Goal: Task Accomplishment & Management: Manage account settings

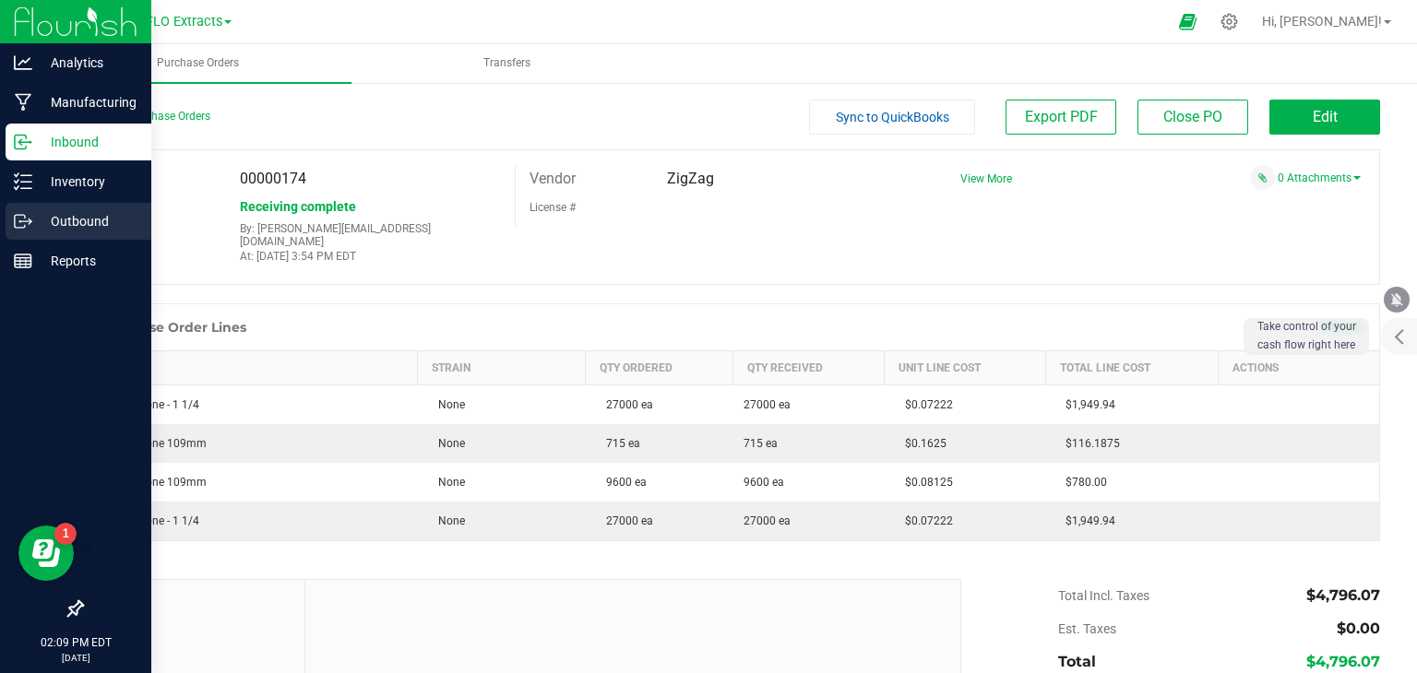
click at [26, 218] on icon at bounding box center [23, 221] width 18 height 18
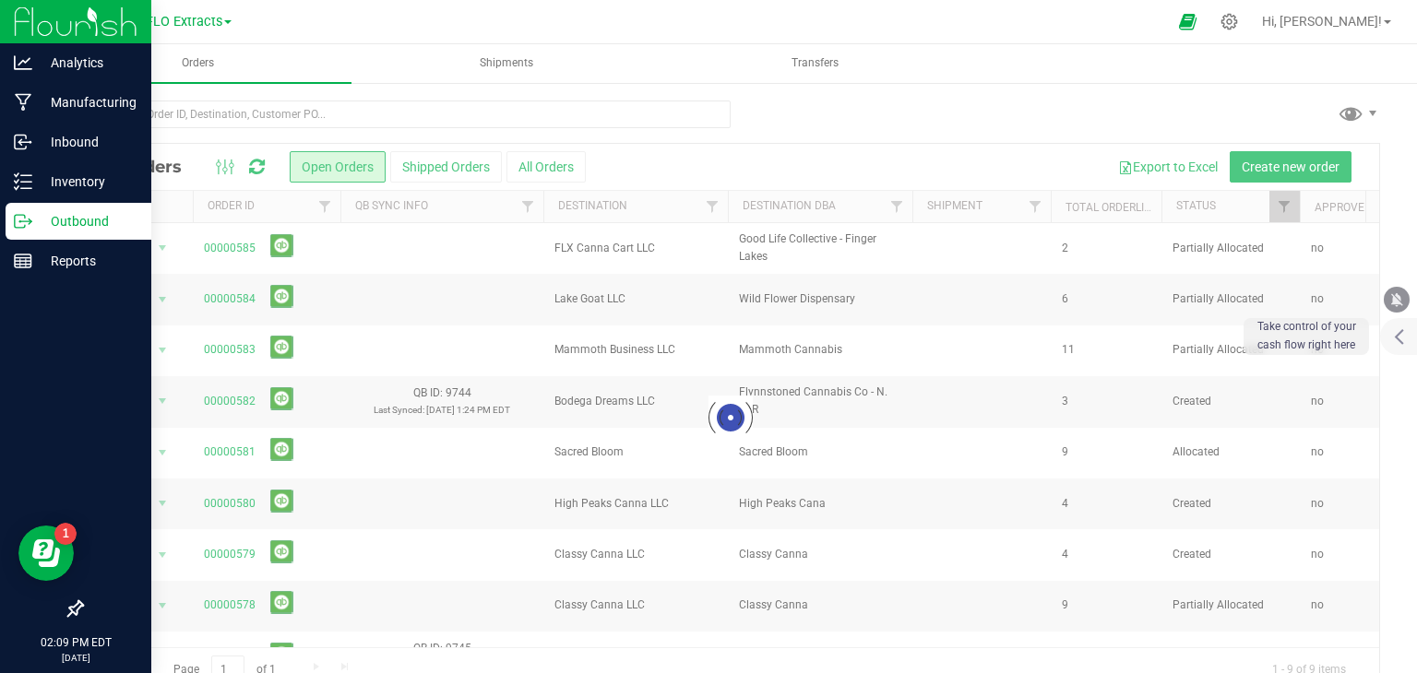
scroll to position [37, 0]
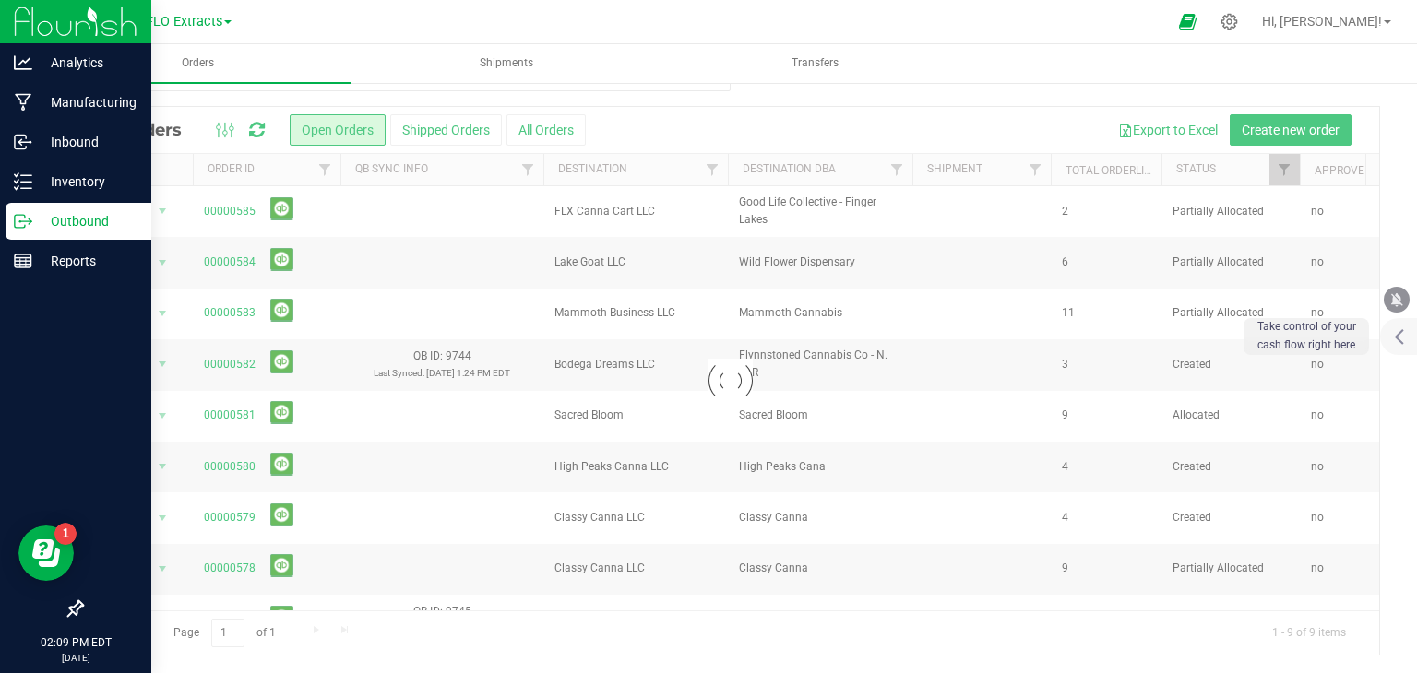
click at [1269, 123] on div at bounding box center [730, 381] width 1297 height 548
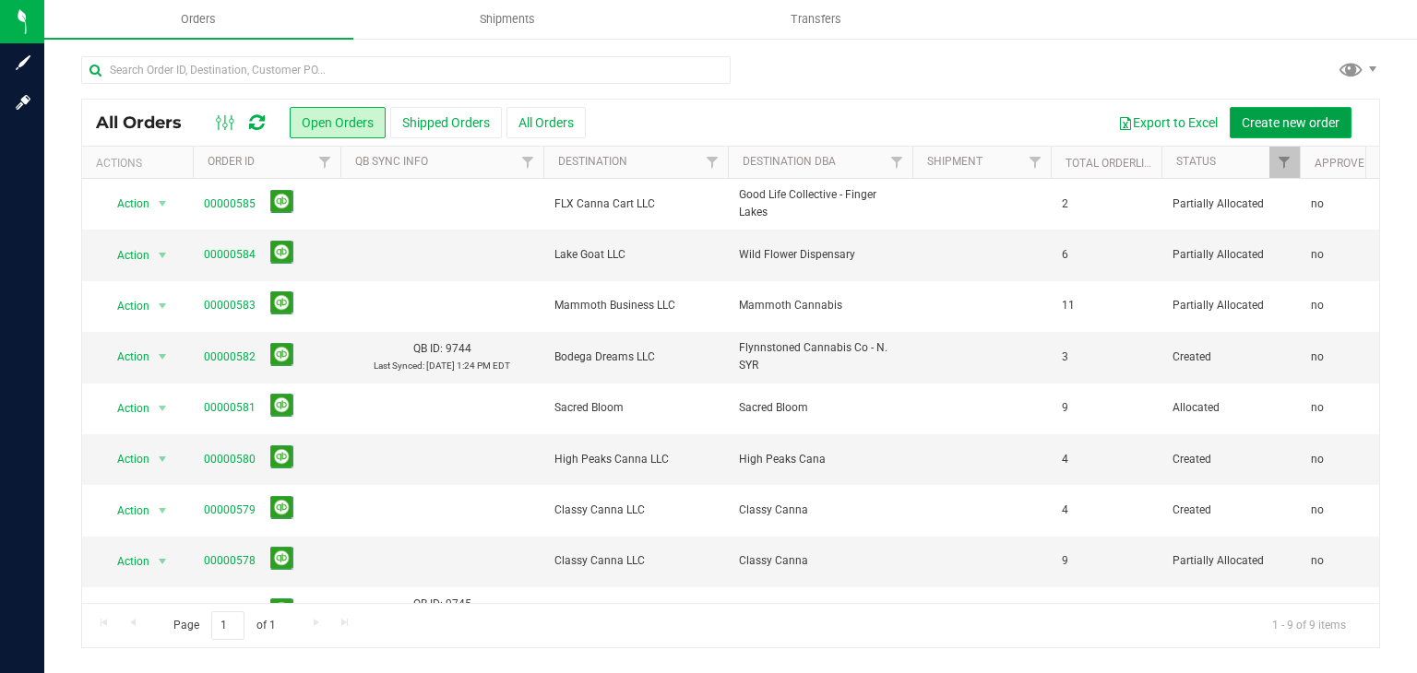
click at [1292, 118] on span "Create new order" at bounding box center [1291, 122] width 98 height 15
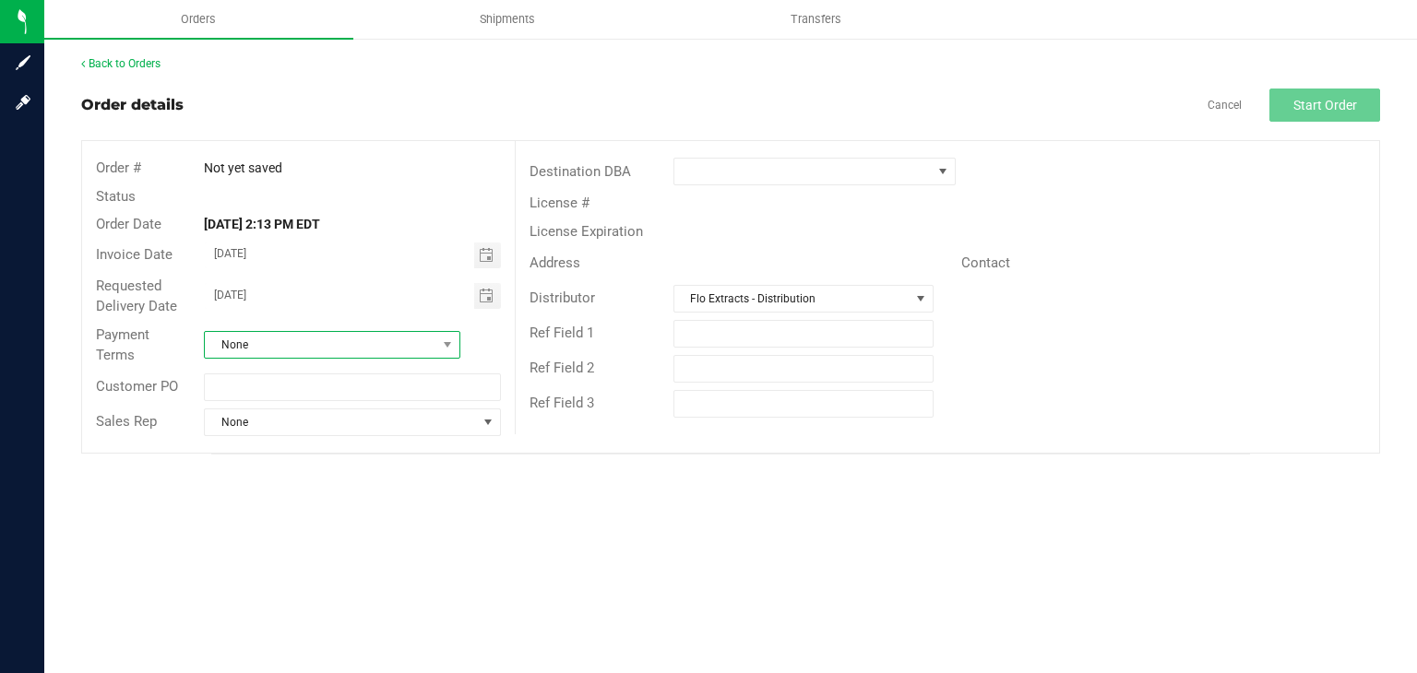
click at [355, 342] on span "None" at bounding box center [321, 345] width 232 height 26
click at [269, 518] on li "Net 30" at bounding box center [332, 521] width 255 height 31
click at [806, 165] on span at bounding box center [802, 172] width 257 height 26
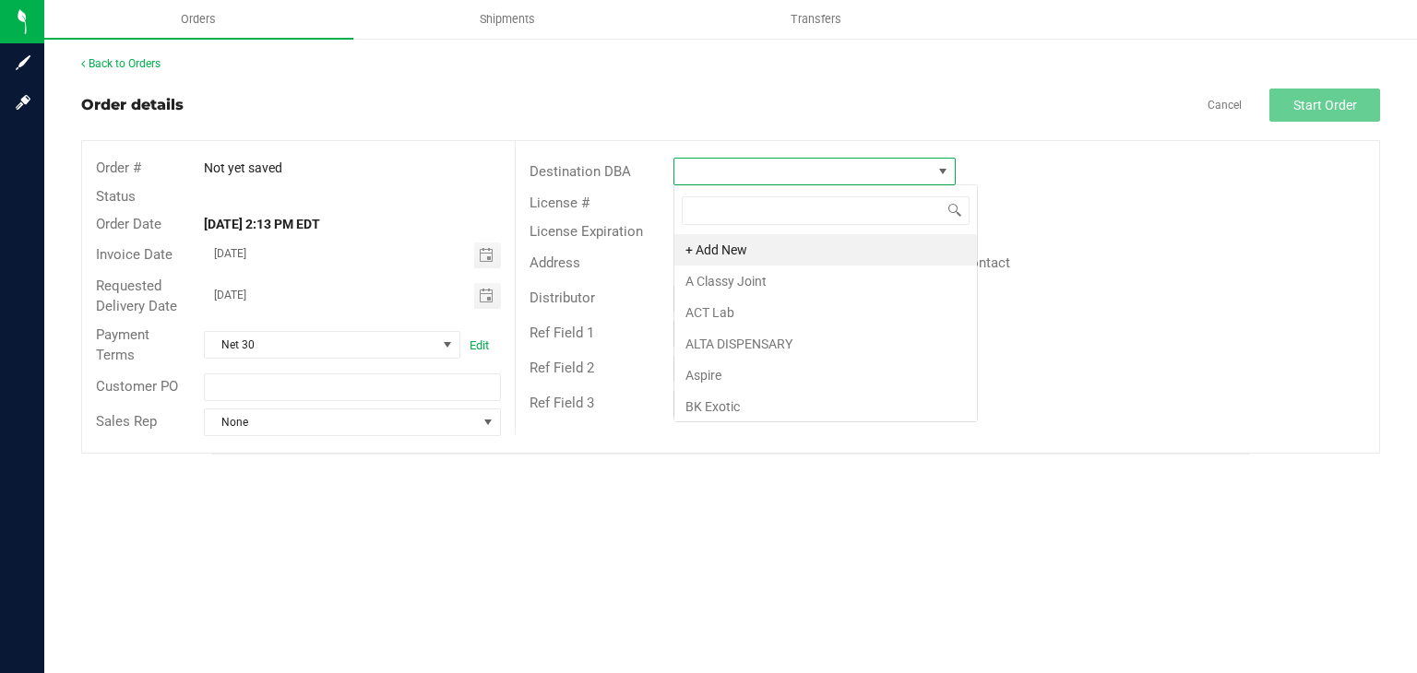
scroll to position [27, 282]
type input "ditri"
click at [780, 253] on li "High End Processing - Ditribution" at bounding box center [814, 249] width 280 height 31
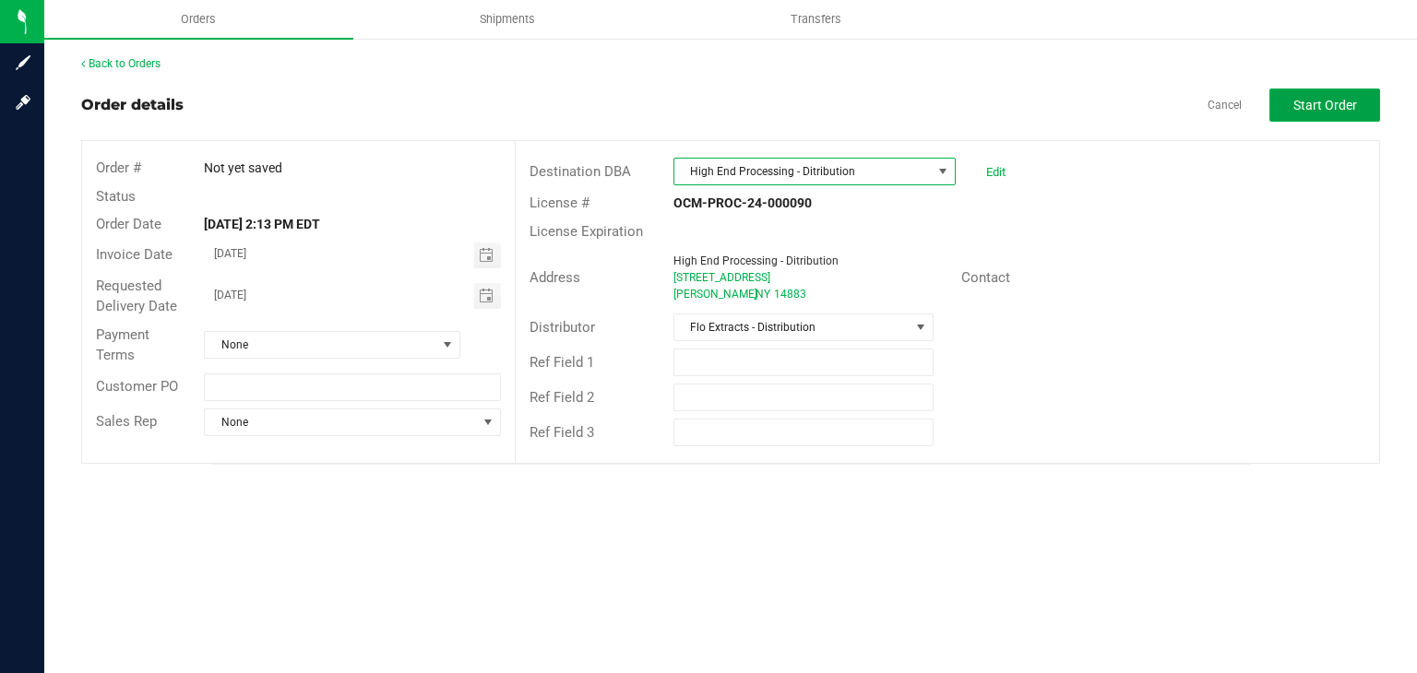
click at [1333, 98] on span "Start Order" at bounding box center [1325, 105] width 64 height 15
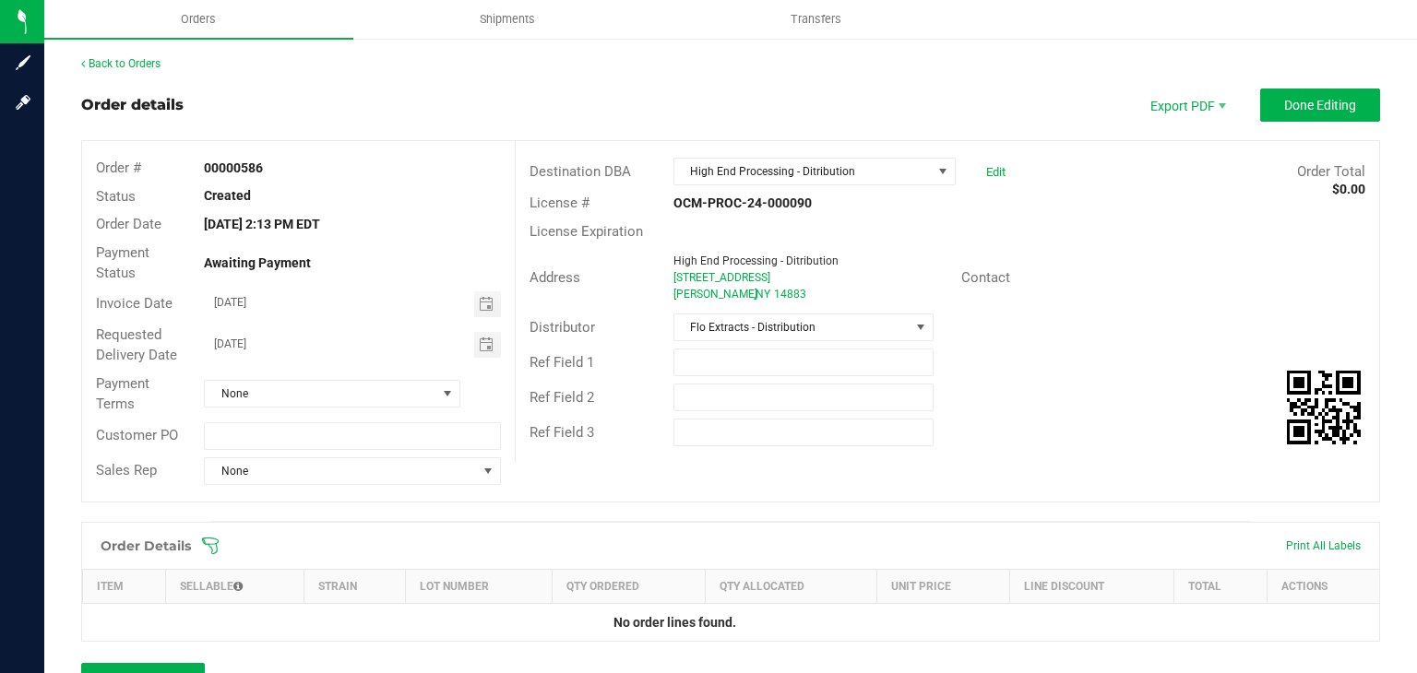
scroll to position [92, 0]
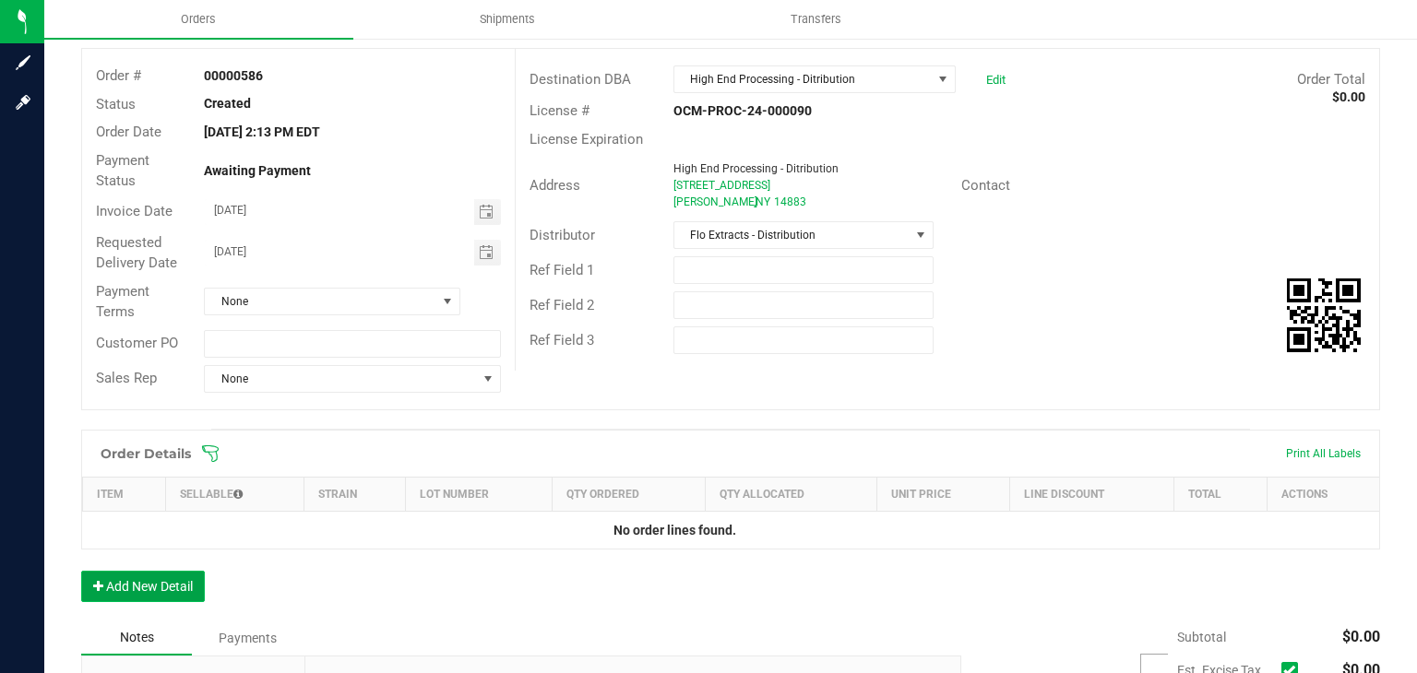
click at [179, 589] on button "Add New Detail" at bounding box center [143, 586] width 124 height 31
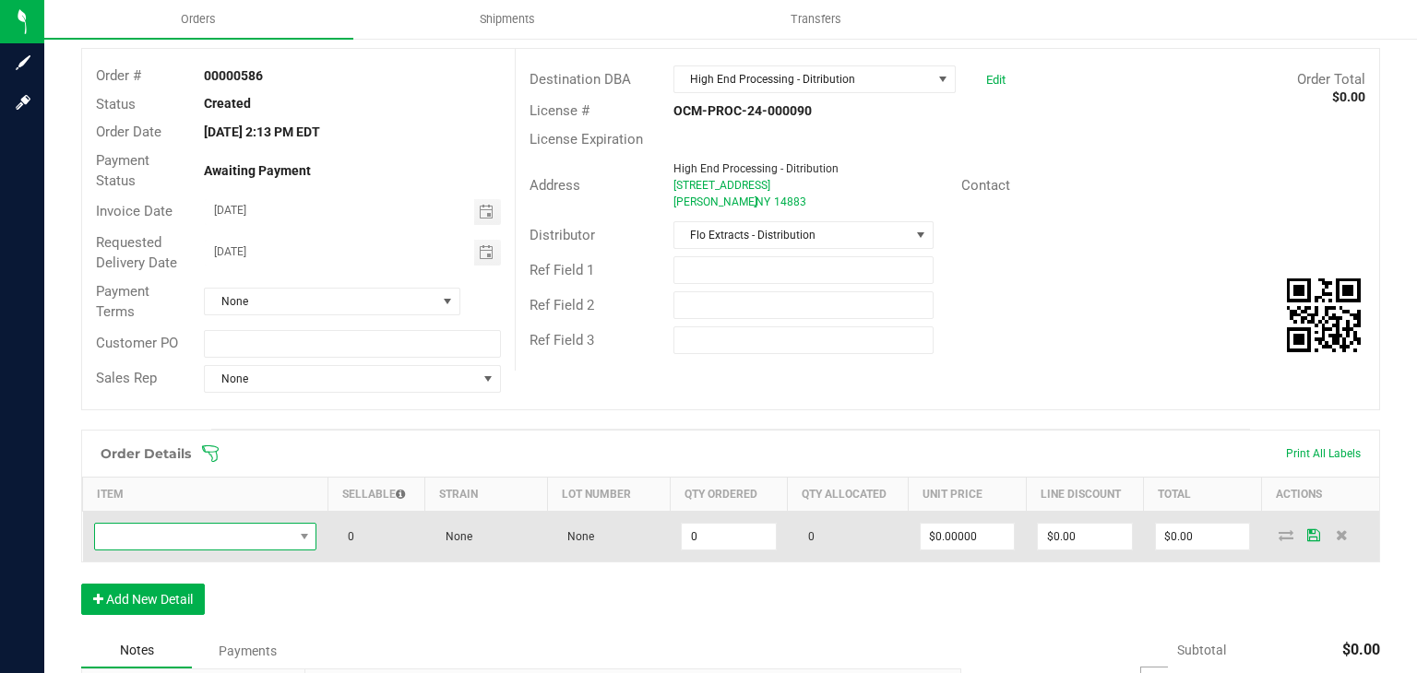
click at [202, 536] on span "NO DATA FOUND" at bounding box center [194, 537] width 198 height 26
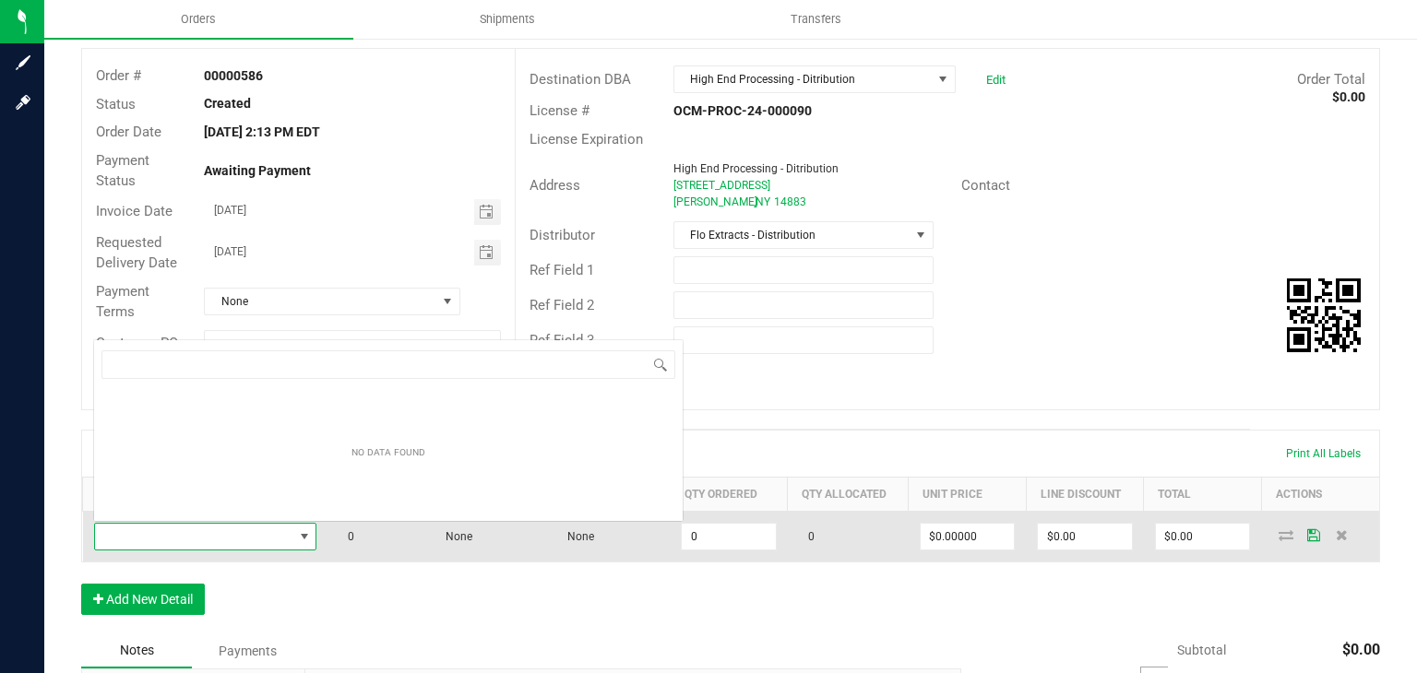
scroll to position [27, 218]
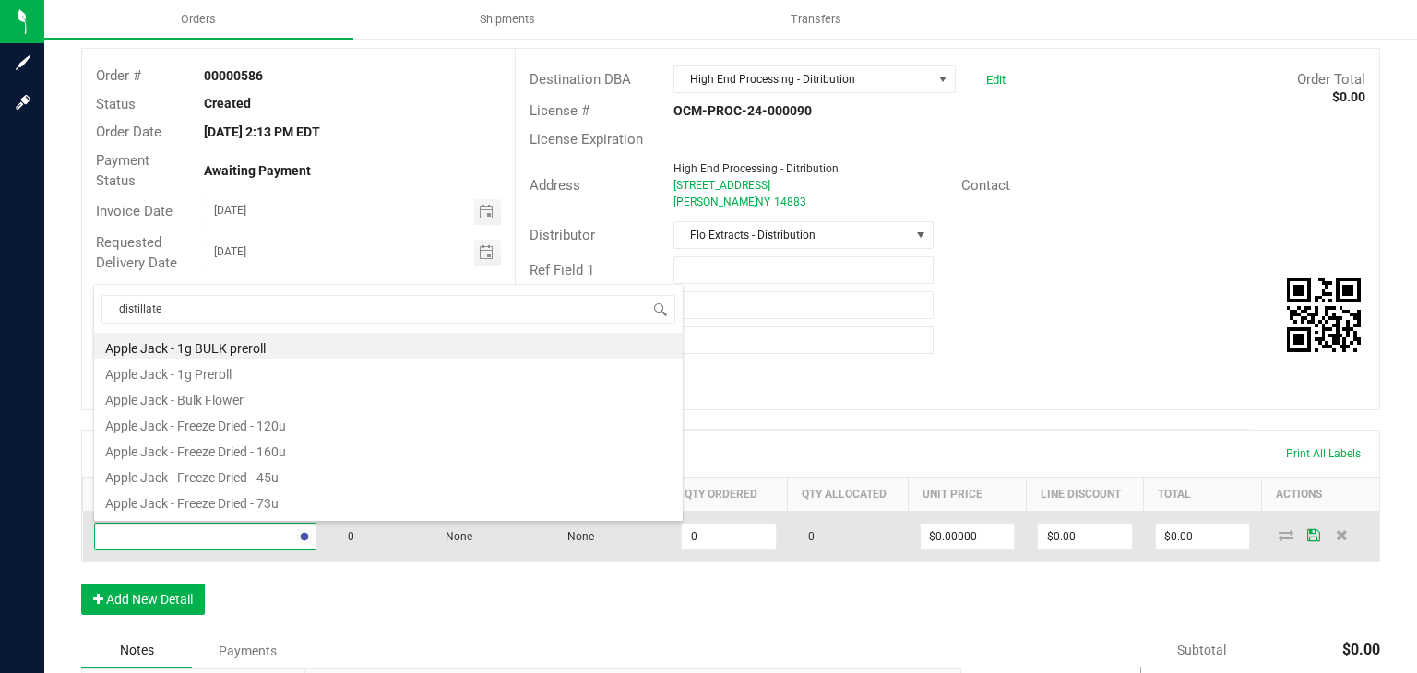
type input "distillate e"
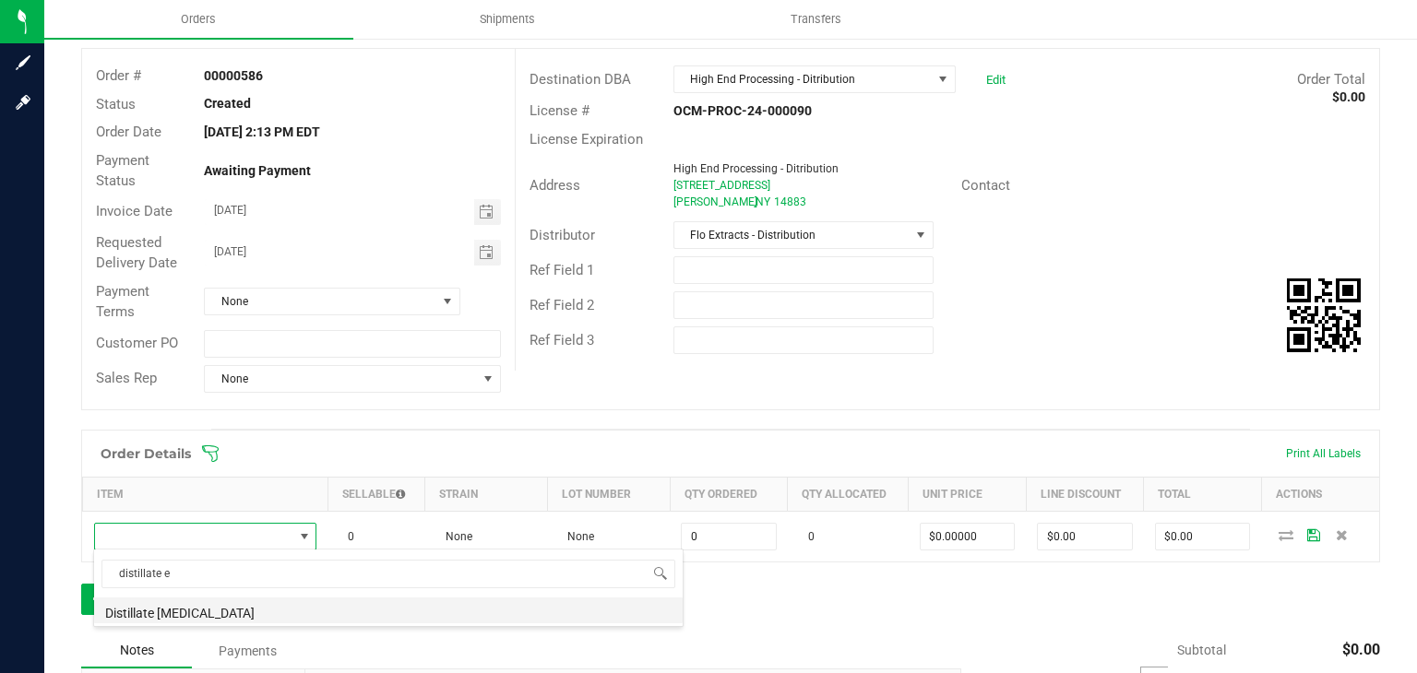
click at [209, 610] on li "Distillate Ethanol" at bounding box center [388, 611] width 589 height 26
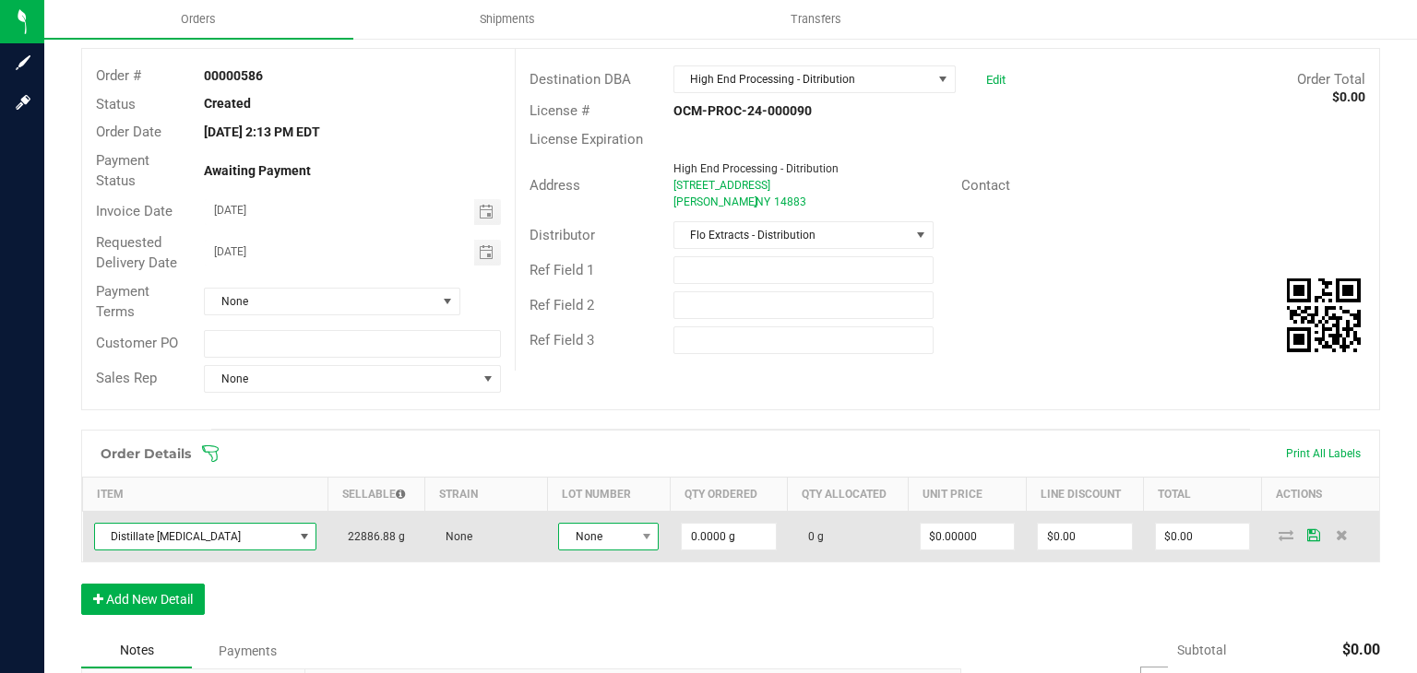
click at [600, 535] on span "None" at bounding box center [597, 537] width 76 height 26
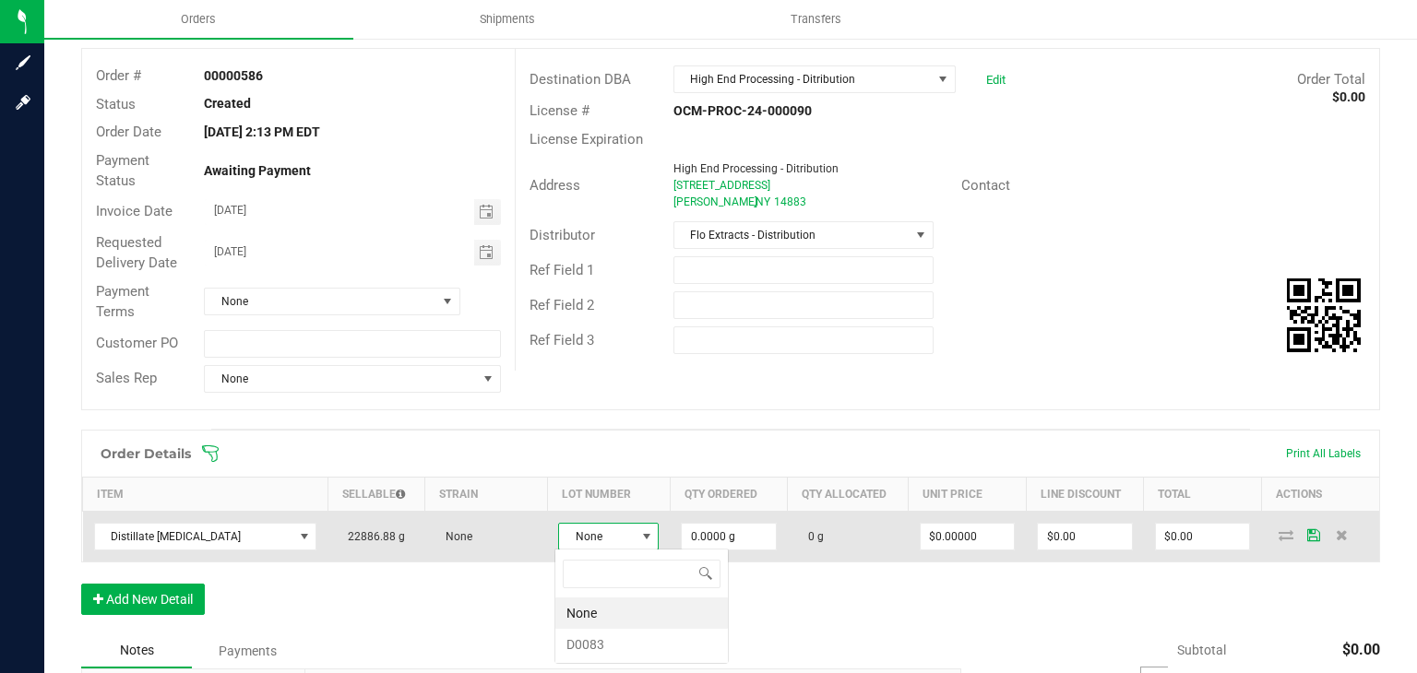
scroll to position [27, 99]
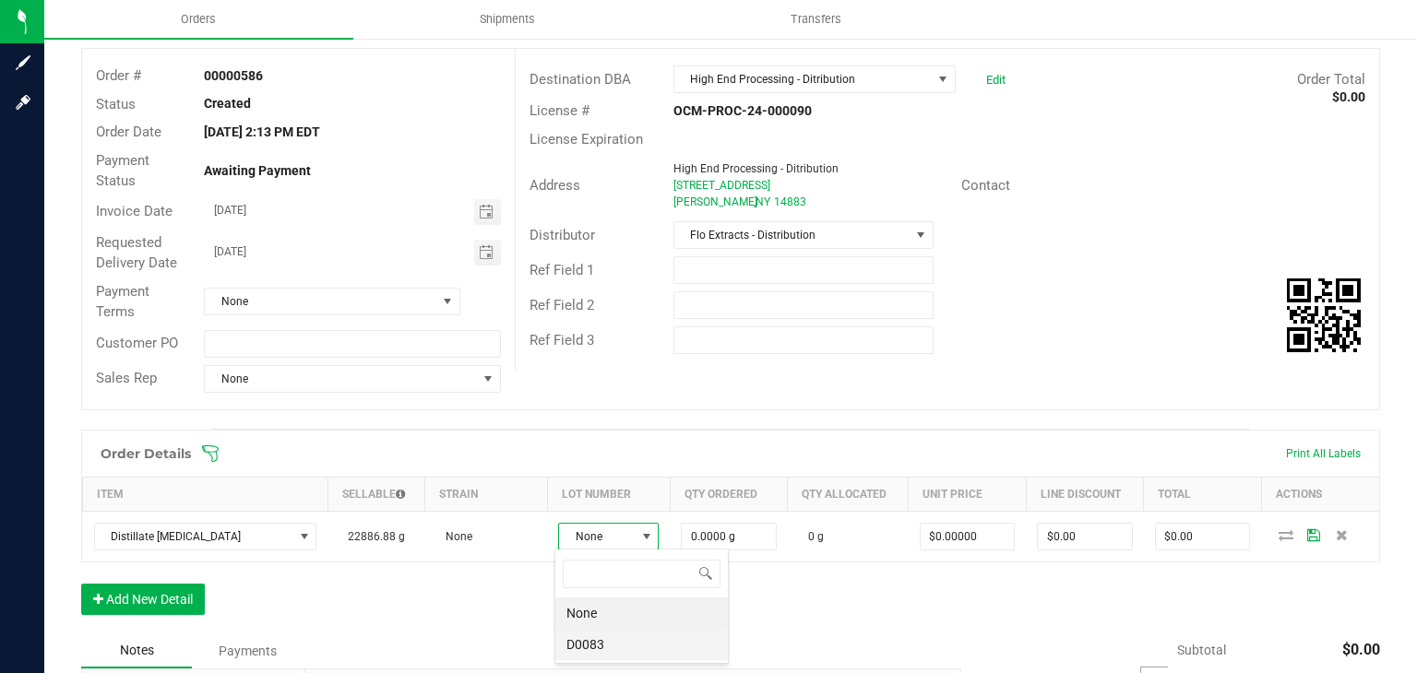
click at [599, 642] on li "D0083" at bounding box center [641, 644] width 173 height 31
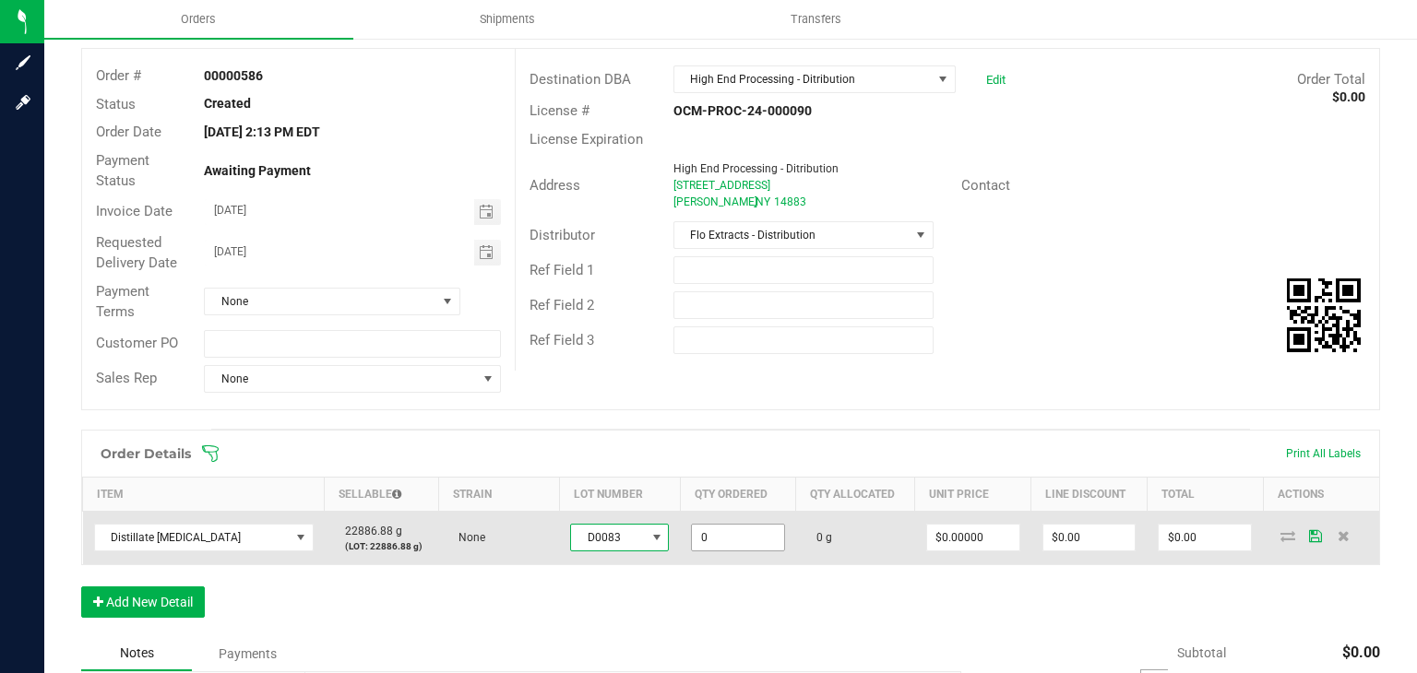
click at [742, 535] on input "0" at bounding box center [738, 538] width 92 height 26
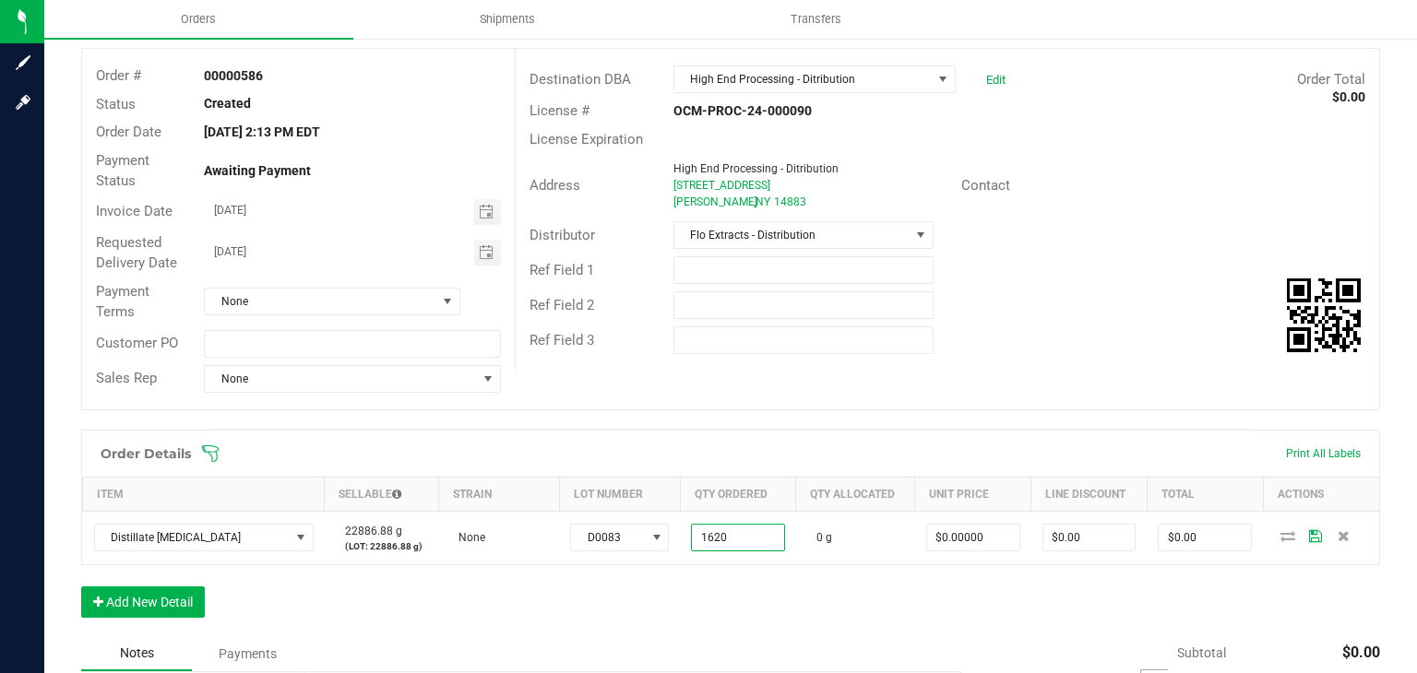
type input "1620.0000 g"
type input "0"
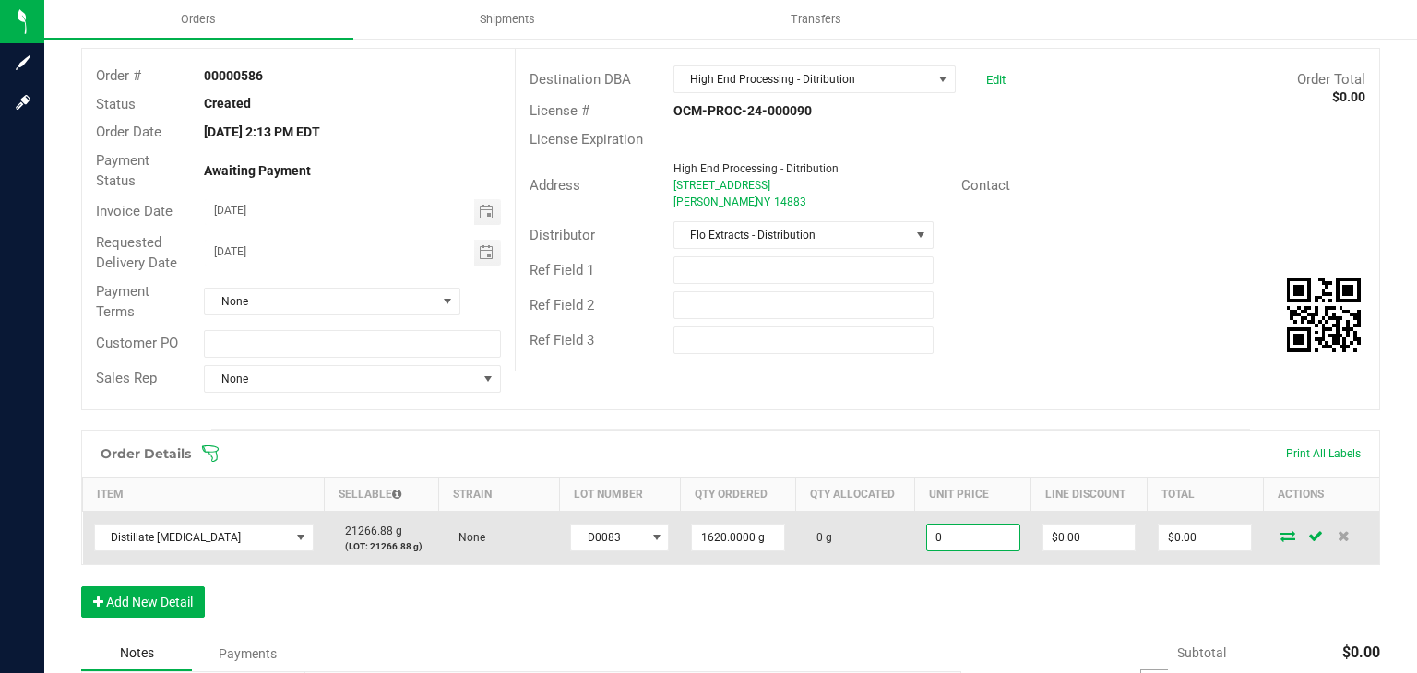
click at [941, 537] on input "0" at bounding box center [973, 538] width 92 height 26
type input "$4.00000"
type input "0"
type input "$6,480.00"
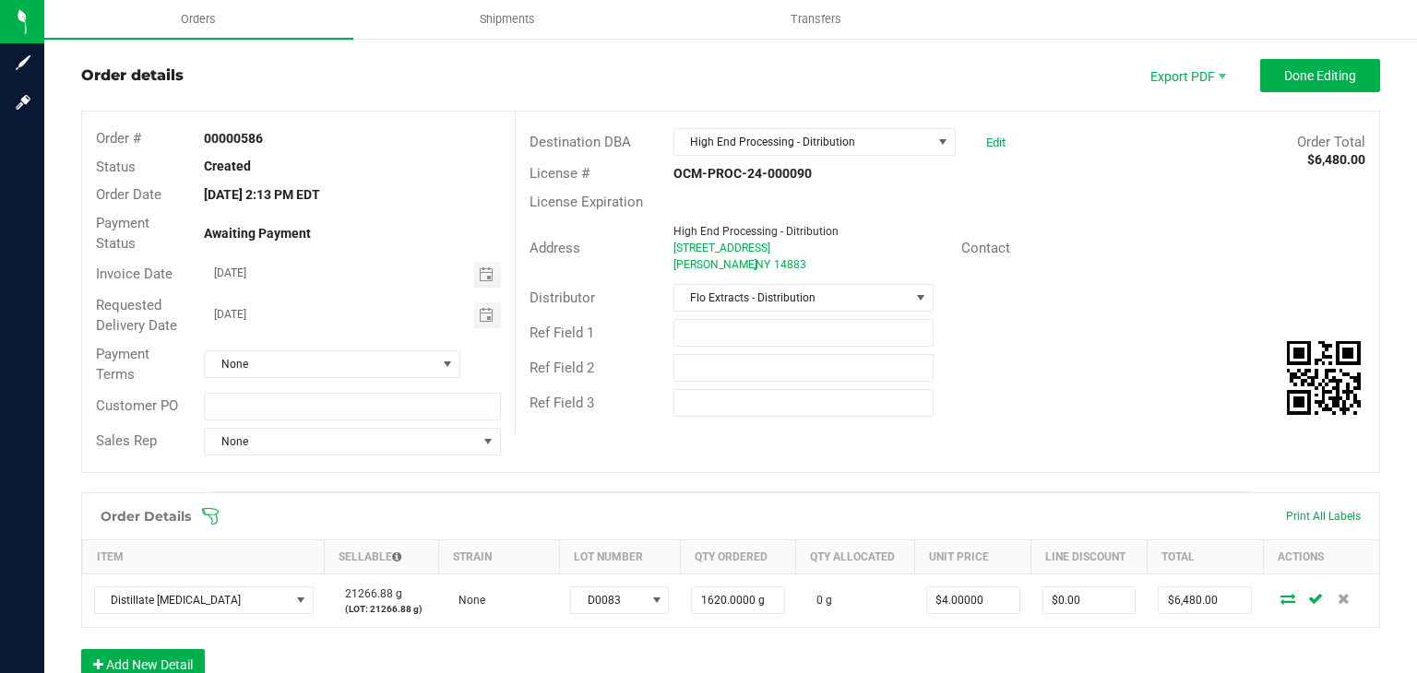
scroll to position [0, 0]
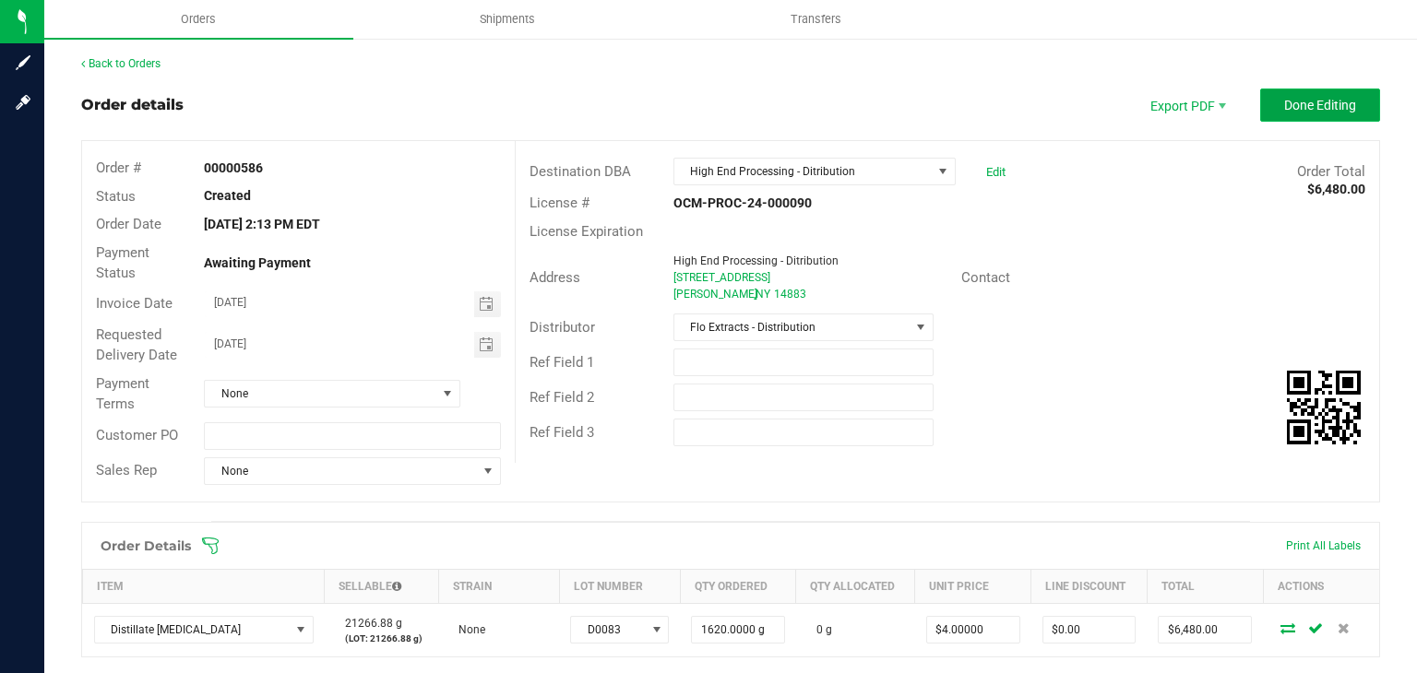
click at [1299, 106] on span "Done Editing" at bounding box center [1320, 105] width 72 height 15
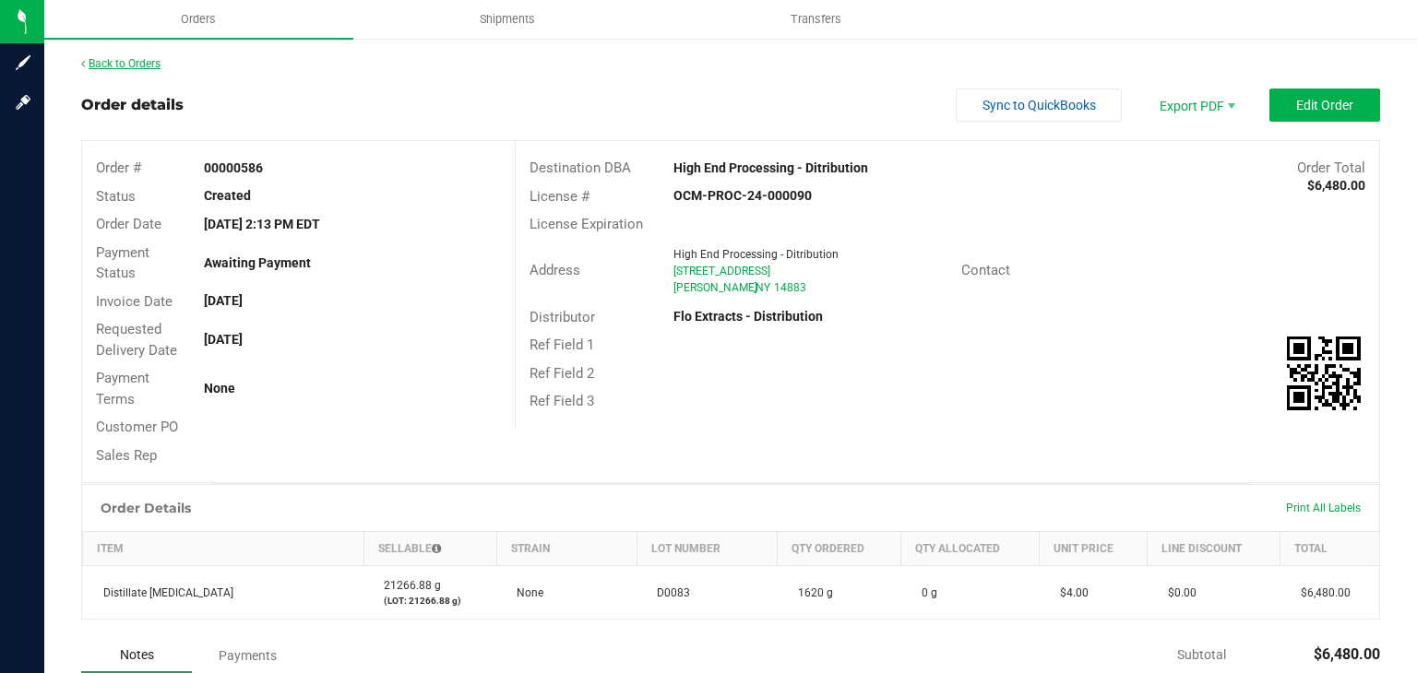
click at [136, 64] on link "Back to Orders" at bounding box center [120, 63] width 79 height 13
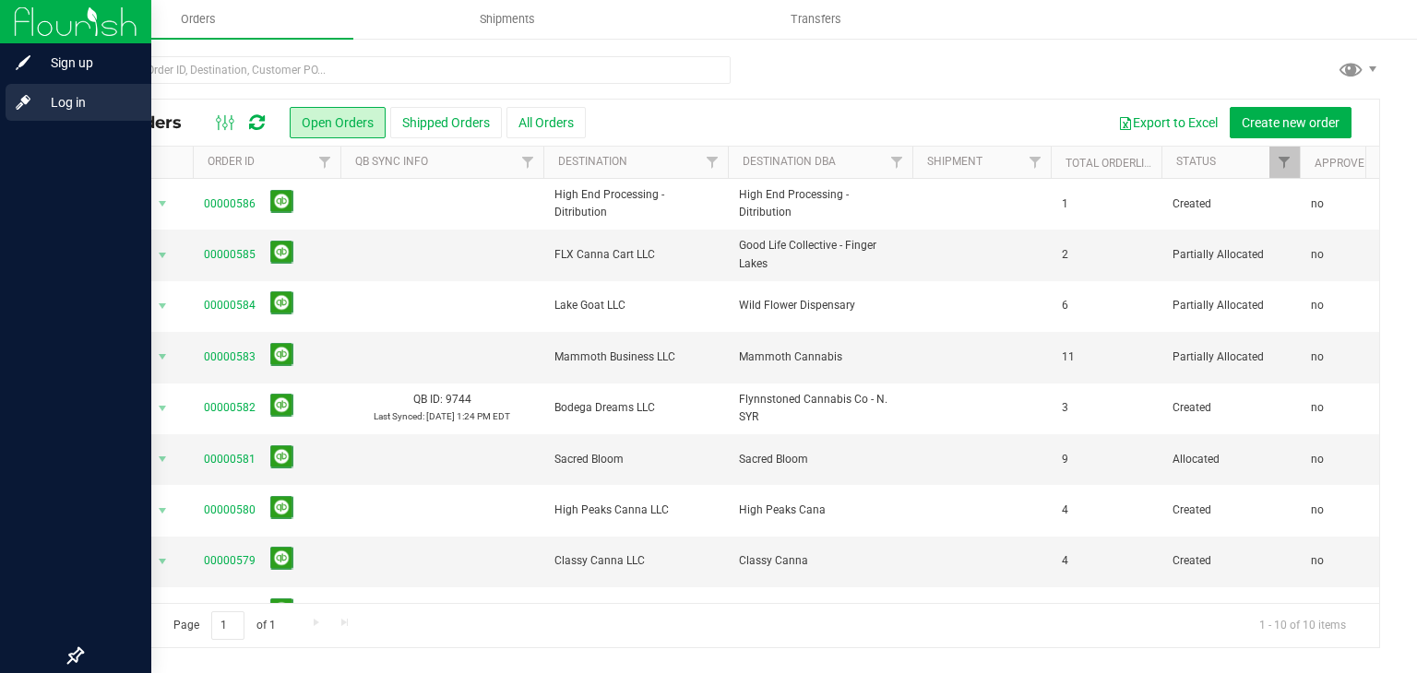
click at [27, 106] on icon at bounding box center [23, 102] width 18 height 18
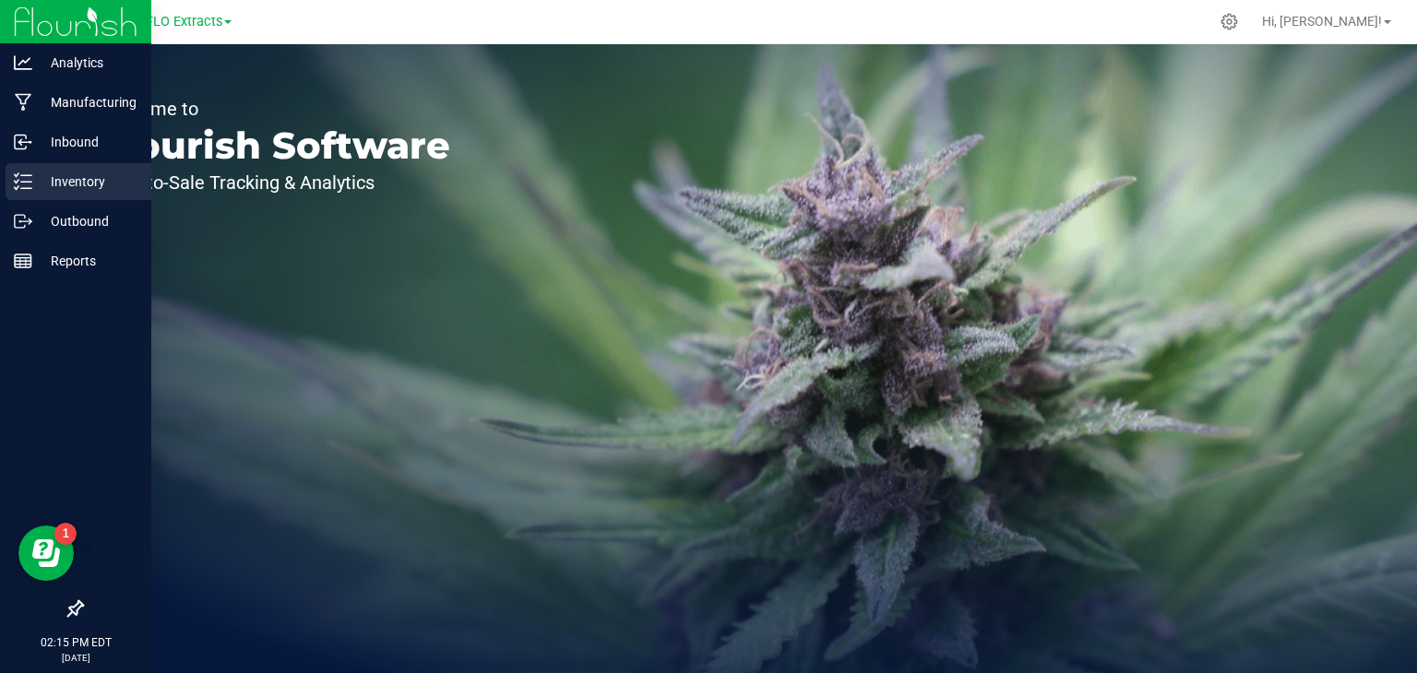
click at [30, 177] on icon at bounding box center [23, 182] width 18 height 18
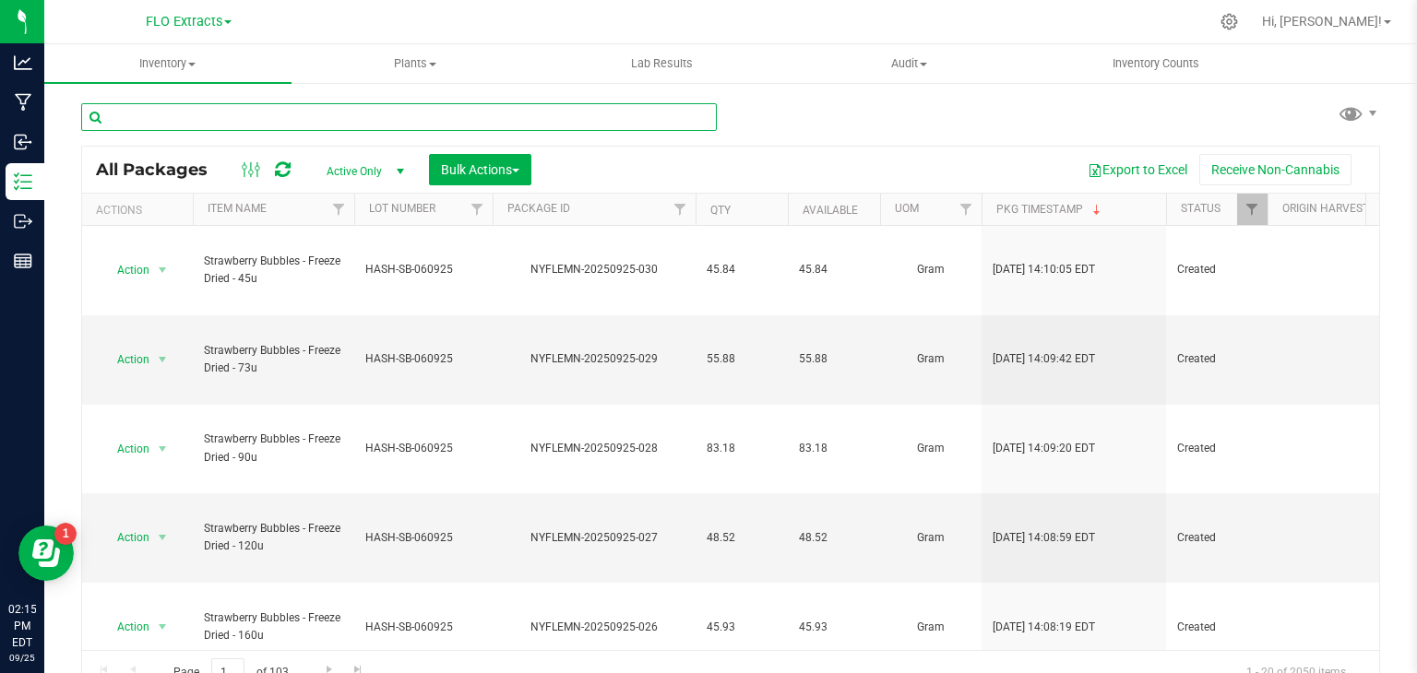
click at [298, 113] on input "text" at bounding box center [399, 117] width 636 height 28
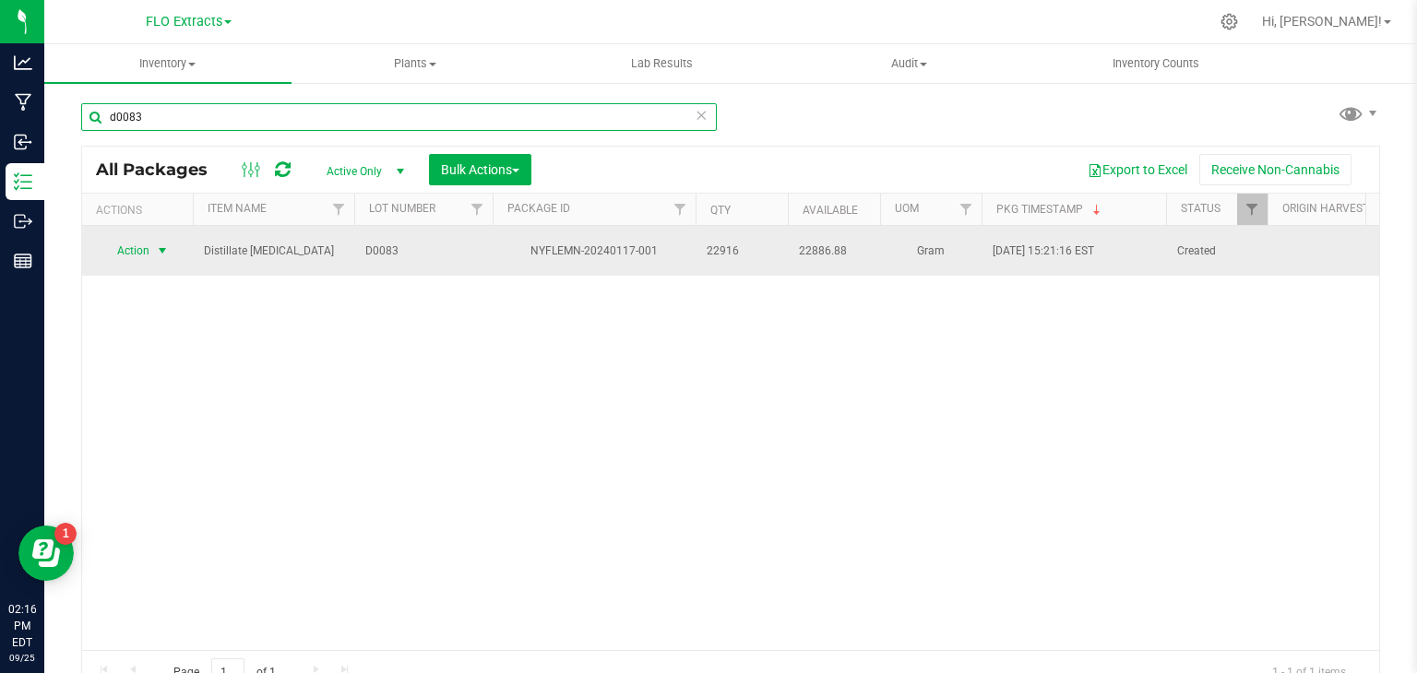
type input "d0083"
click at [145, 247] on span "Action" at bounding box center [126, 251] width 50 height 26
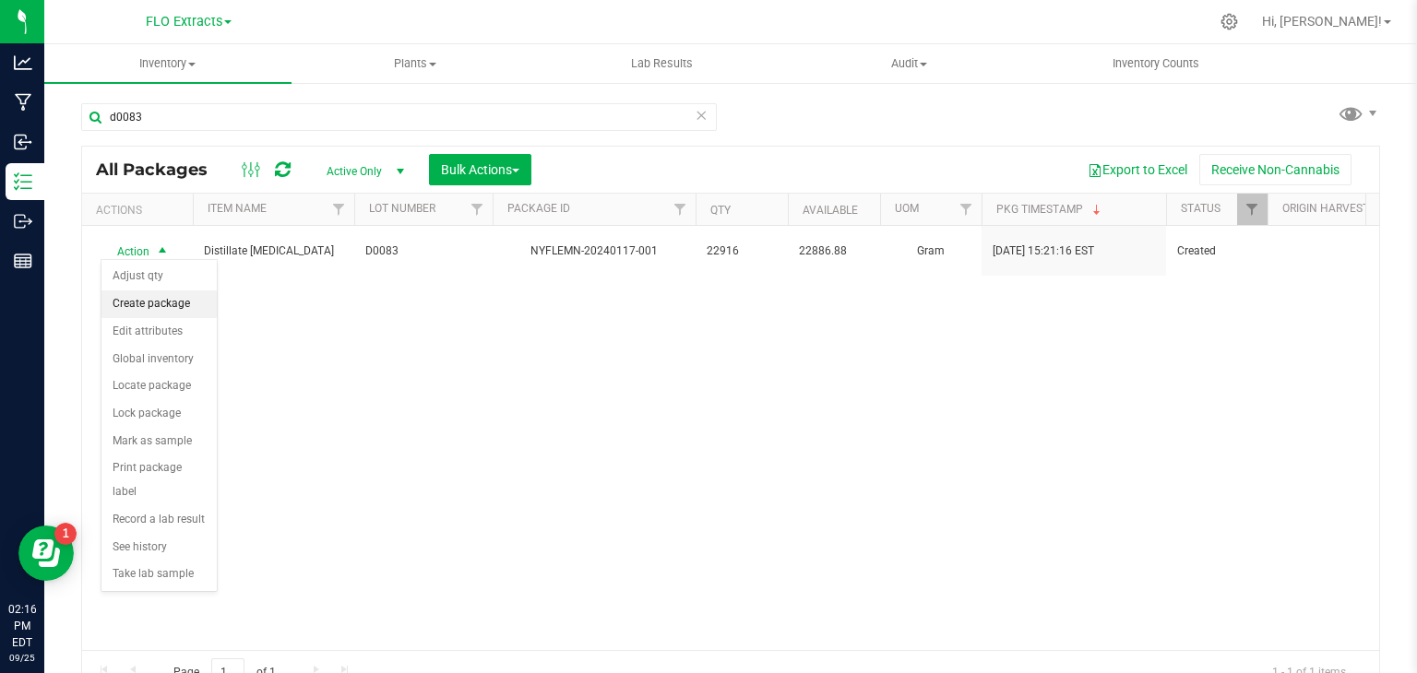
click at [145, 302] on li "Create package" at bounding box center [158, 305] width 115 height 28
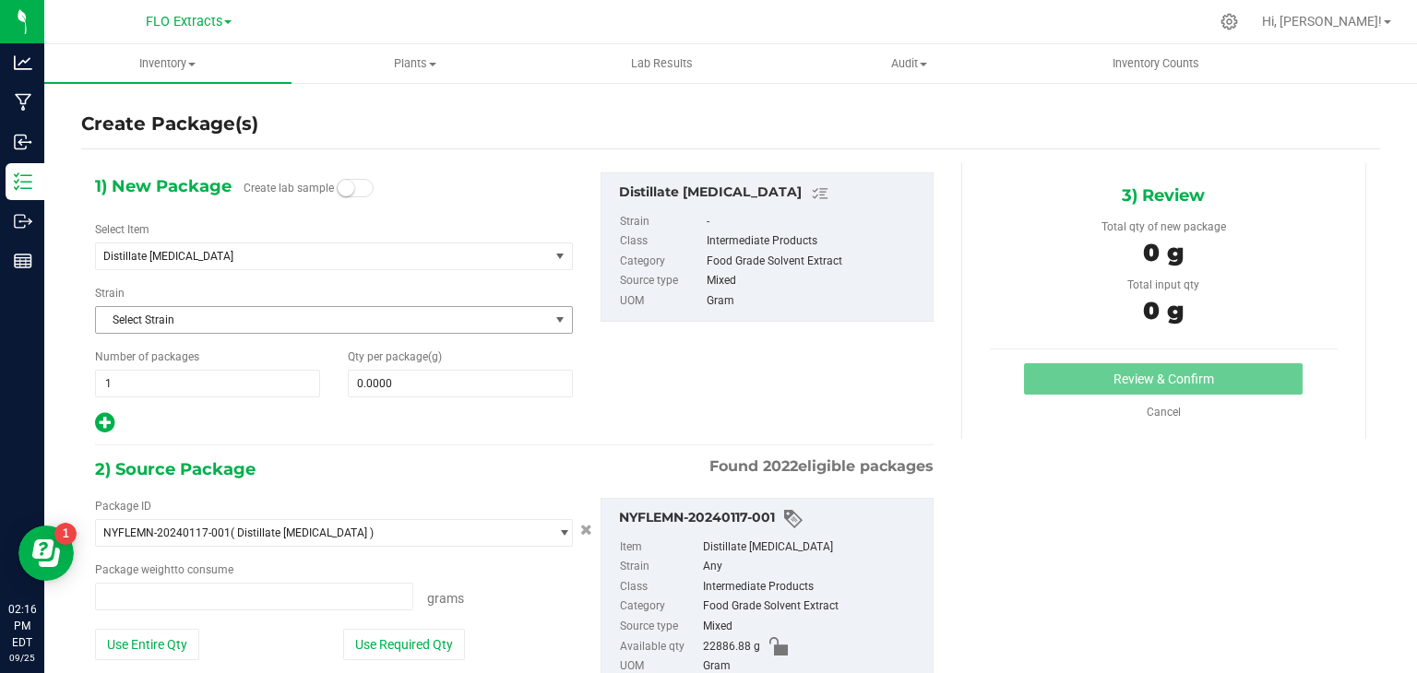
type input "0.0000 g"
click at [393, 381] on span at bounding box center [460, 384] width 225 height 28
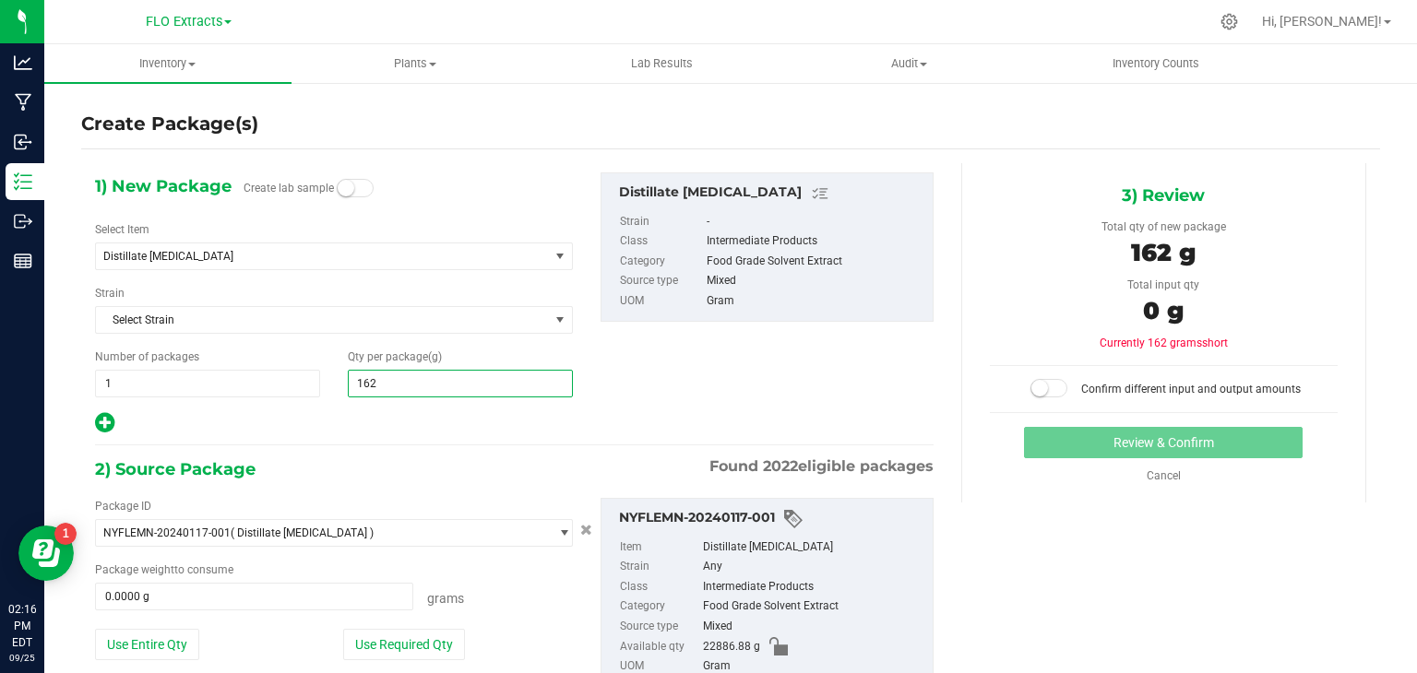
type input "1620"
type input "1,620.0000"
click at [705, 392] on div "1) New Package Create lab sample Select Item Distillate Ethanol Apple Jack - 1g…" at bounding box center [514, 304] width 866 height 263
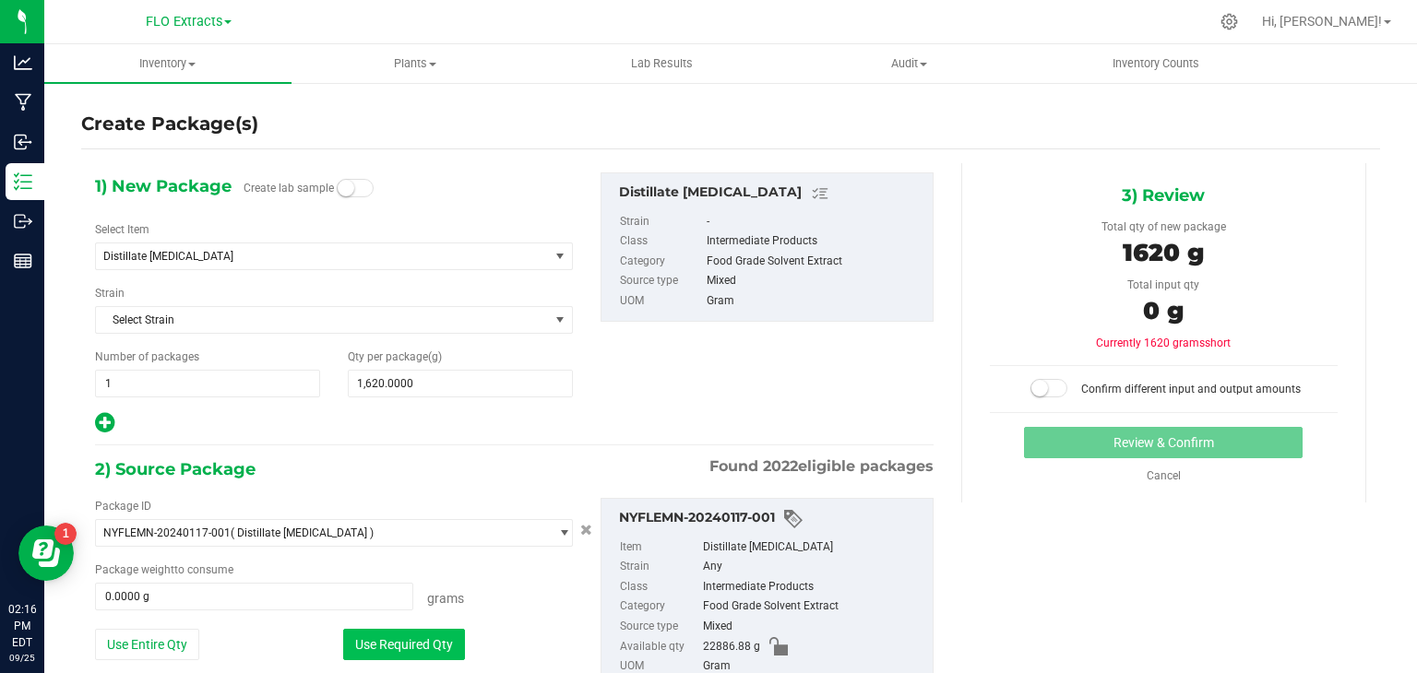
click at [443, 639] on button "Use Required Qty" at bounding box center [404, 644] width 122 height 31
type input "1620.0000 g"
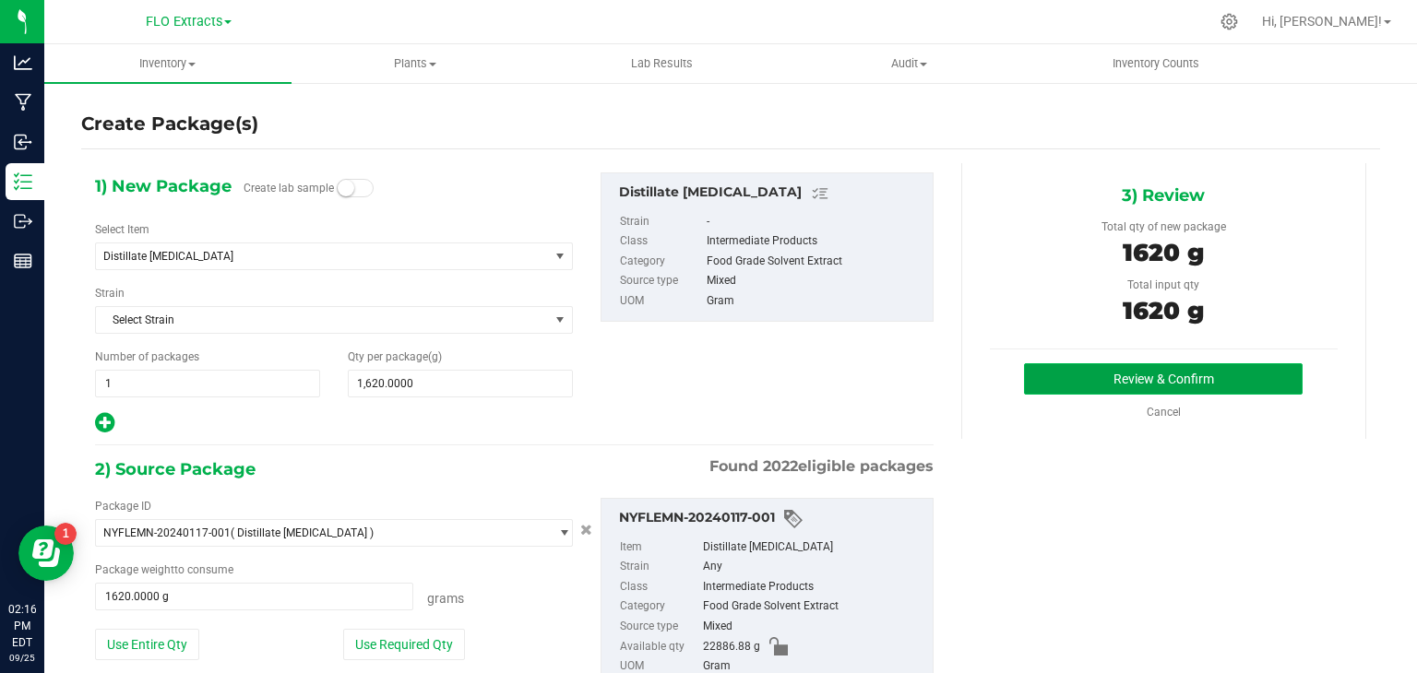
click at [1160, 376] on button "Review & Confirm" at bounding box center [1163, 378] width 279 height 31
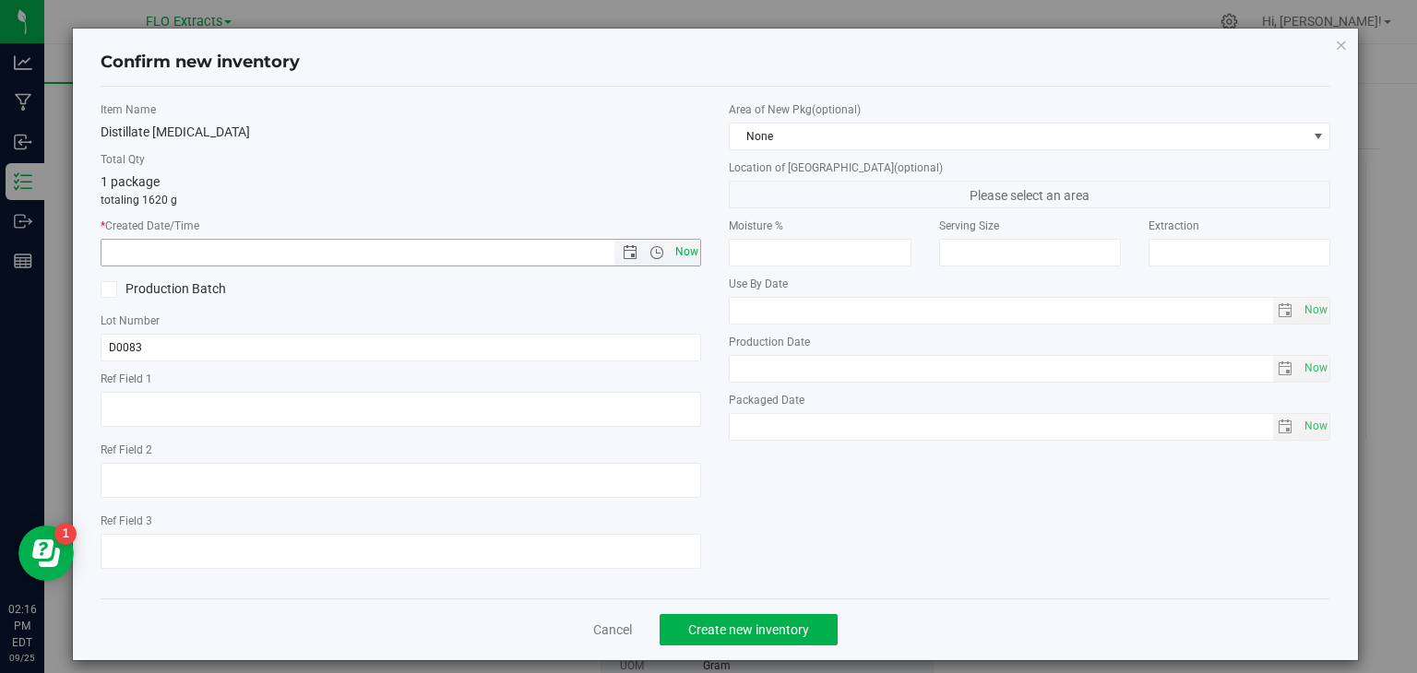
click at [676, 252] on span "Now" at bounding box center [686, 252] width 31 height 27
type input "9/25/2025 2:16 PM"
click at [771, 631] on span "Create new inventory" at bounding box center [748, 630] width 121 height 15
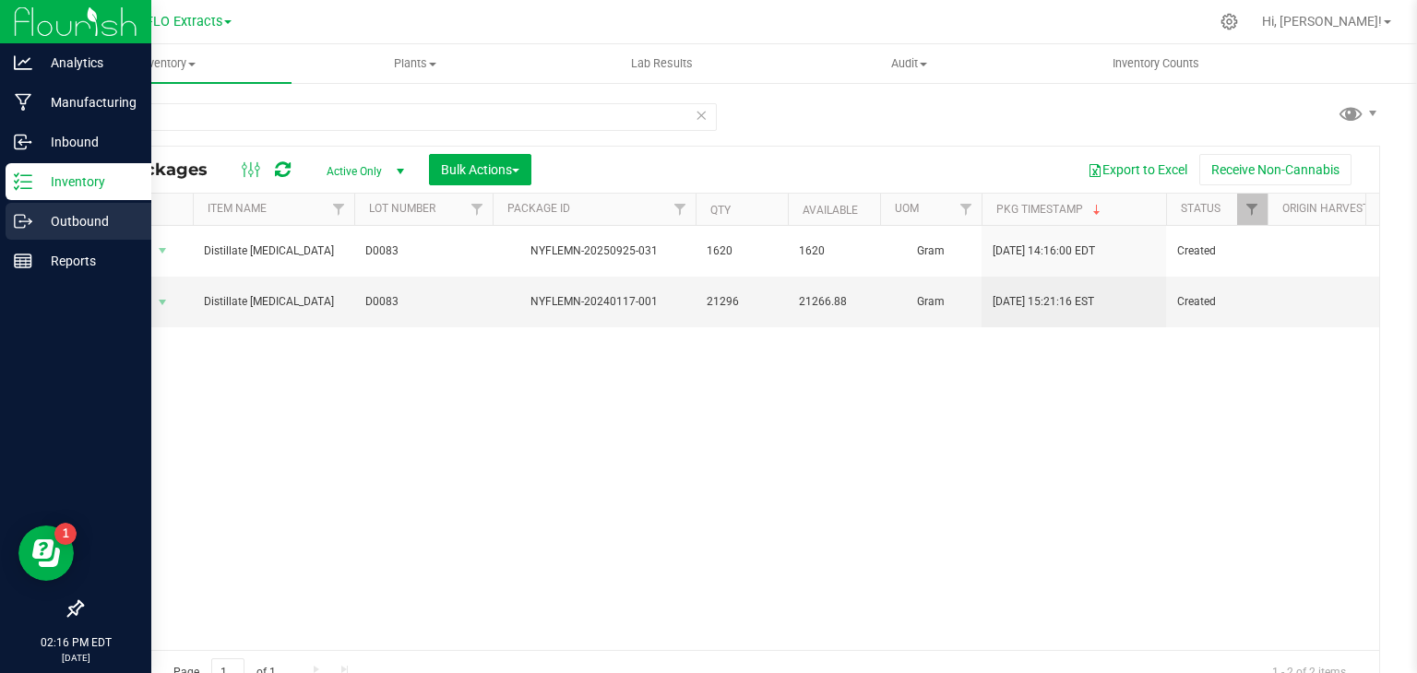
click at [50, 213] on p "Outbound" at bounding box center [87, 221] width 111 height 22
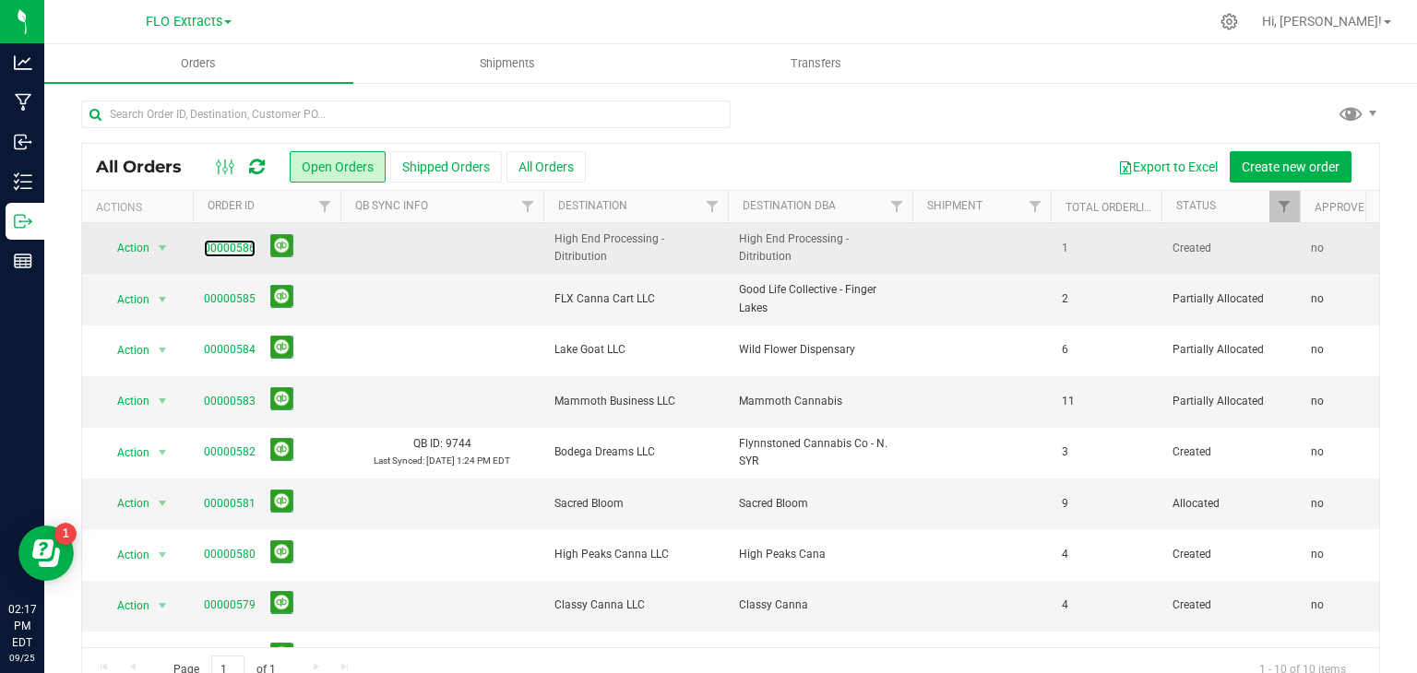
click at [225, 245] on link "00000586" at bounding box center [230, 249] width 52 height 18
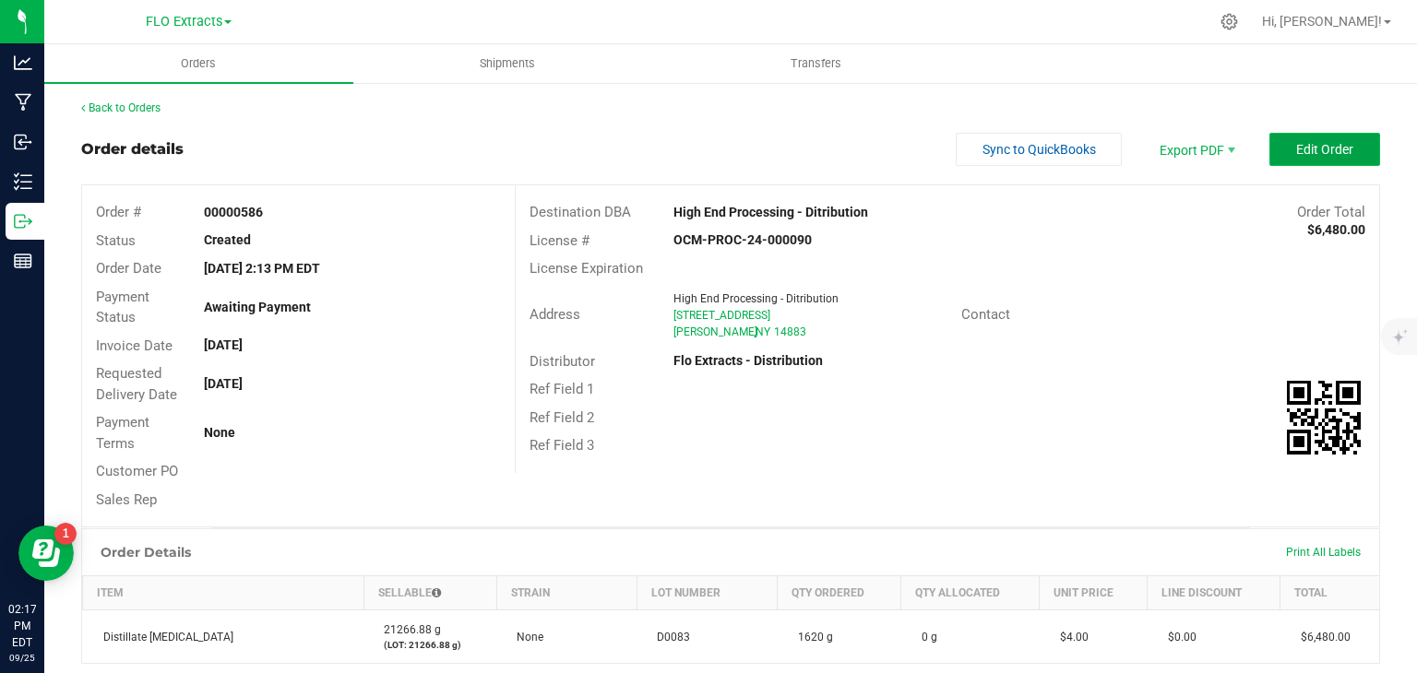
click at [1336, 151] on span "Edit Order" at bounding box center [1324, 149] width 57 height 15
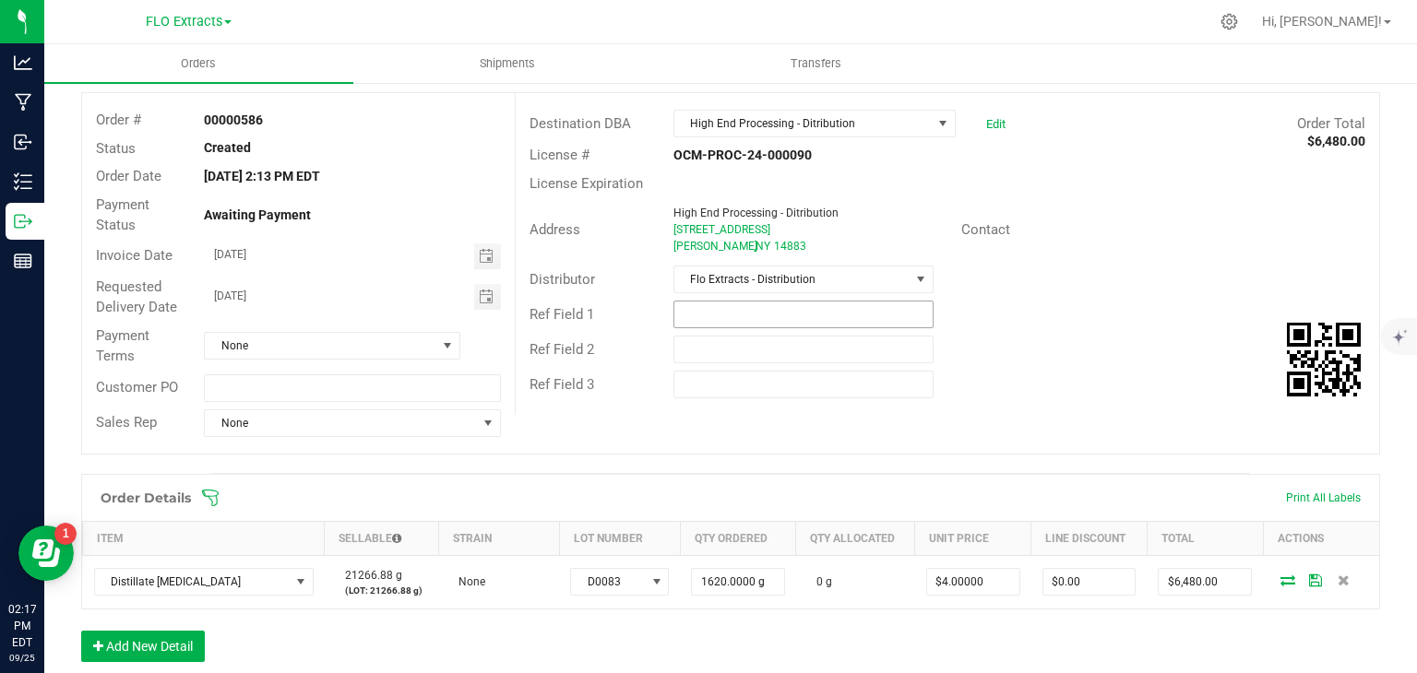
scroll to position [185, 0]
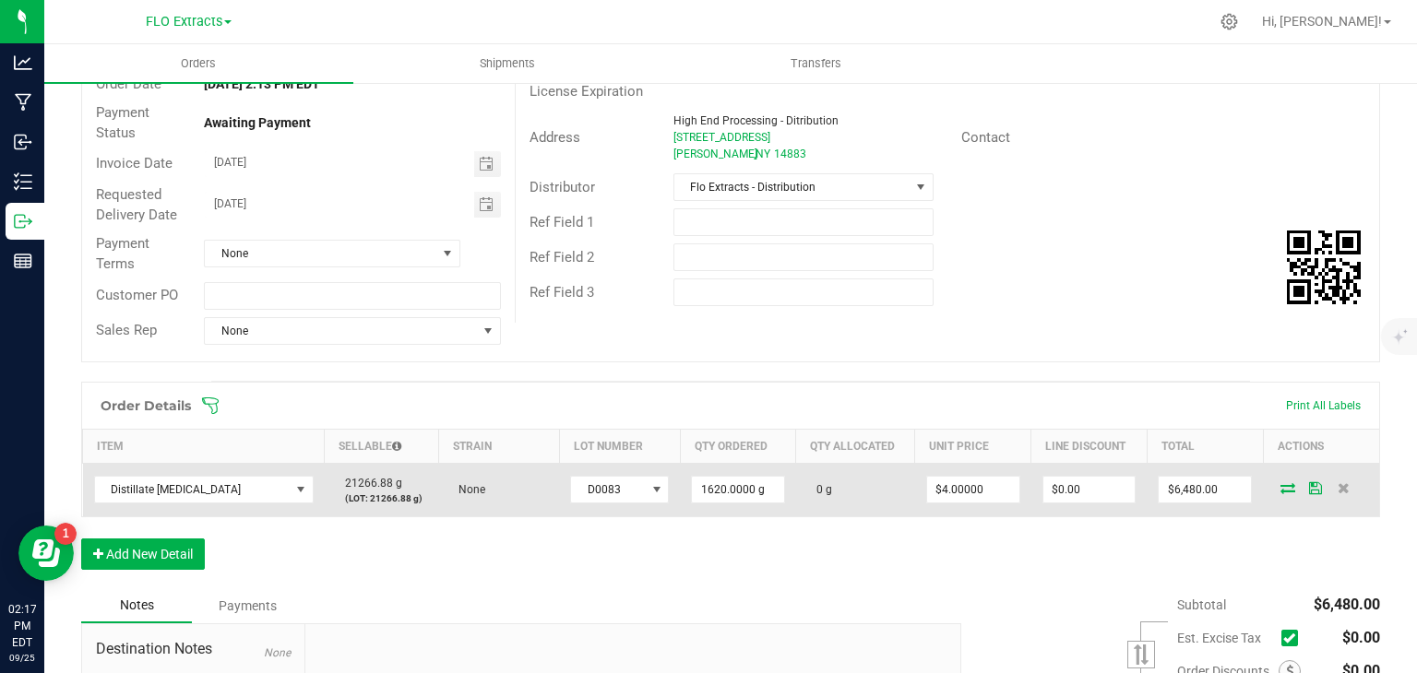
click at [1281, 483] on icon at bounding box center [1288, 488] width 15 height 11
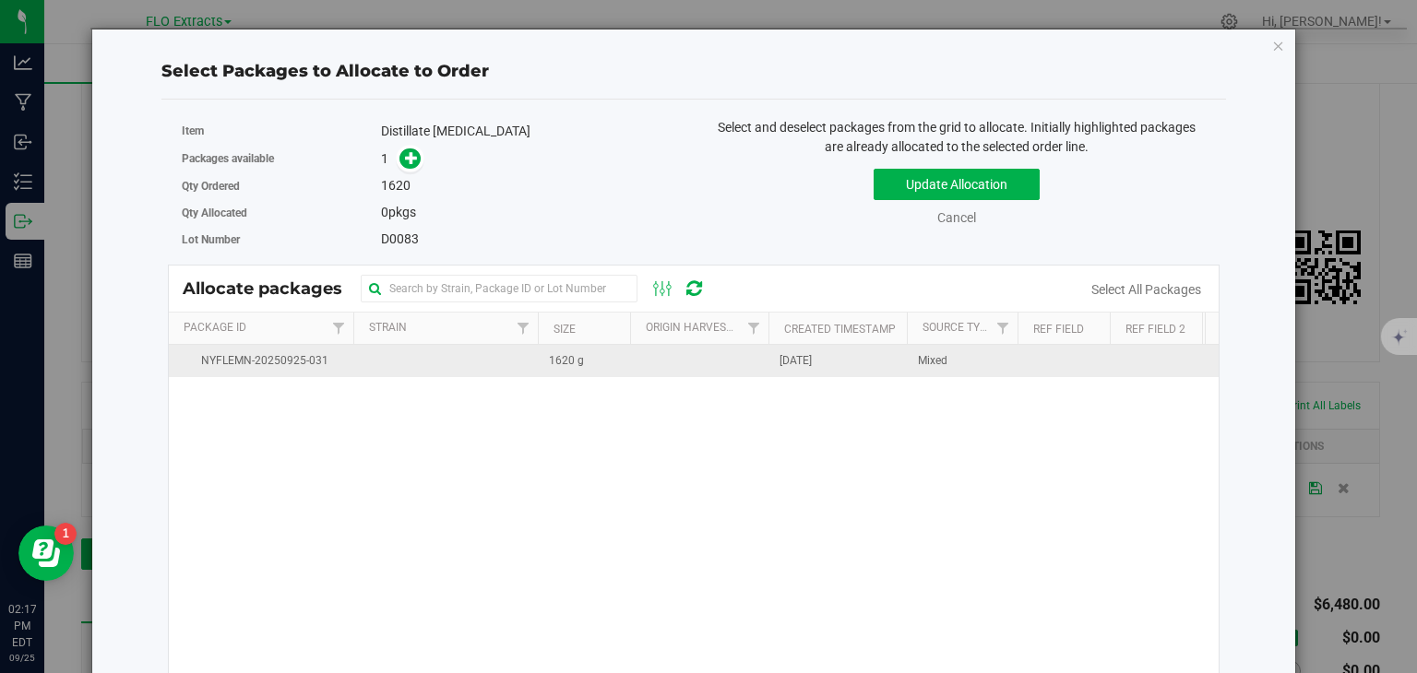
click at [564, 362] on span "1620 g" at bounding box center [566, 361] width 35 height 18
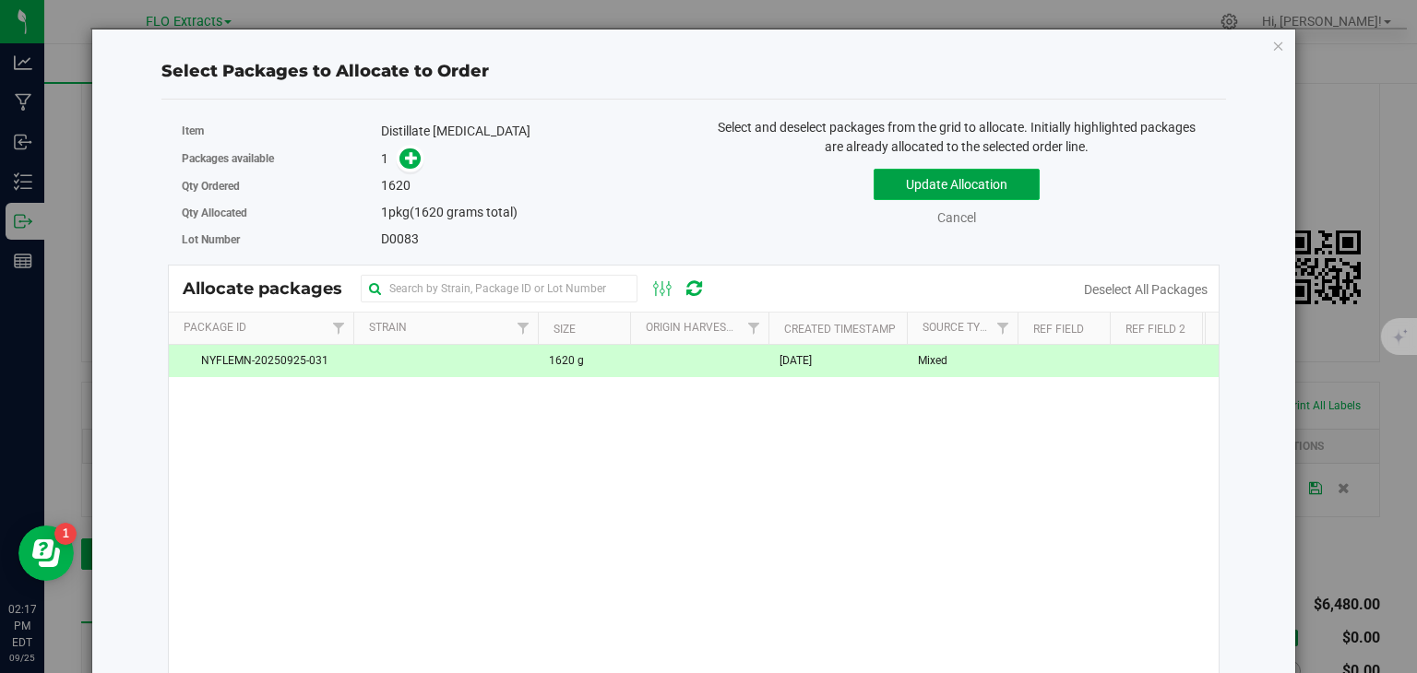
click at [912, 187] on button "Update Allocation" at bounding box center [957, 184] width 166 height 31
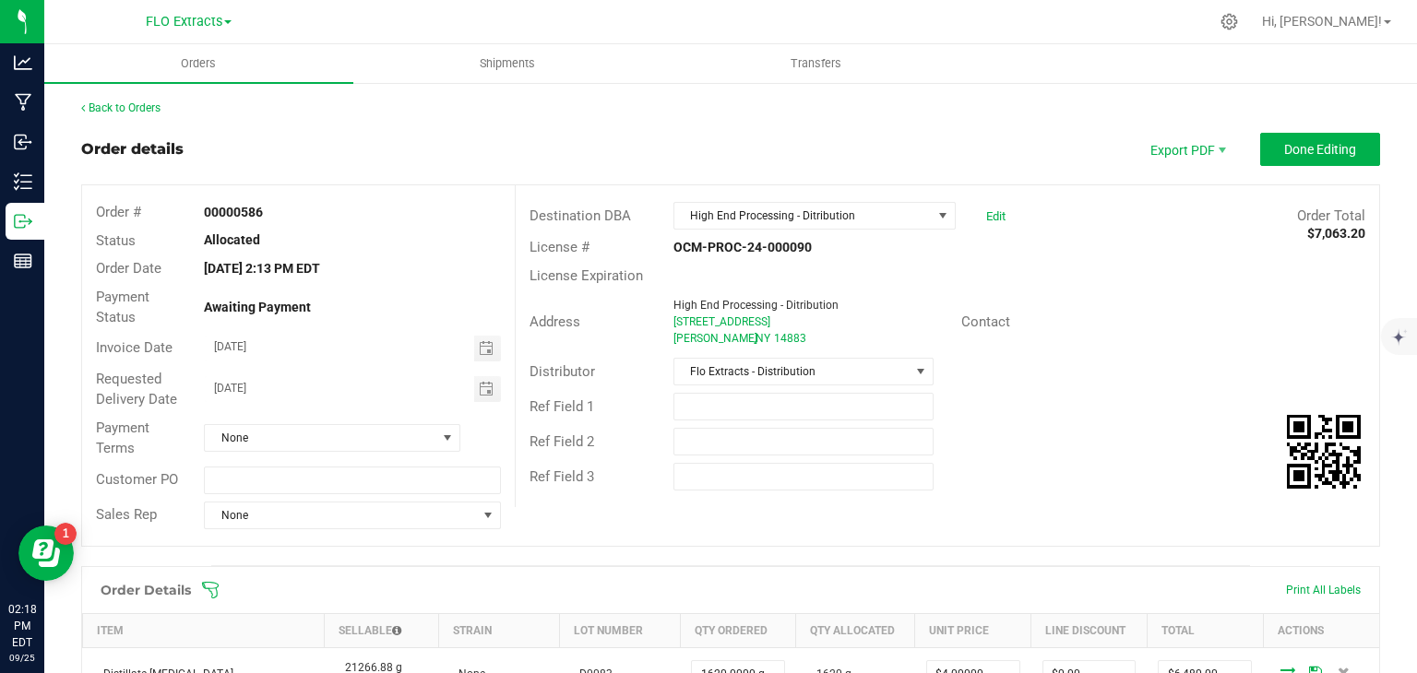
scroll to position [92, 0]
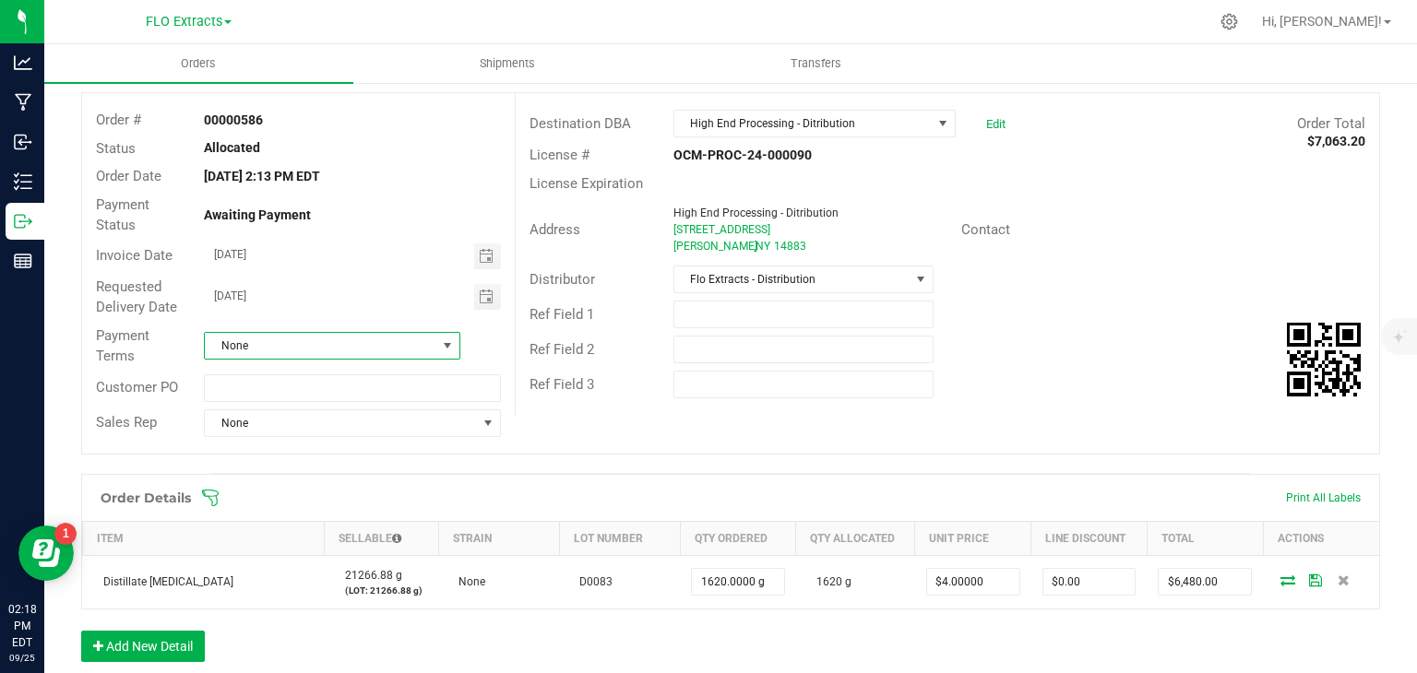
click at [442, 351] on span at bounding box center [447, 346] width 15 height 15
click at [256, 520] on li "Net 30" at bounding box center [330, 521] width 252 height 31
click at [1214, 333] on div "Ref Field 2" at bounding box center [948, 349] width 864 height 35
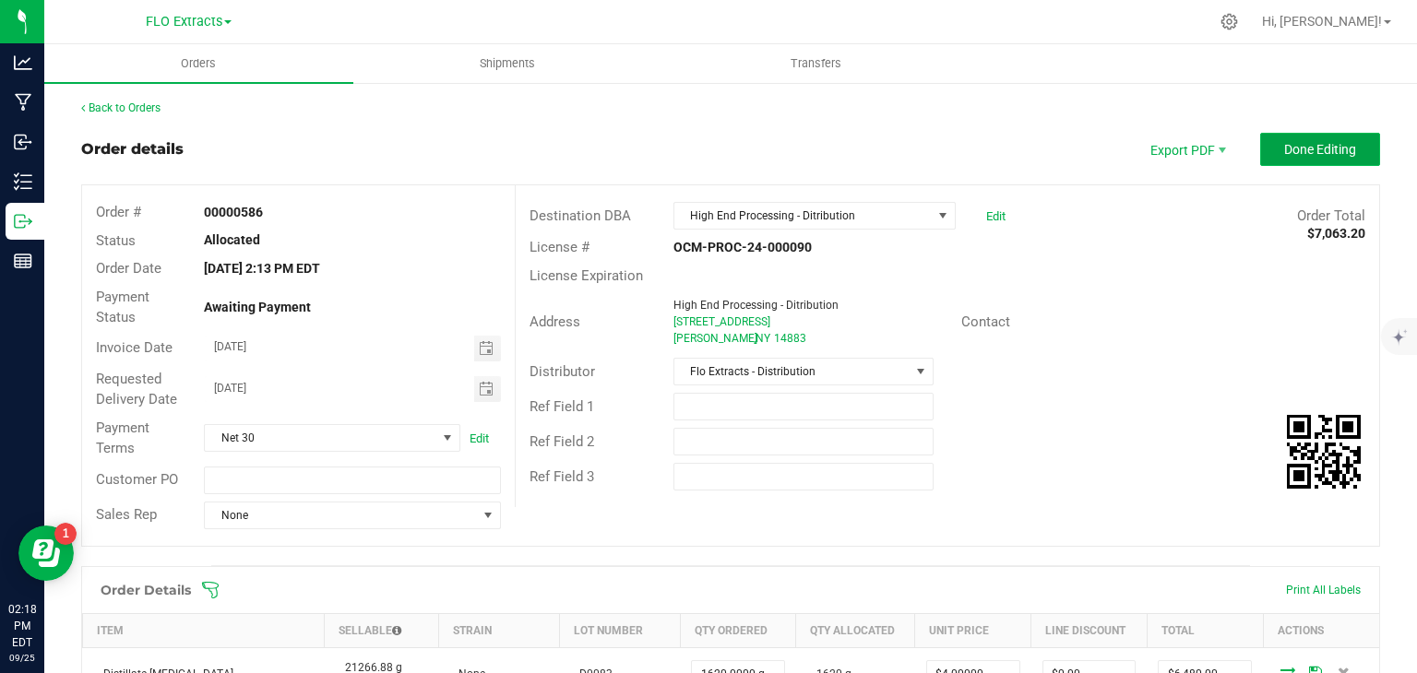
click at [1333, 159] on button "Done Editing" at bounding box center [1320, 149] width 120 height 33
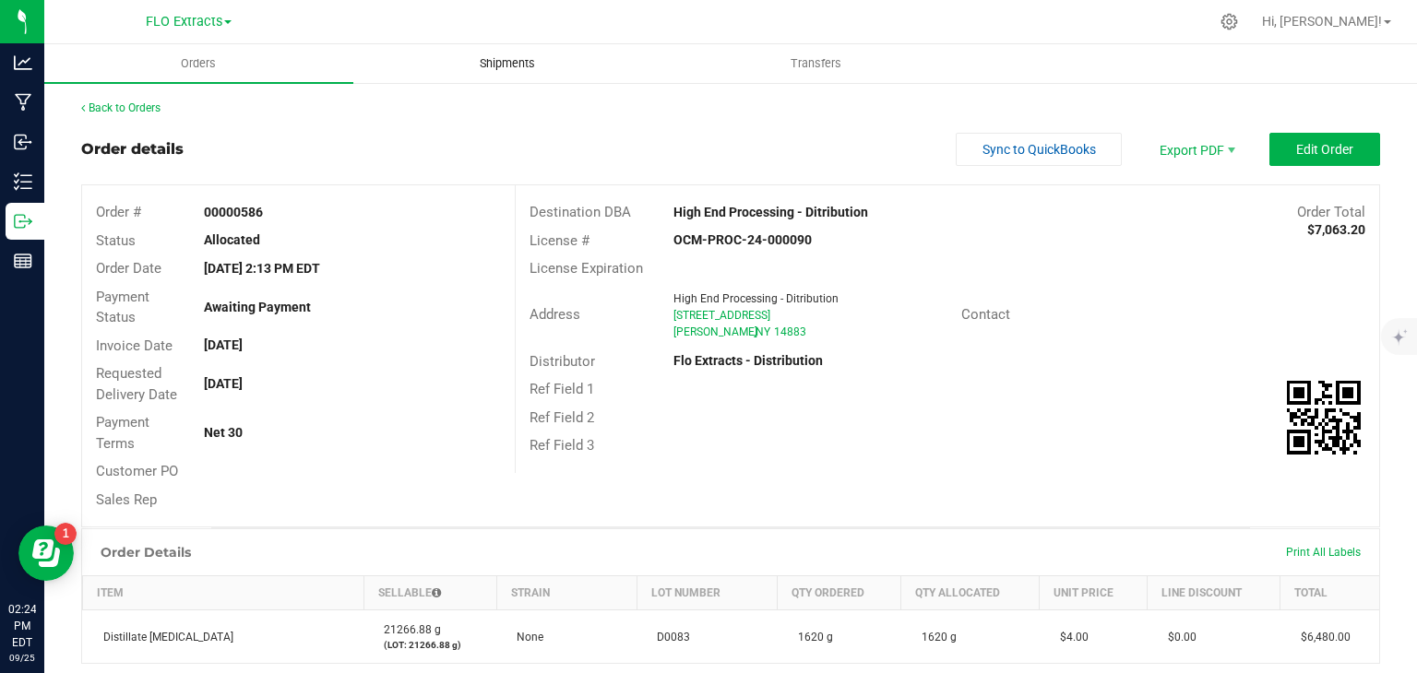
click at [502, 58] on span "Shipments" at bounding box center [507, 63] width 105 height 17
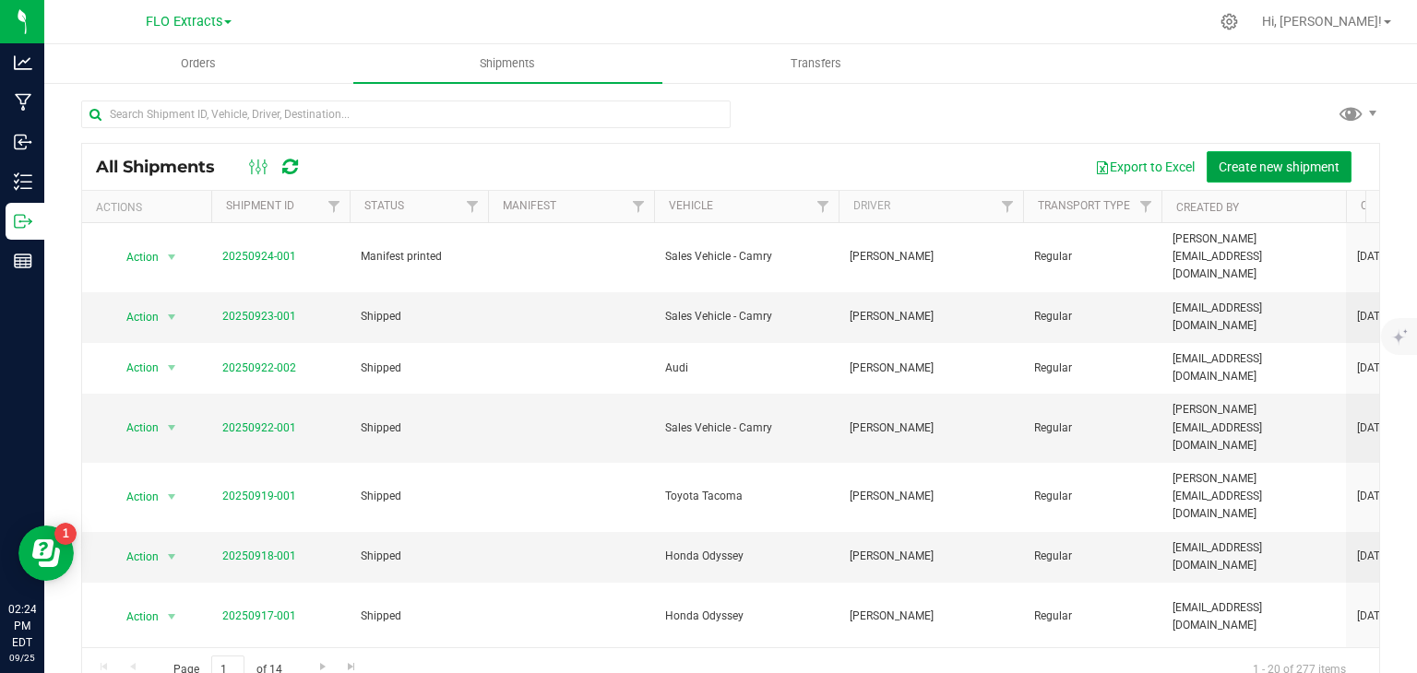
click at [1241, 168] on span "Create new shipment" at bounding box center [1279, 167] width 121 height 15
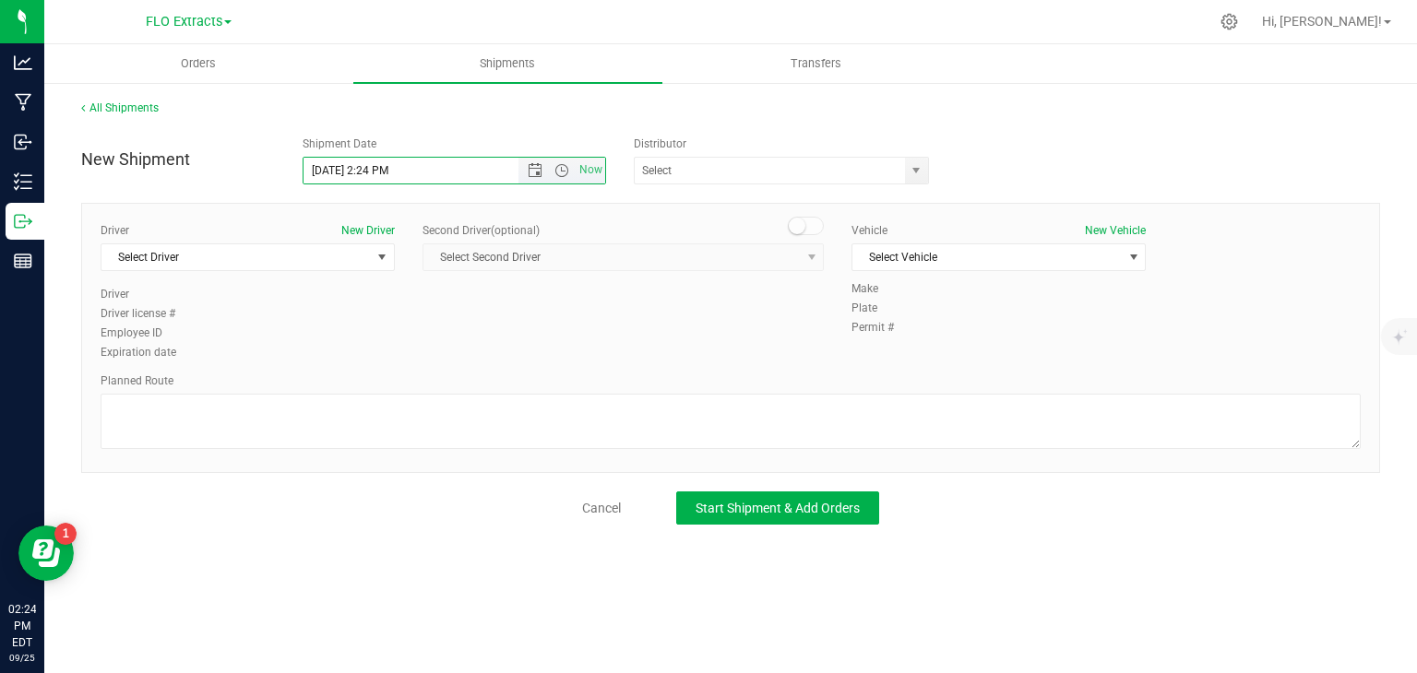
drag, startPoint x: 387, startPoint y: 170, endPoint x: 365, endPoint y: 170, distance: 21.2
click at [365, 170] on input "9/25/2025 2:24 PM" at bounding box center [427, 171] width 247 height 26
click at [912, 167] on span "select" at bounding box center [916, 170] width 15 height 15
type input "9/25/2025 3:00 PM"
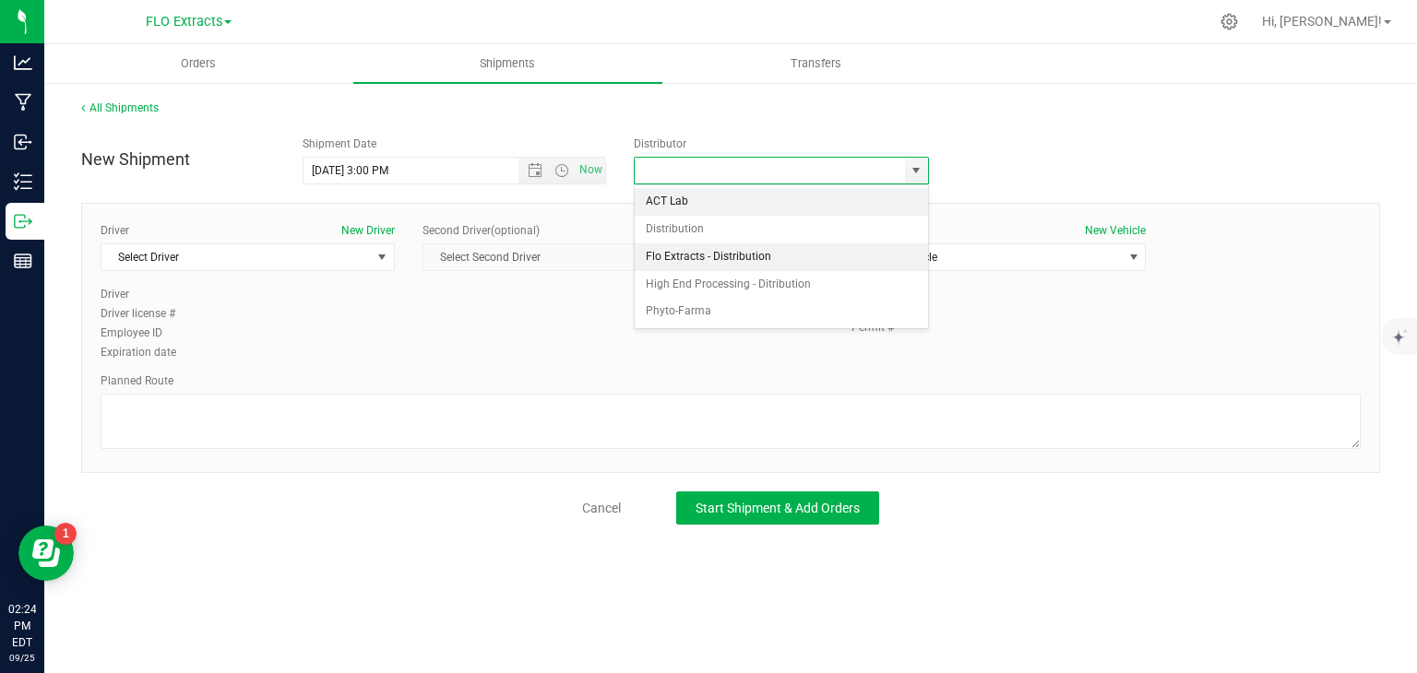
click at [771, 259] on li "Flo Extracts - Distribution" at bounding box center [781, 258] width 293 height 28
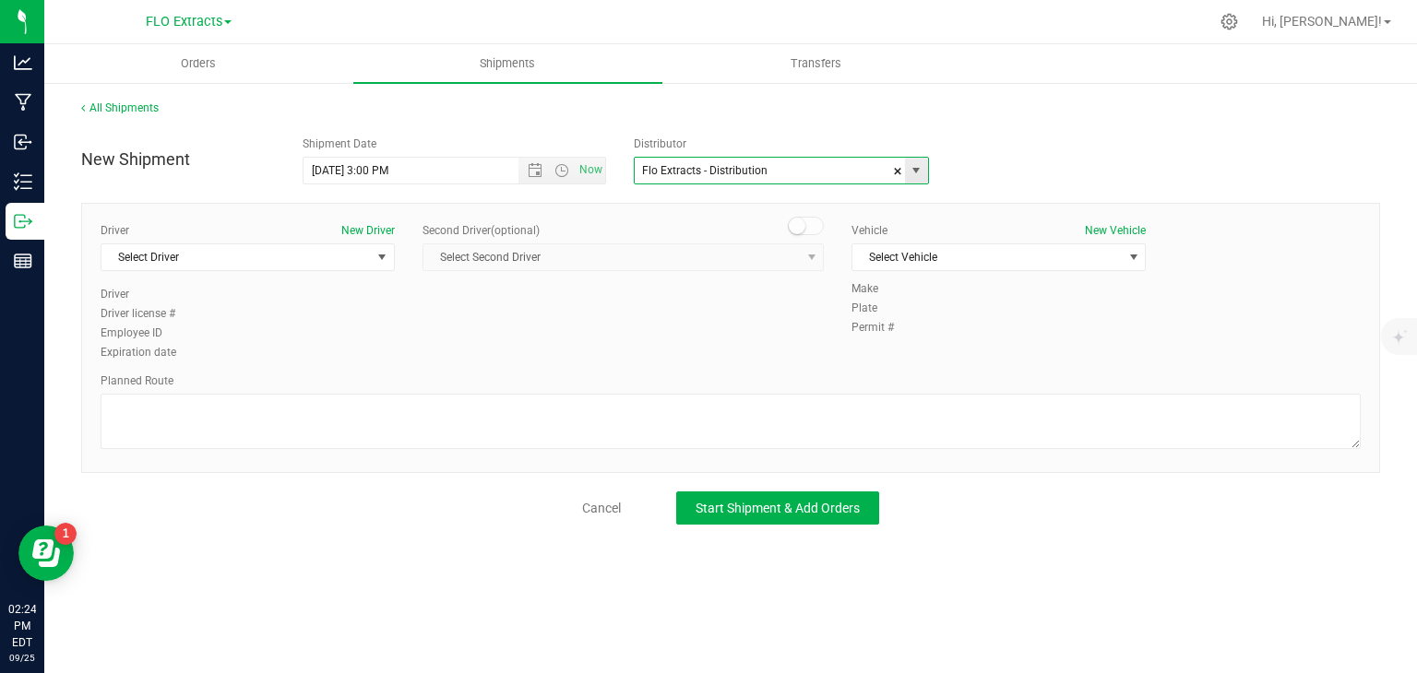
click at [918, 182] on span "select" at bounding box center [916, 171] width 23 height 26
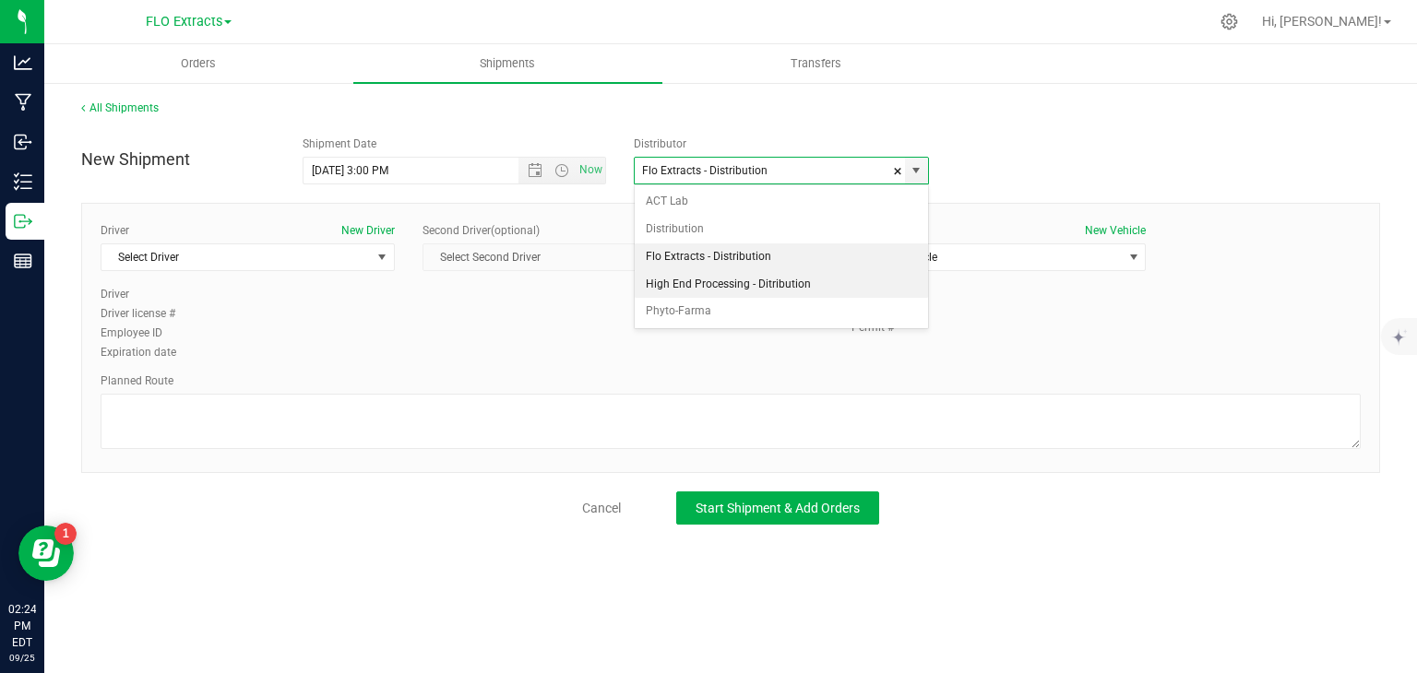
click at [781, 280] on li "High End Processing - Ditribution" at bounding box center [781, 285] width 293 height 28
type input "High End Processing - Ditribution"
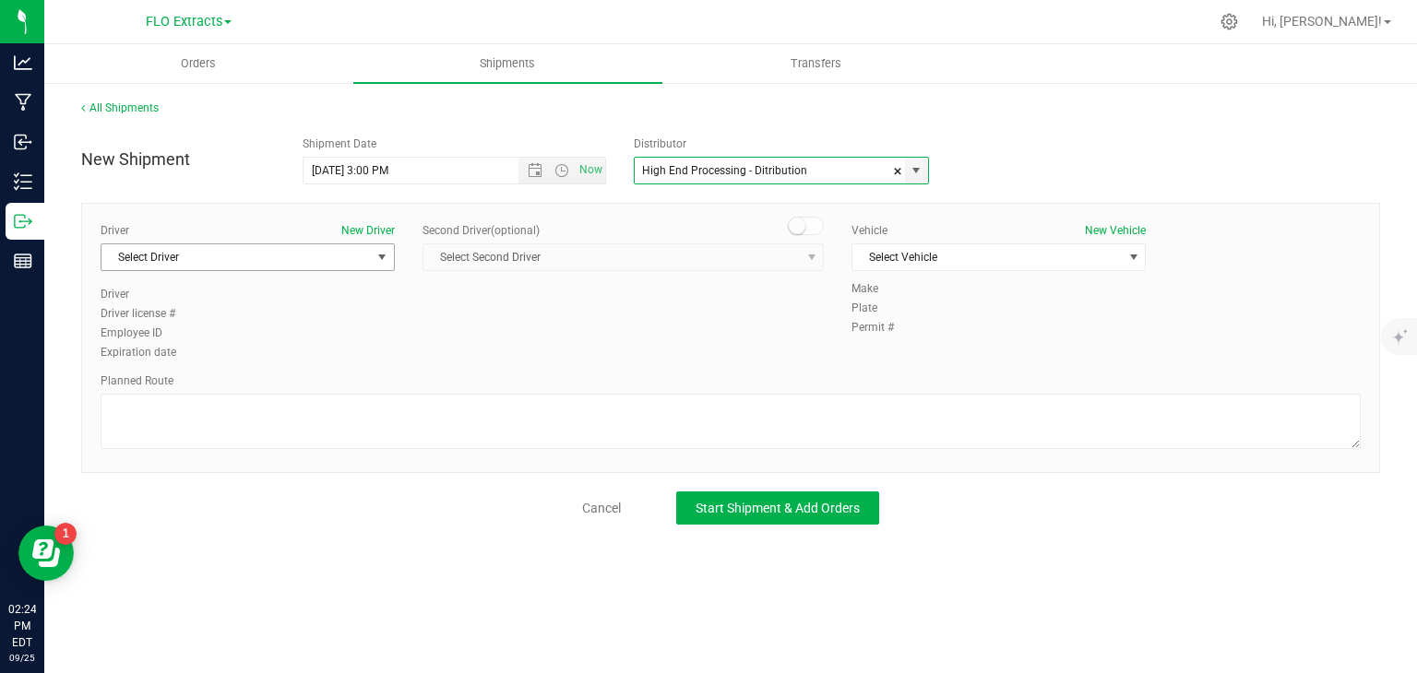
click at [284, 261] on span "Select Driver" at bounding box center [235, 257] width 269 height 26
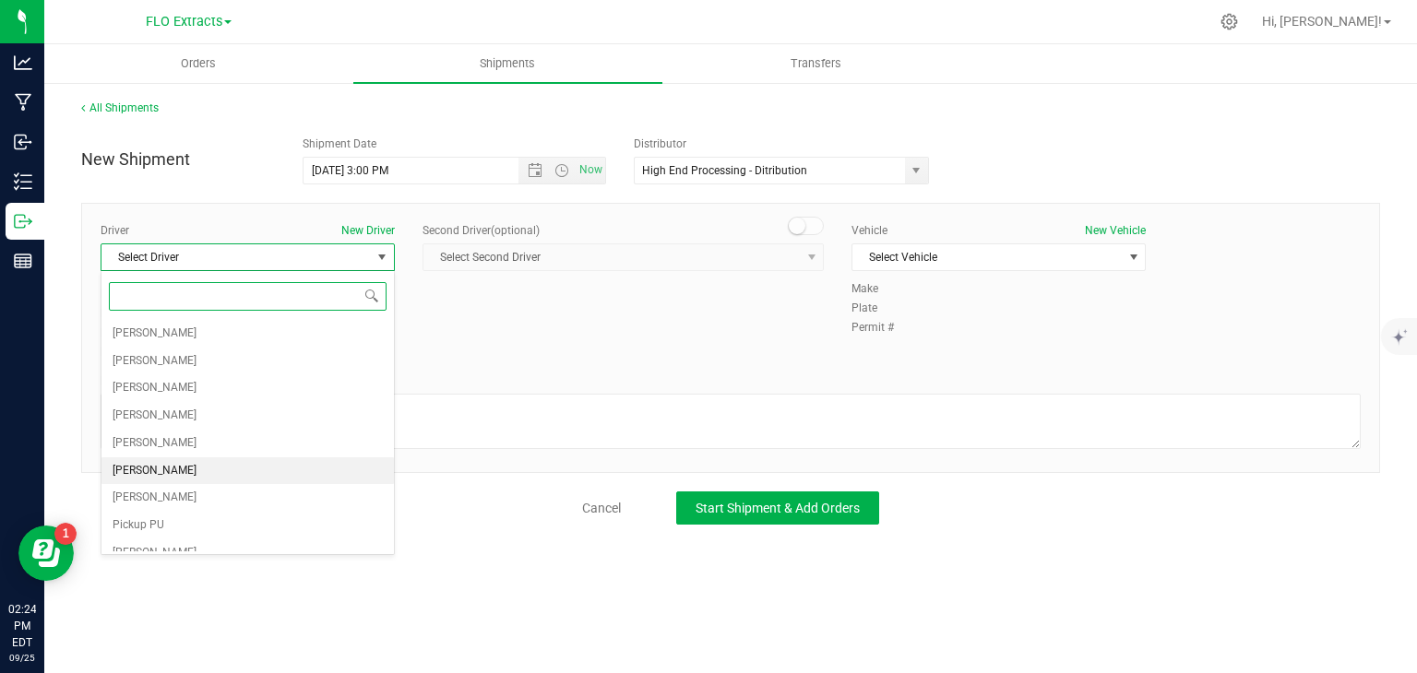
click at [187, 471] on li "Jeff Luciano" at bounding box center [247, 472] width 292 height 28
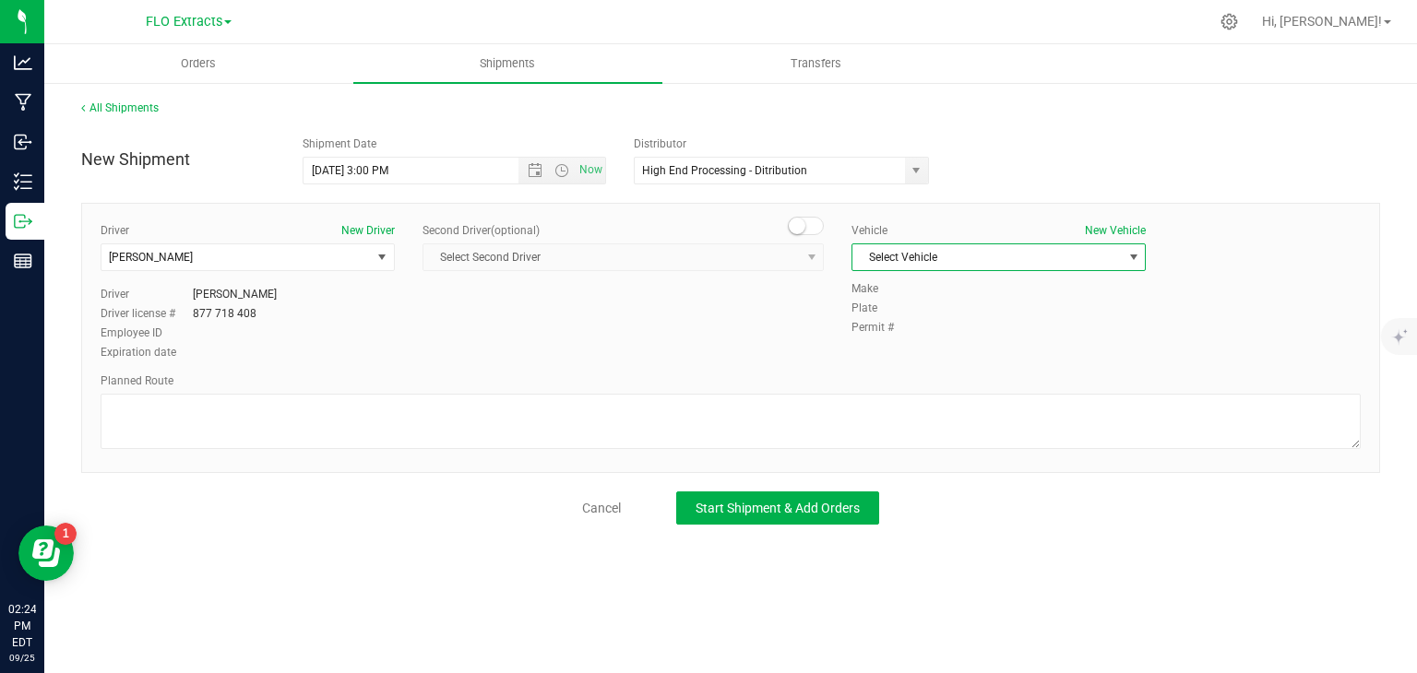
click at [1091, 260] on span "Select Vehicle" at bounding box center [986, 257] width 269 height 26
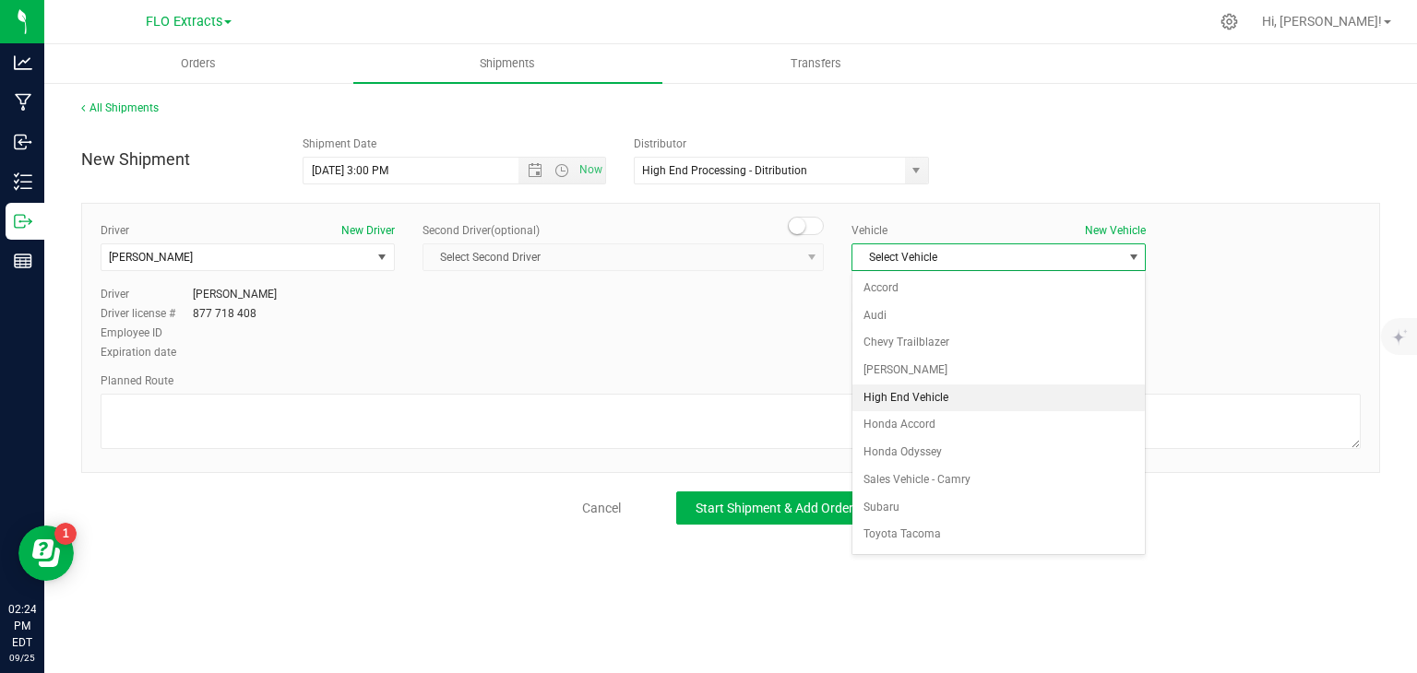
click at [964, 394] on li "High End Vehicle" at bounding box center [998, 399] width 292 height 28
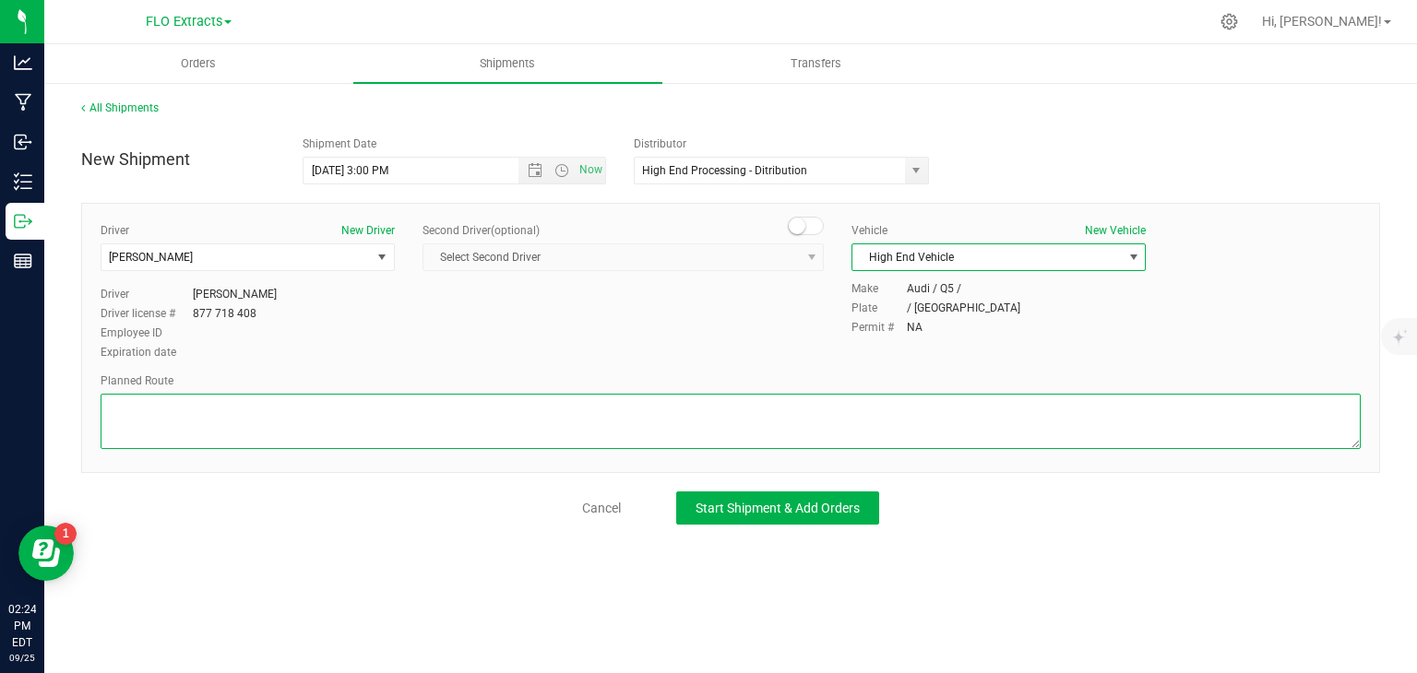
click at [454, 399] on textarea at bounding box center [731, 421] width 1260 height 55
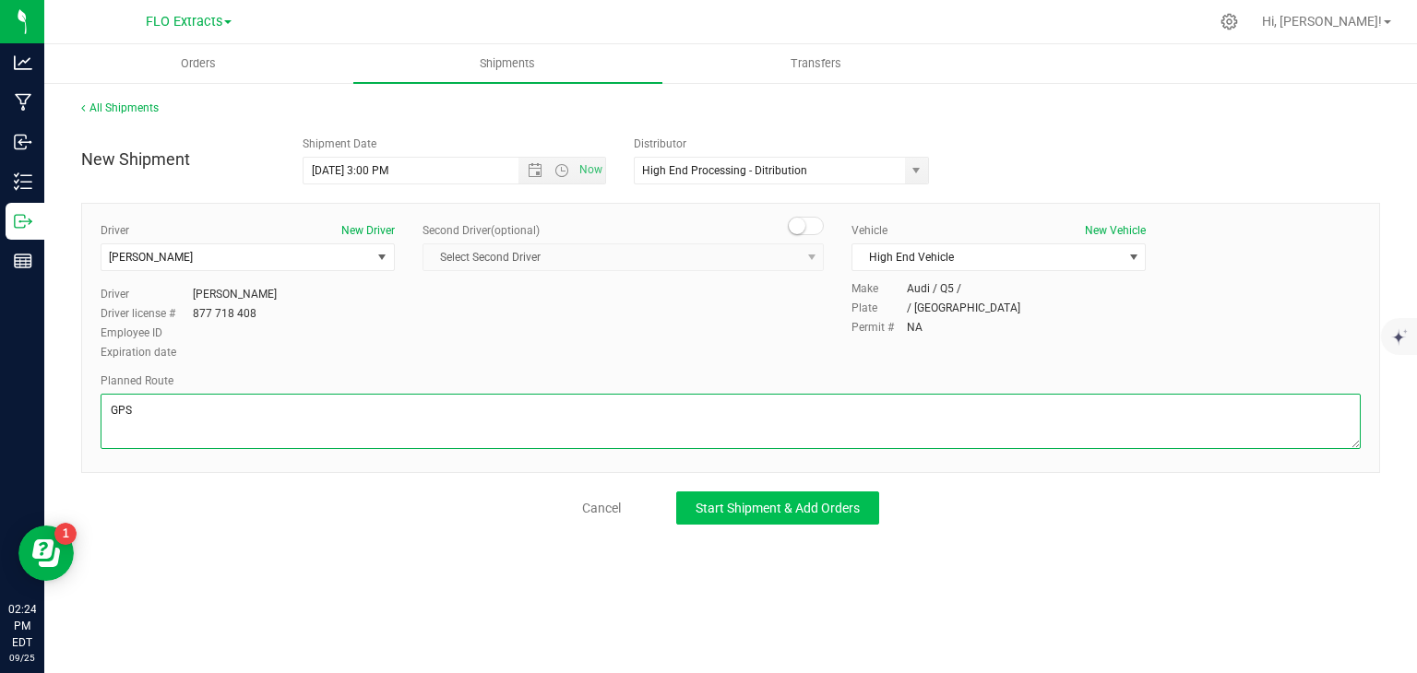
type textarea "GPS"
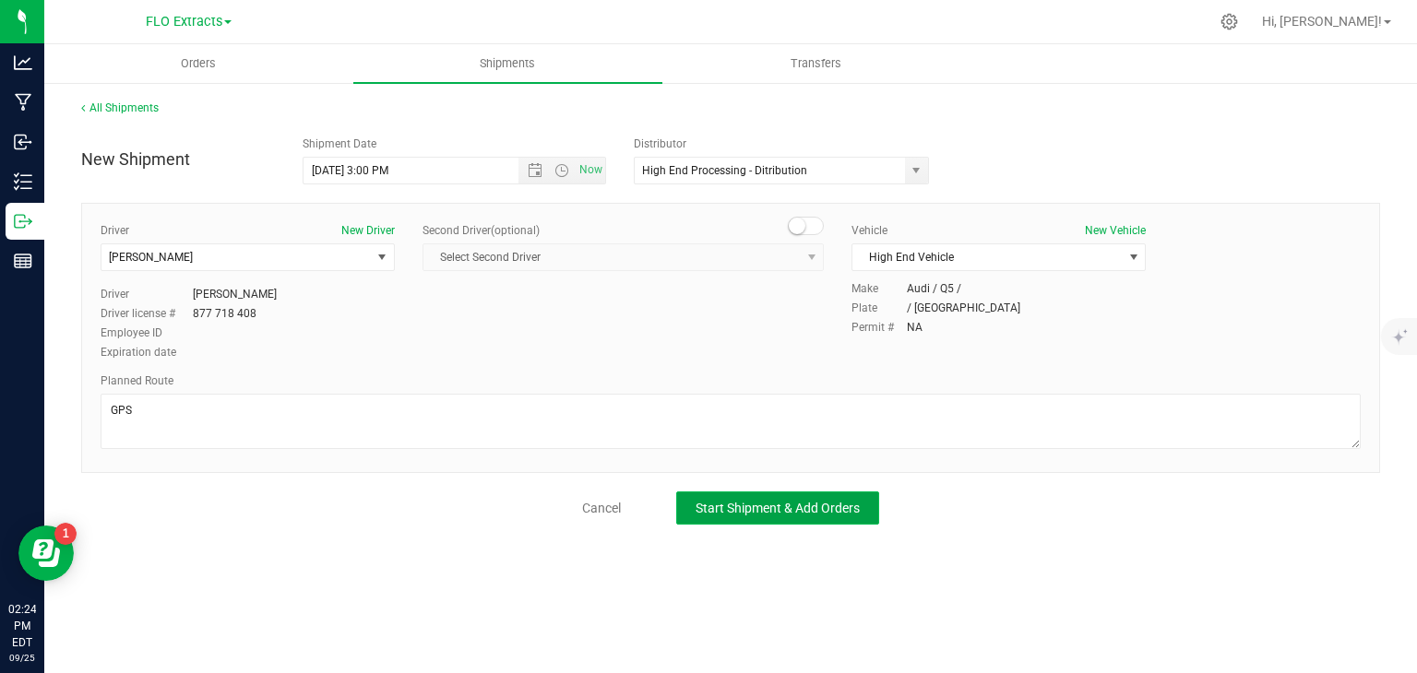
click at [827, 503] on span "Start Shipment & Add Orders" at bounding box center [778, 508] width 164 height 15
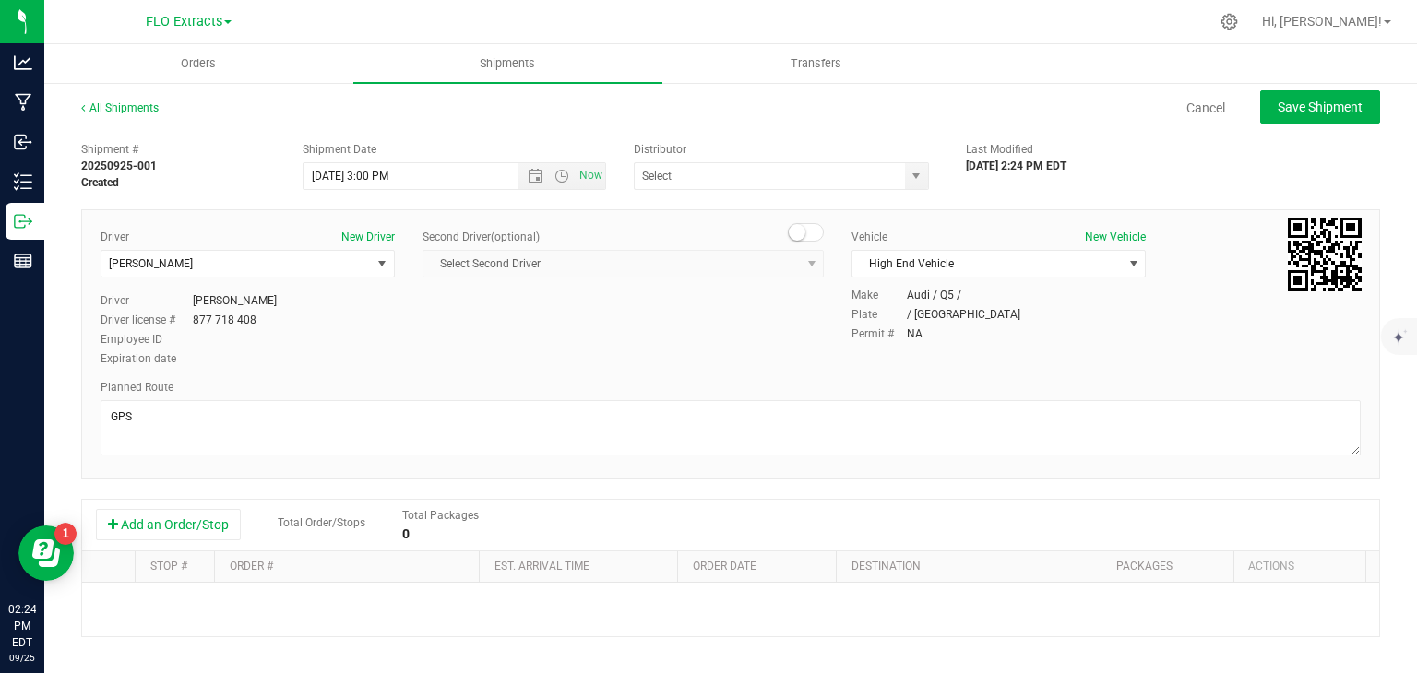
type input "High End Processing - Ditribution"
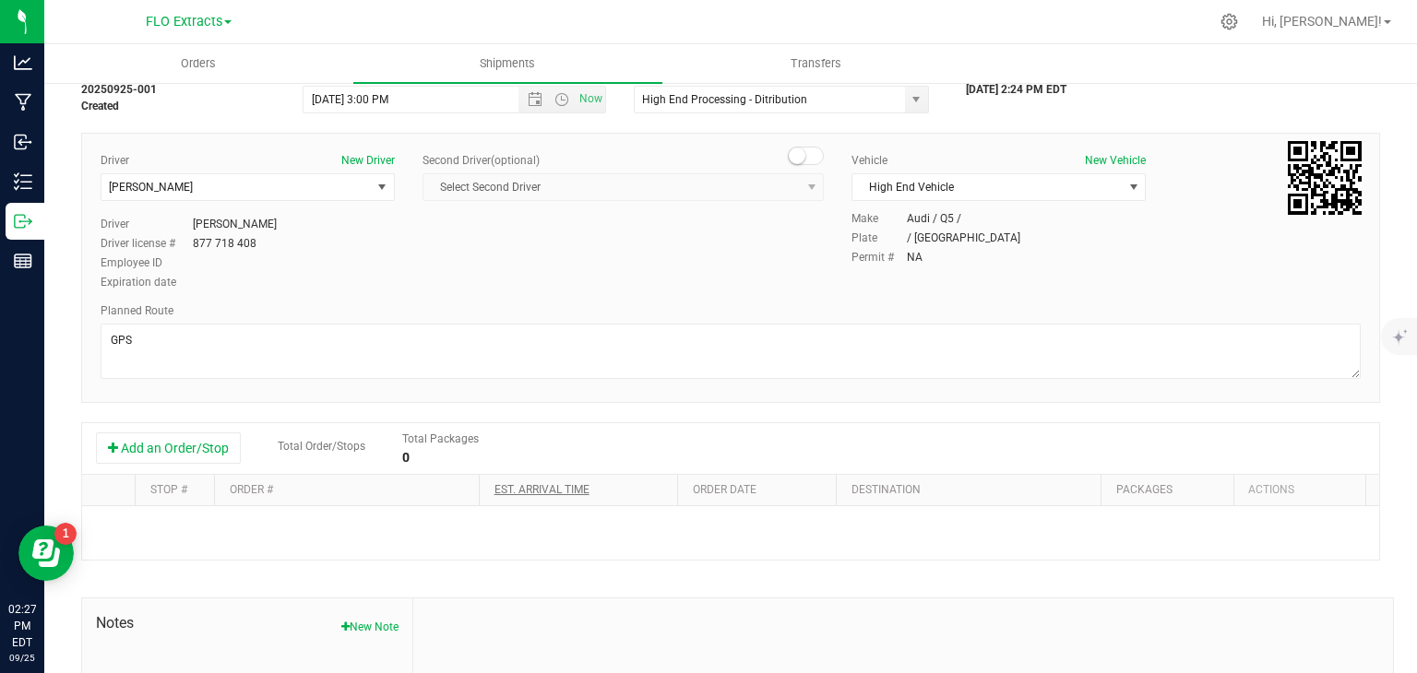
scroll to position [92, 0]
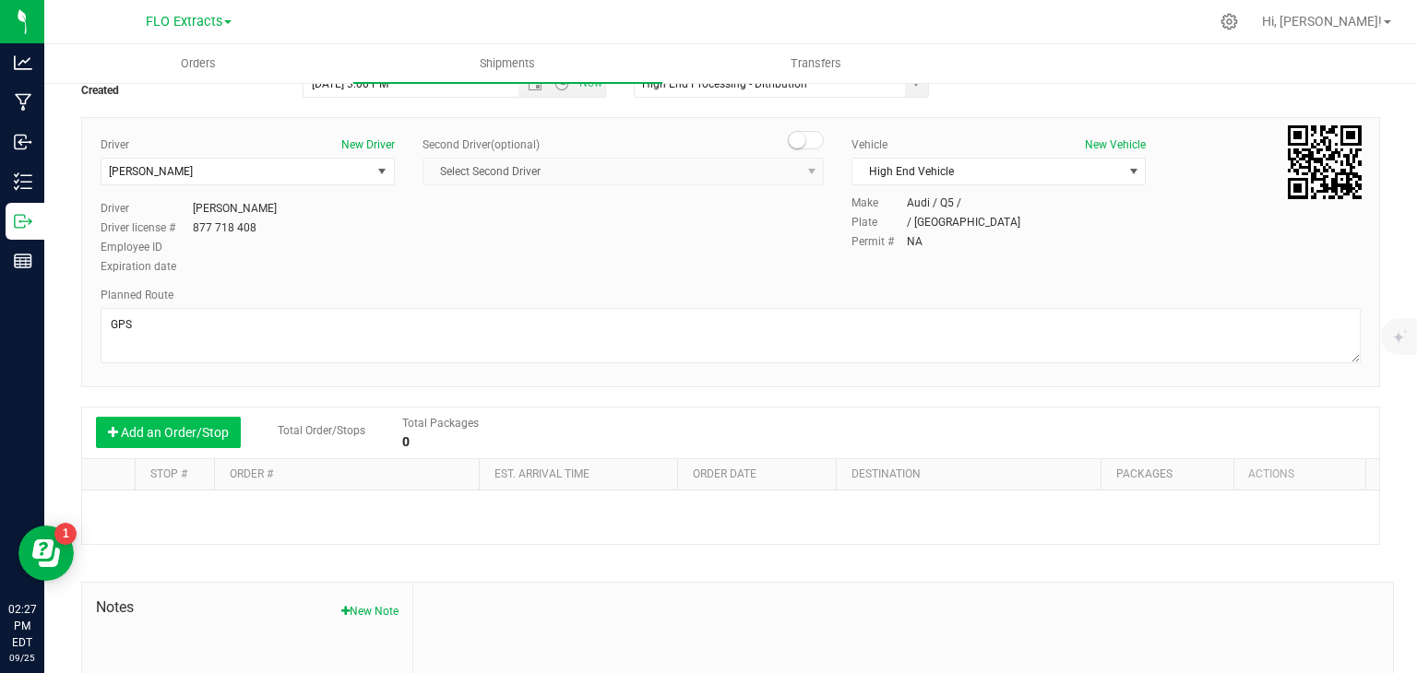
click at [155, 431] on button "Add an Order/Stop" at bounding box center [168, 432] width 145 height 31
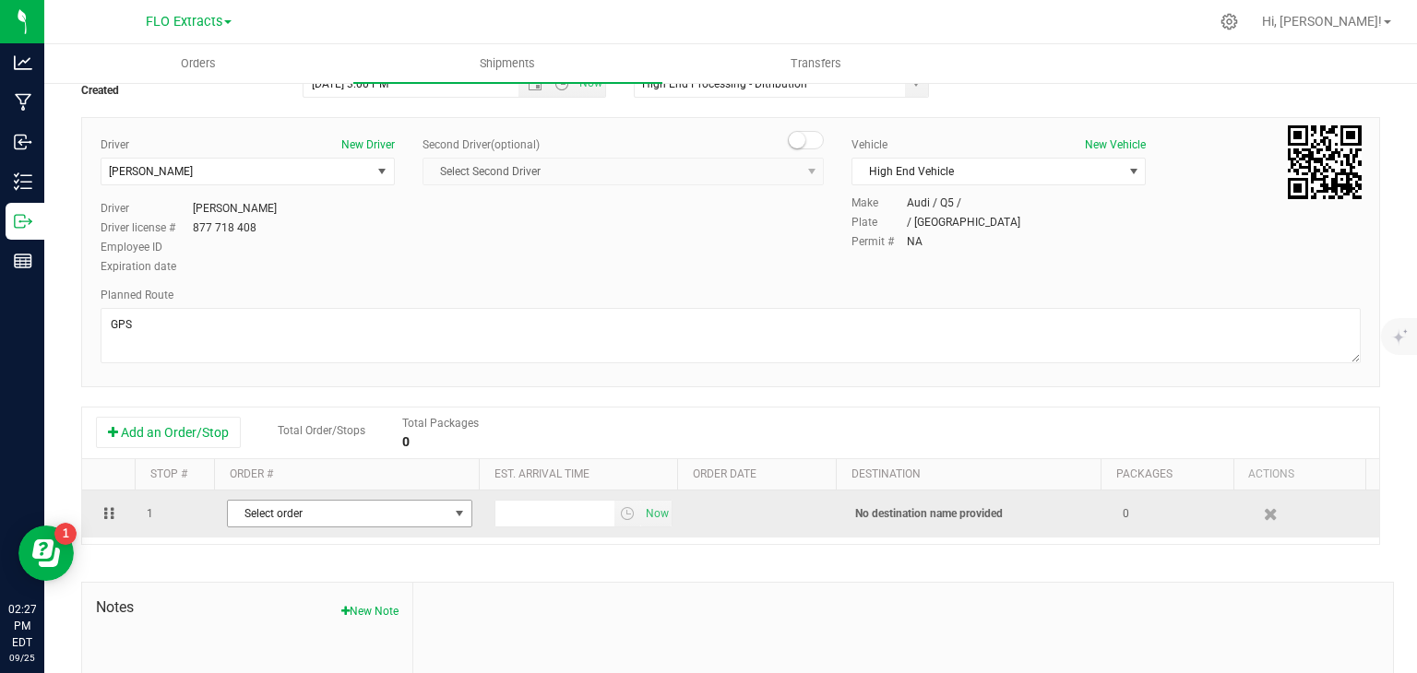
click at [306, 518] on span "Select order" at bounding box center [338, 514] width 220 height 26
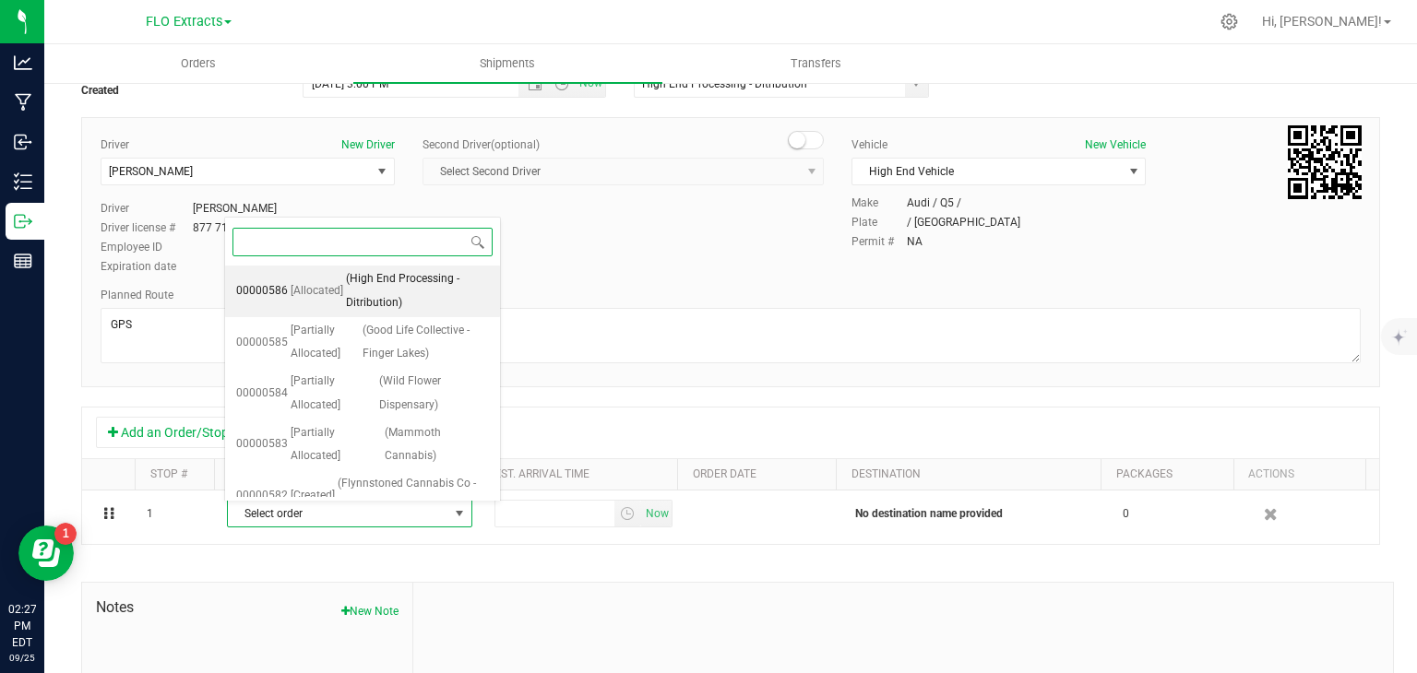
click at [374, 295] on span "(High End Processing - Ditribution)" at bounding box center [417, 291] width 143 height 47
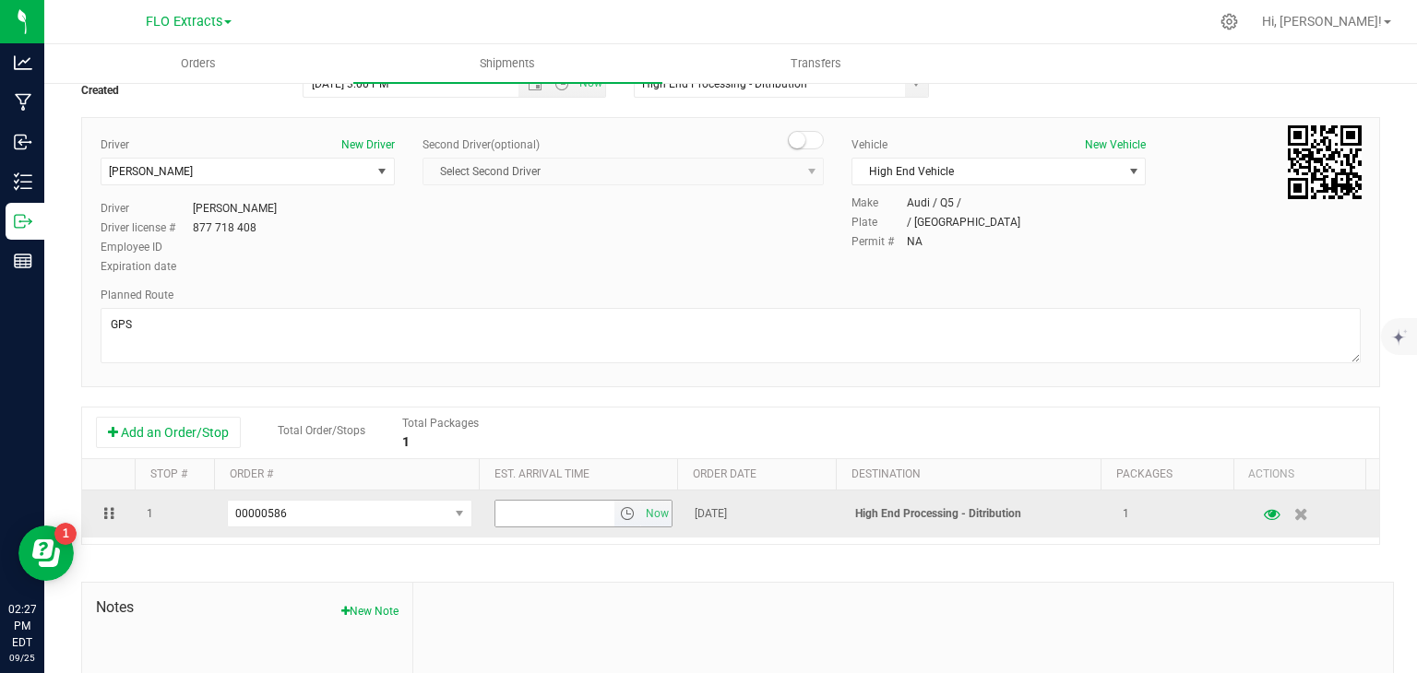
click at [527, 521] on input "text" at bounding box center [555, 514] width 120 height 26
type input "4:00 PM"
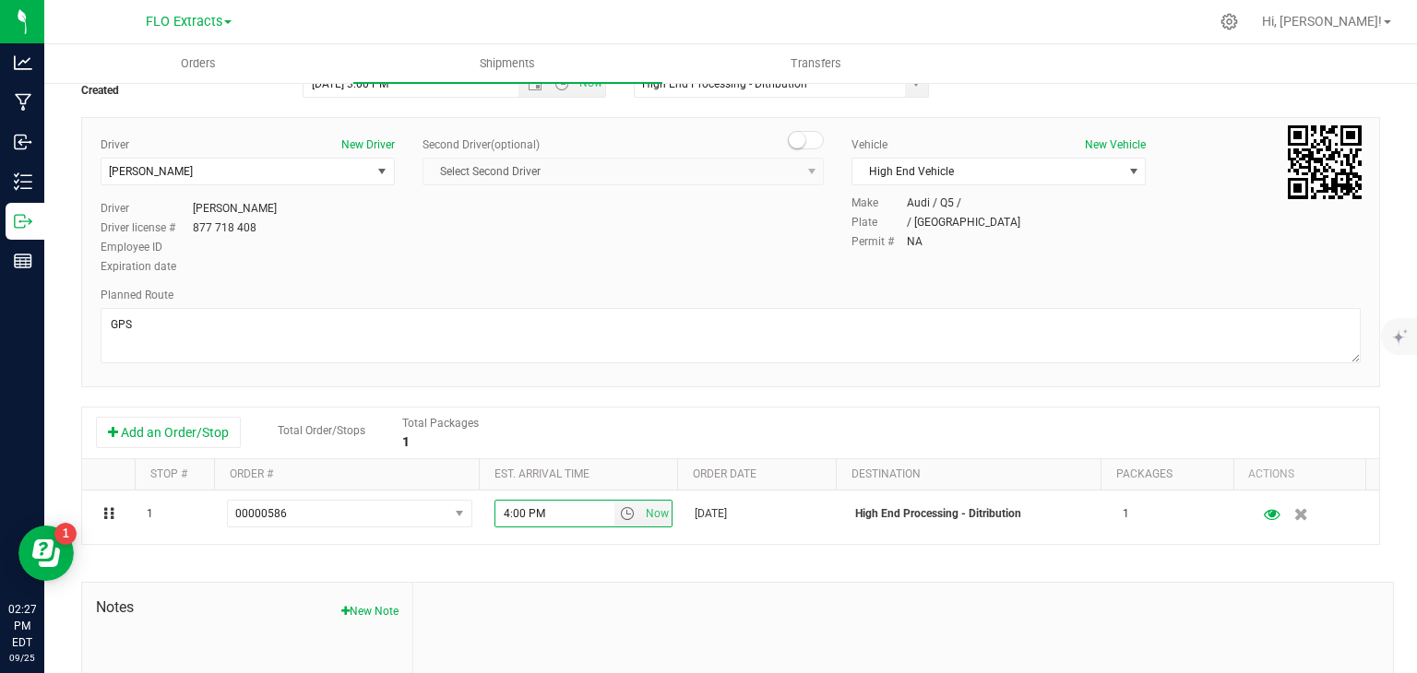
click at [827, 573] on div "Shipment # 20250925-001 Created Shipment Date 9/25/2025 3:00 PM Now Distributor…" at bounding box center [730, 436] width 1299 height 791
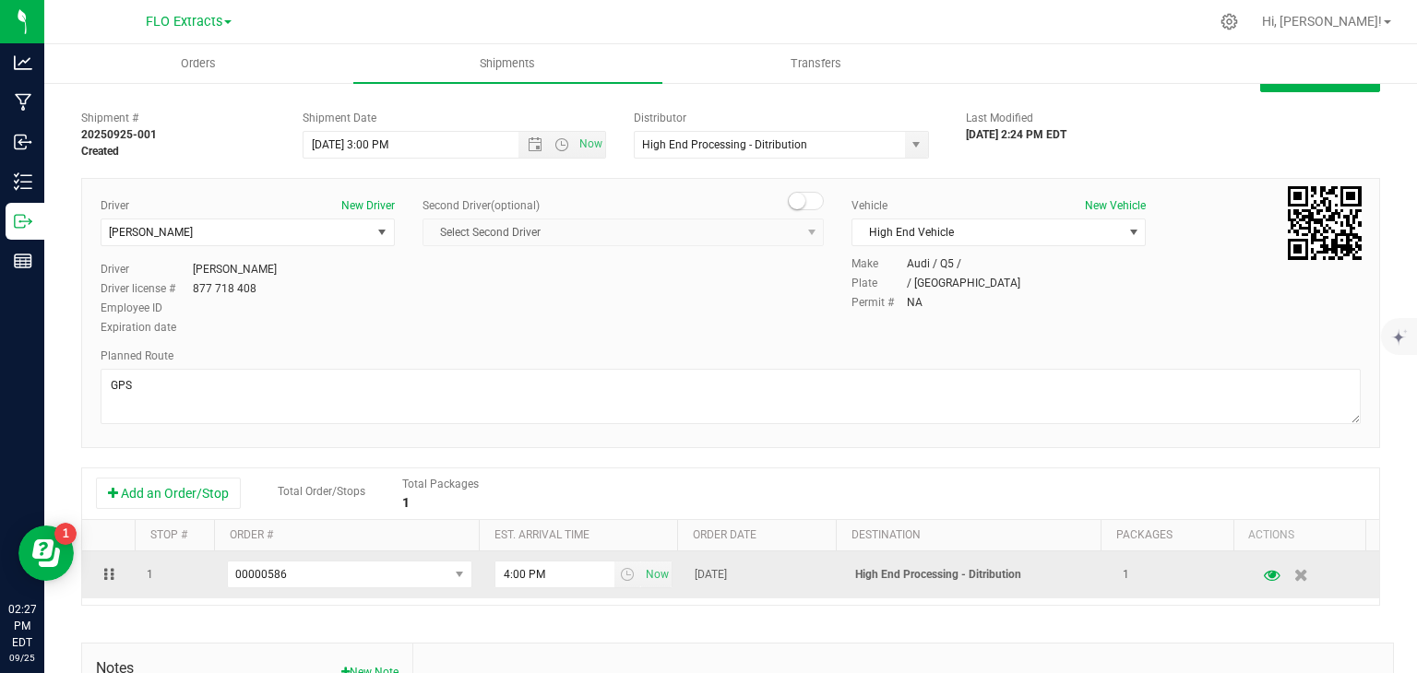
scroll to position [0, 0]
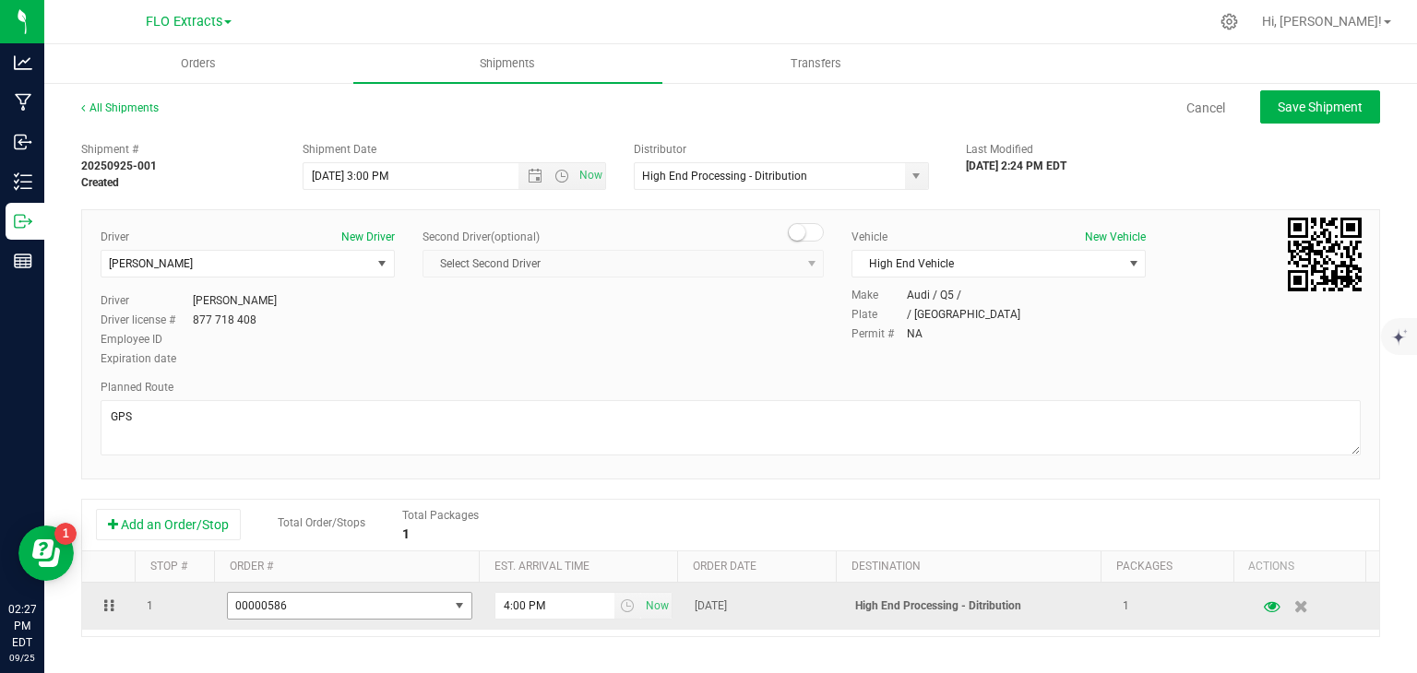
click at [378, 609] on span "00000586" at bounding box center [338, 606] width 220 height 26
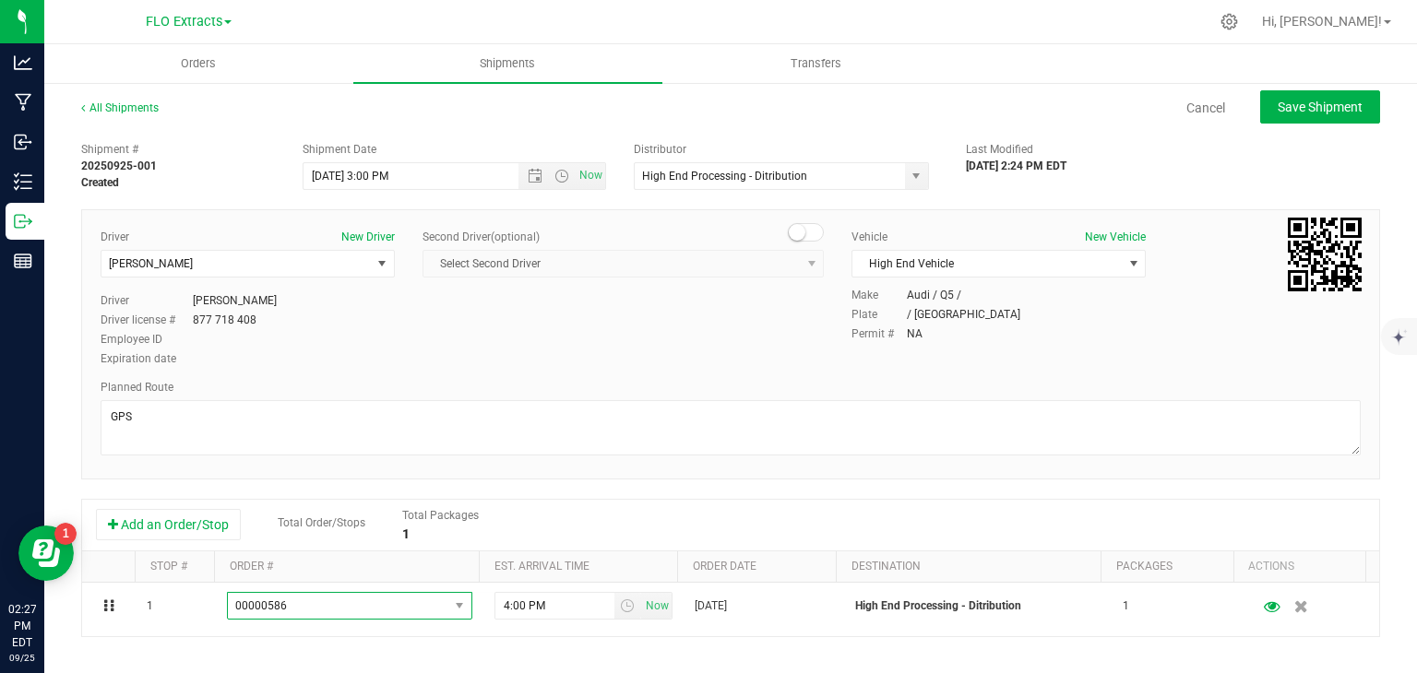
click at [1197, 351] on div "Driver New Driver Jeff Luciano Select Driver Leda Bong Dave Brown Eva Courtot S…" at bounding box center [731, 299] width 1288 height 141
click at [1310, 97] on button "Save Shipment" at bounding box center [1320, 106] width 120 height 33
type input "9/25/2025 7:00 PM"
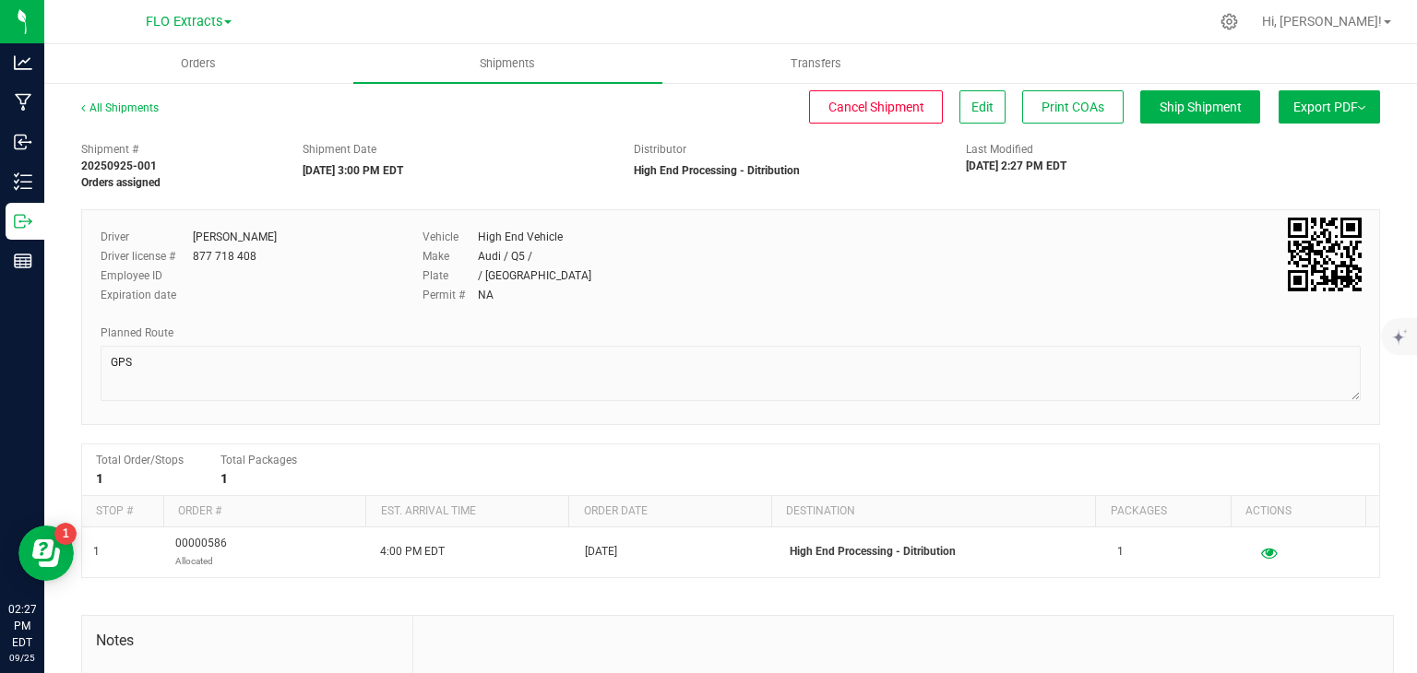
click at [1317, 104] on span "Export PDF" at bounding box center [1329, 107] width 72 height 15
click at [1294, 175] on span "Manifest by Lot" at bounding box center [1282, 175] width 77 height 13
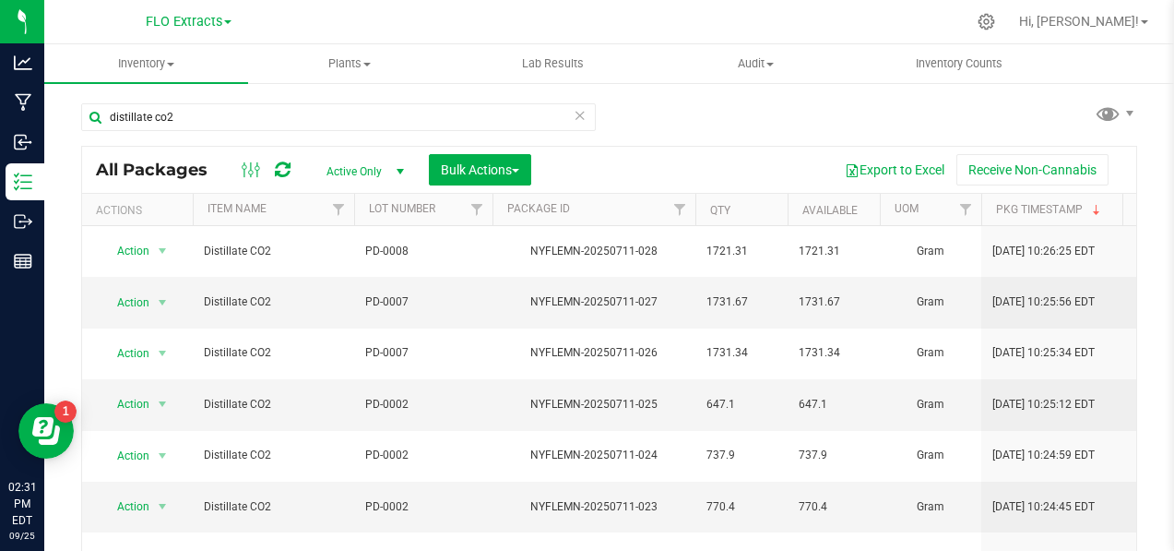
click at [574, 117] on icon at bounding box center [580, 114] width 13 height 22
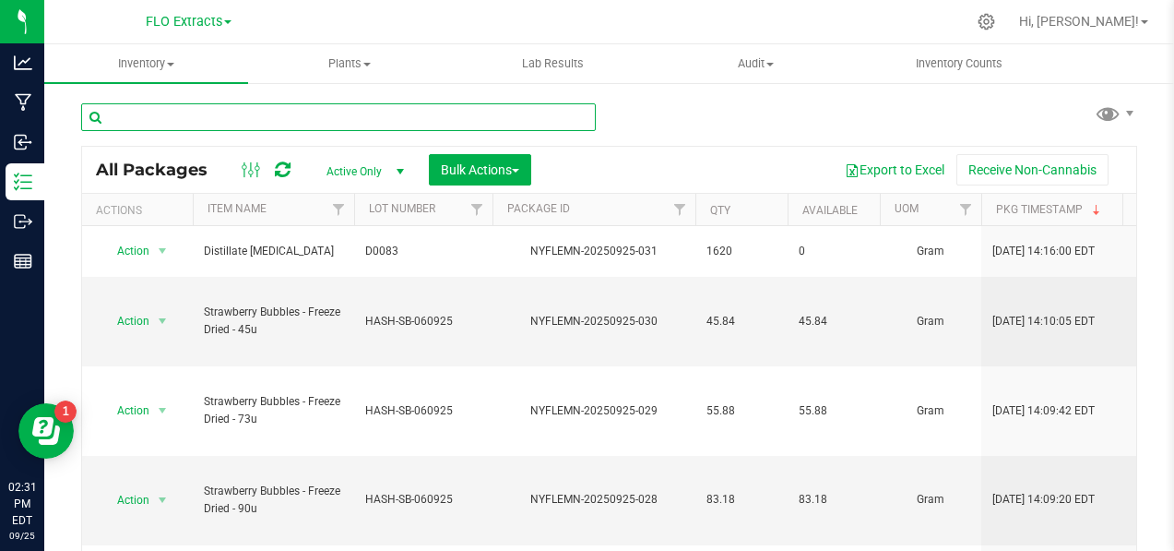
click at [192, 116] on input "text" at bounding box center [338, 117] width 515 height 28
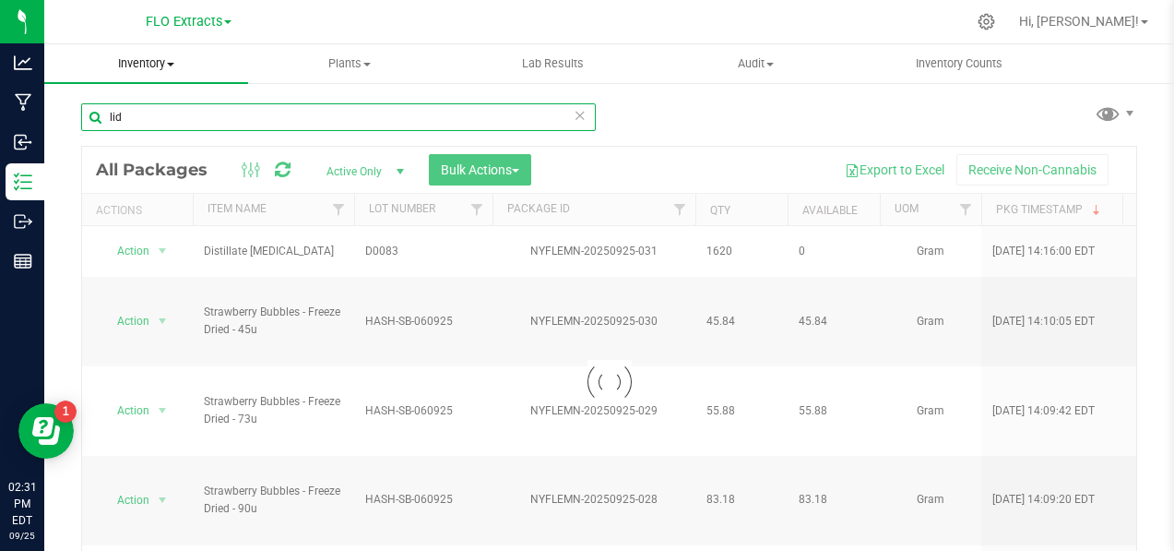
type input "lid"
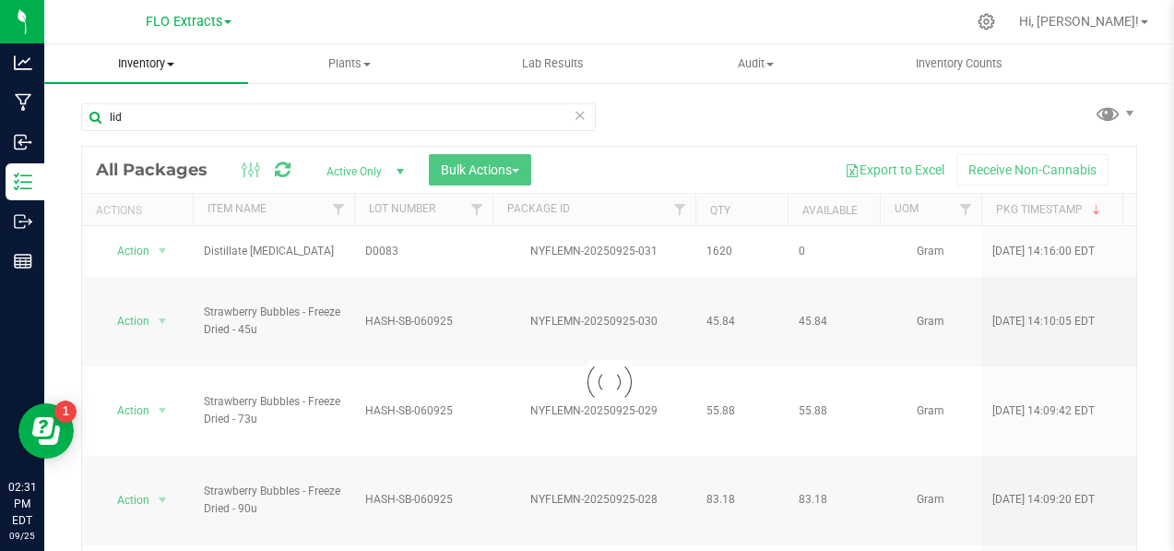
click at [162, 65] on span "Inventory" at bounding box center [146, 63] width 204 height 17
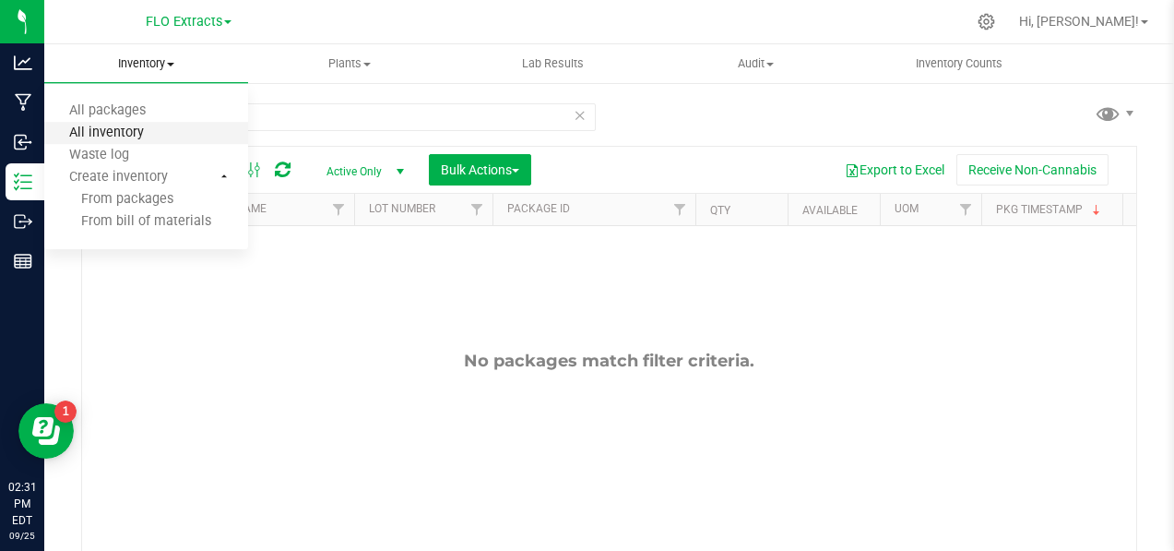
click at [156, 128] on span "All inventory" at bounding box center [106, 133] width 125 height 16
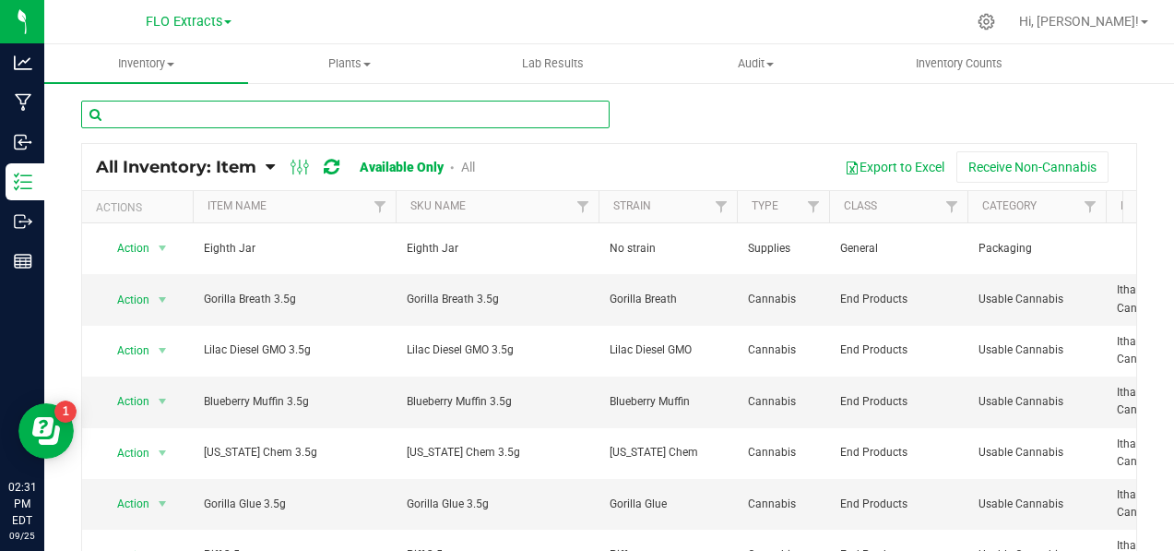
click at [277, 109] on input "text" at bounding box center [345, 115] width 529 height 28
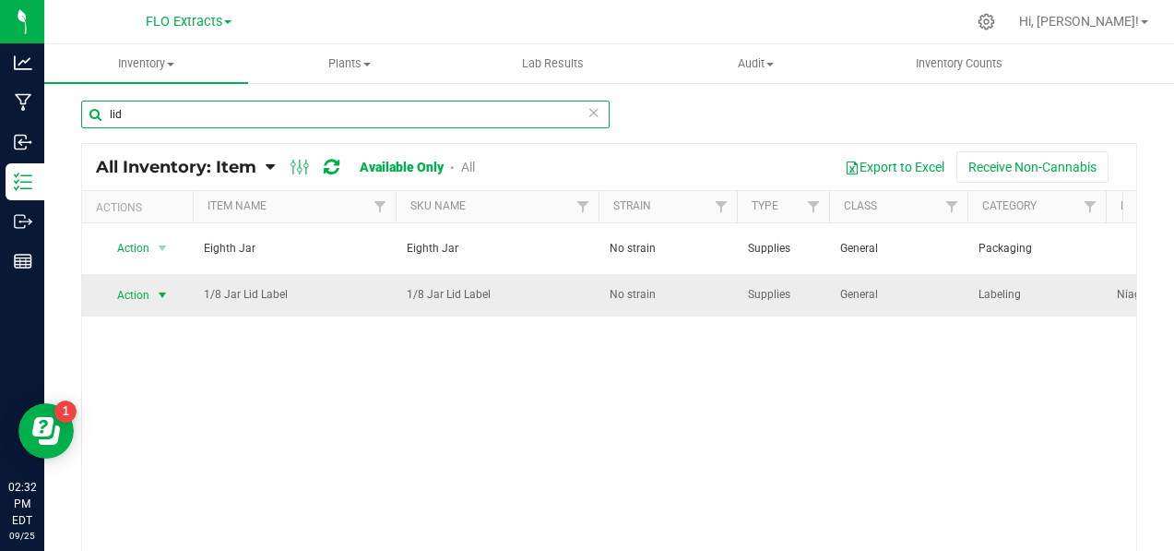
type input "lid"
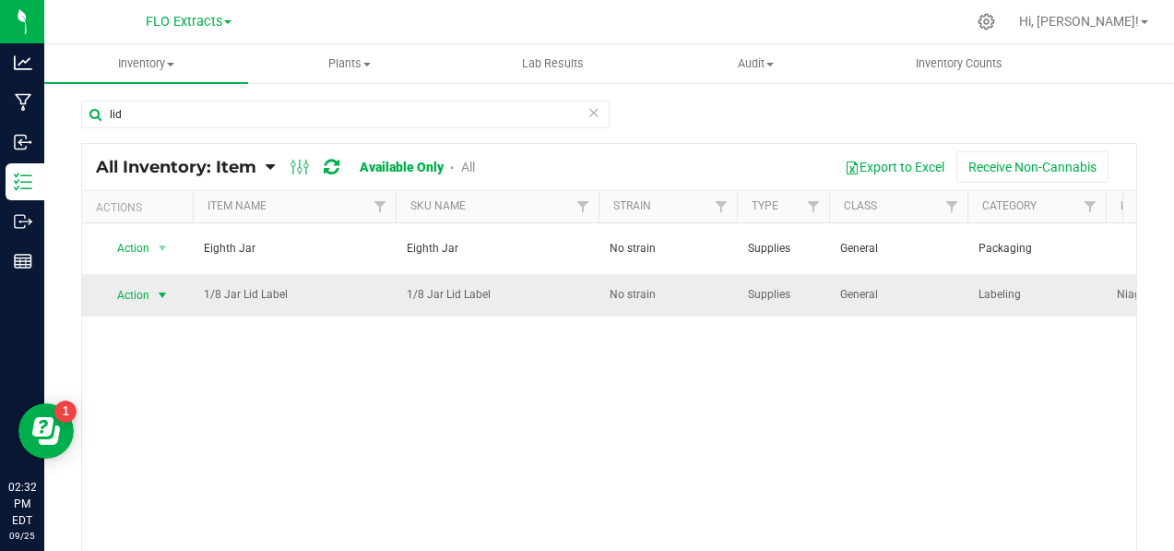
click at [141, 286] on span "Action" at bounding box center [126, 295] width 50 height 26
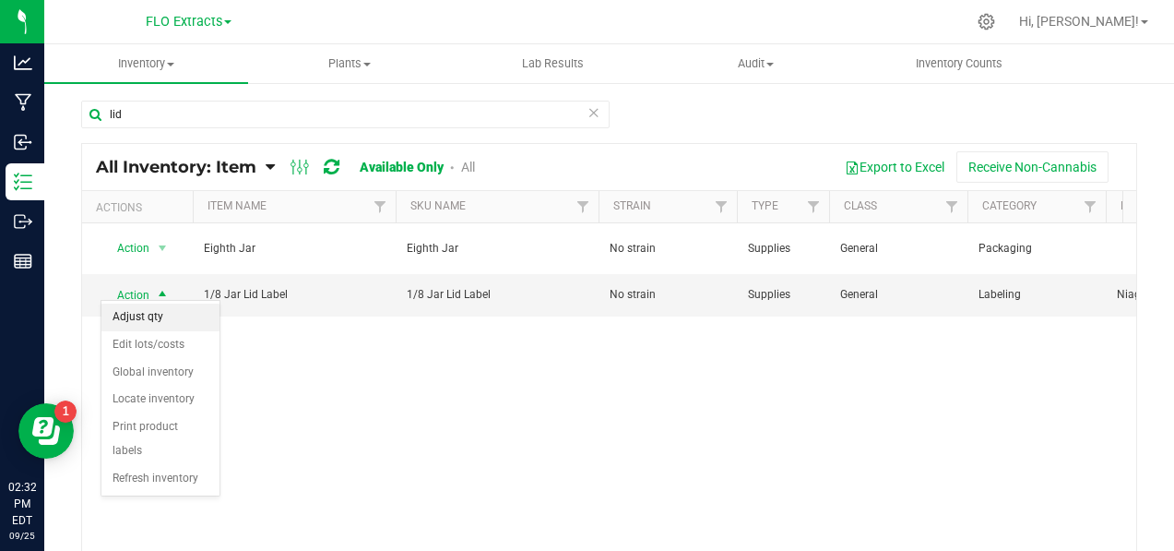
click at [141, 310] on li "Adjust qty" at bounding box center [160, 318] width 118 height 28
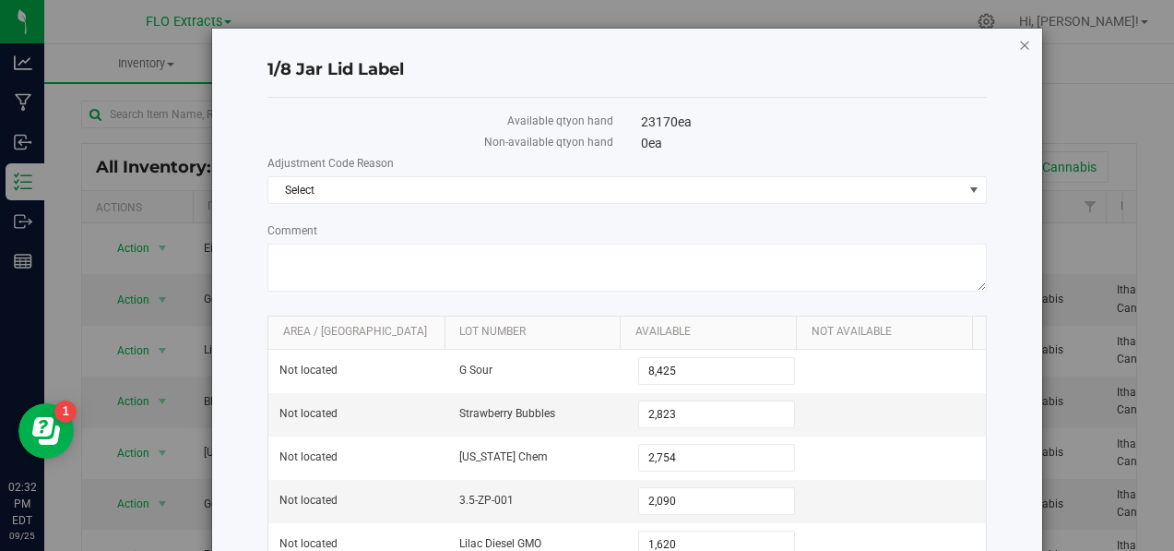
click at [1019, 46] on icon "button" at bounding box center [1025, 44] width 13 height 22
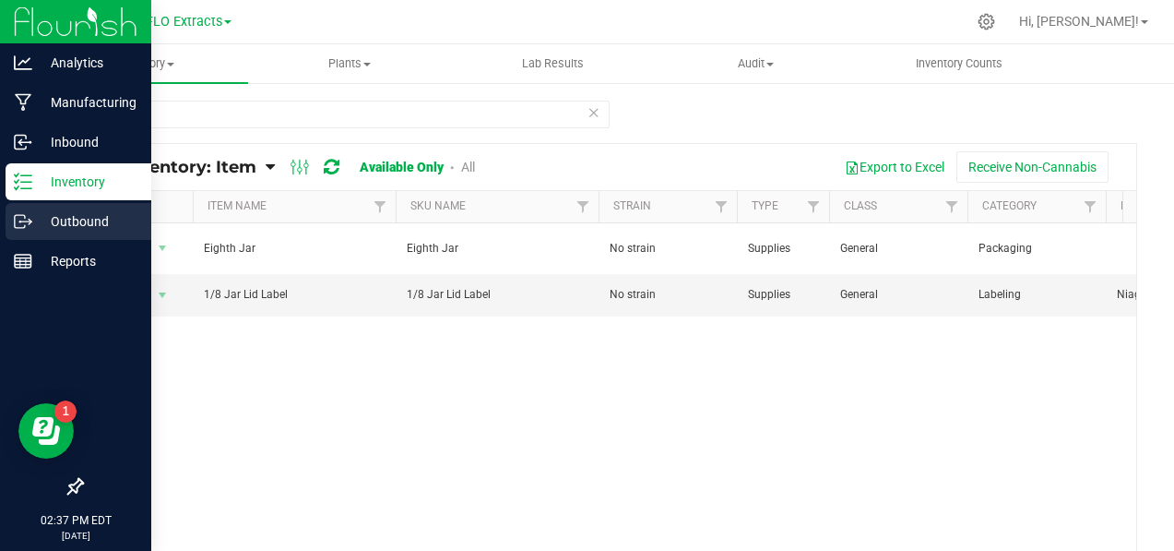
click at [29, 223] on icon at bounding box center [23, 221] width 18 height 18
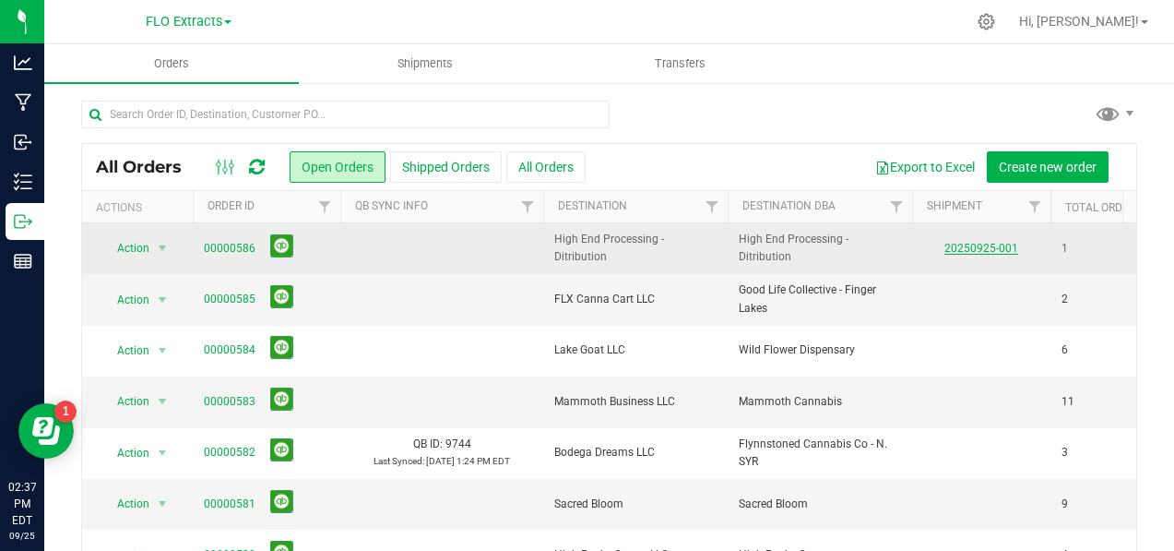
click at [965, 244] on link "20250925-001" at bounding box center [982, 248] width 74 height 13
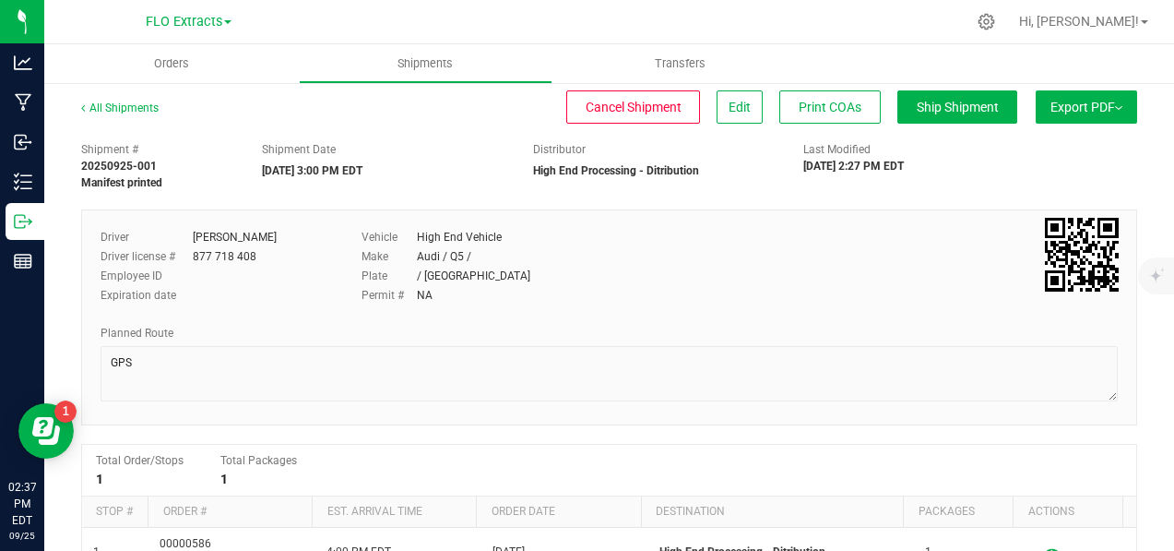
click at [1071, 101] on span "Export PDF" at bounding box center [1087, 107] width 72 height 15
click at [1059, 166] on li "Manifest by Lot" at bounding box center [1081, 175] width 186 height 28
click at [1051, 104] on span "Export PDF" at bounding box center [1087, 107] width 72 height 15
click at [164, 64] on span "Orders" at bounding box center [171, 63] width 85 height 17
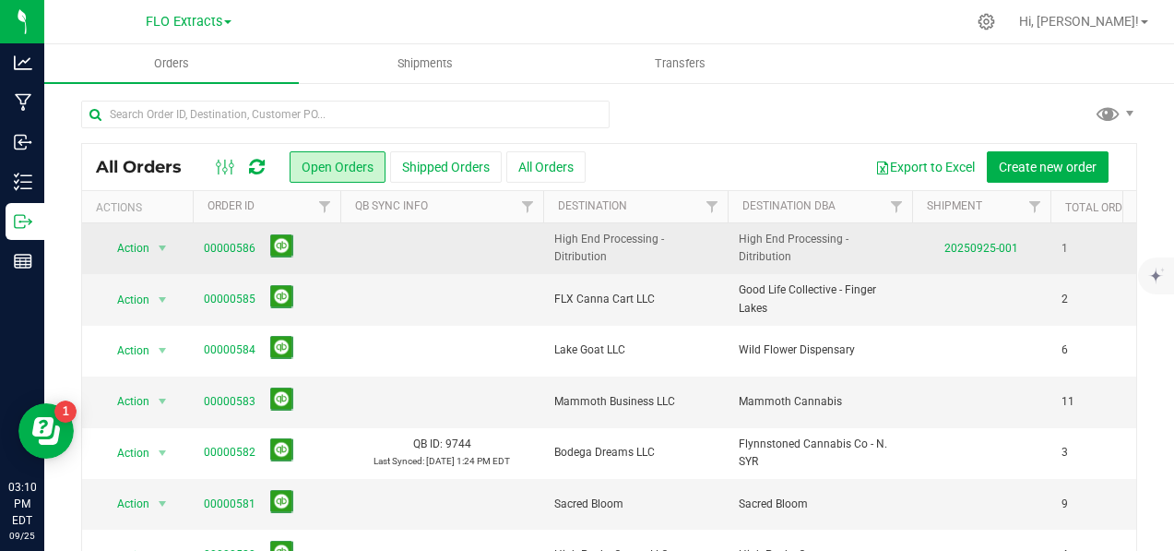
scroll to position [92, 0]
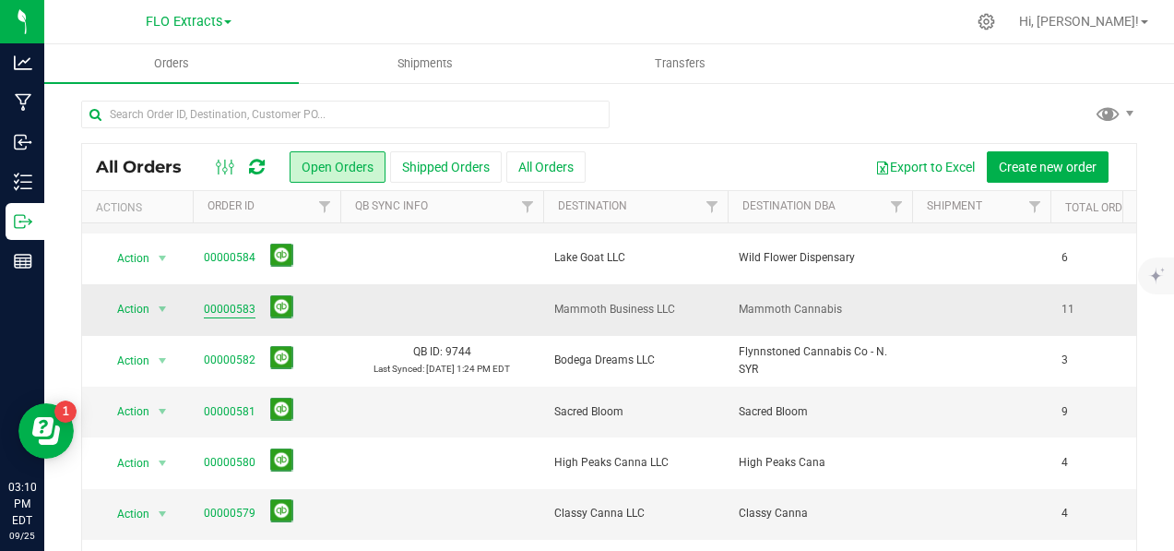
click at [235, 309] on link "00000583" at bounding box center [230, 310] width 52 height 18
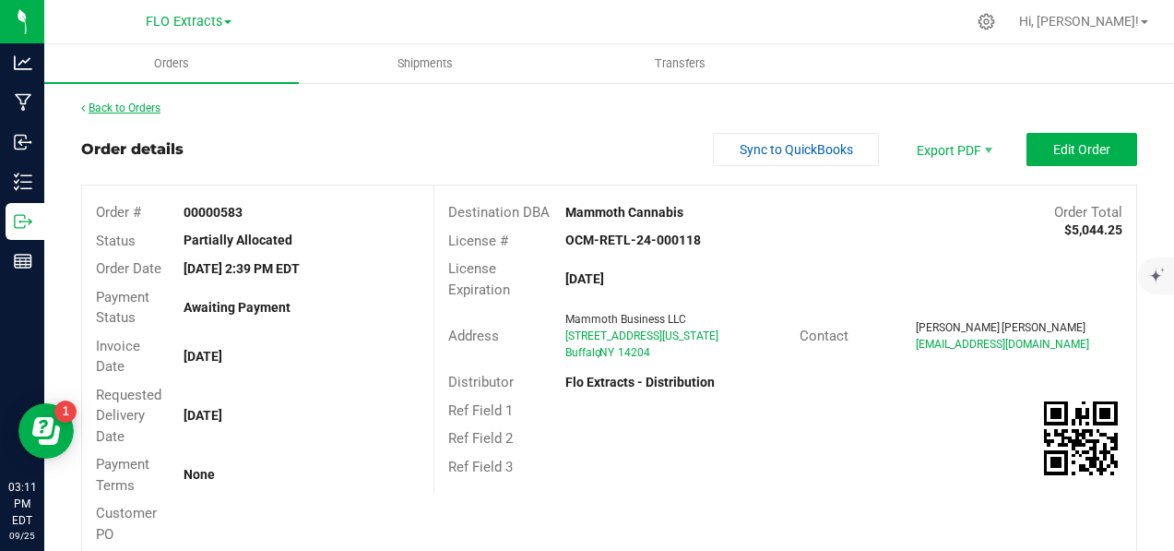
click at [148, 103] on link "Back to Orders" at bounding box center [120, 107] width 79 height 13
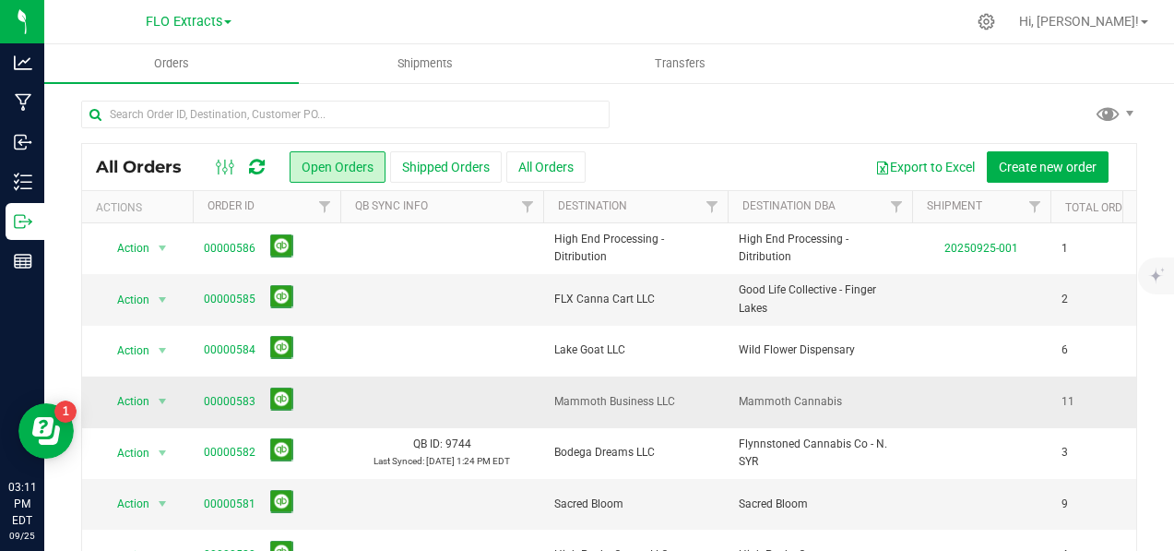
scroll to position [92, 0]
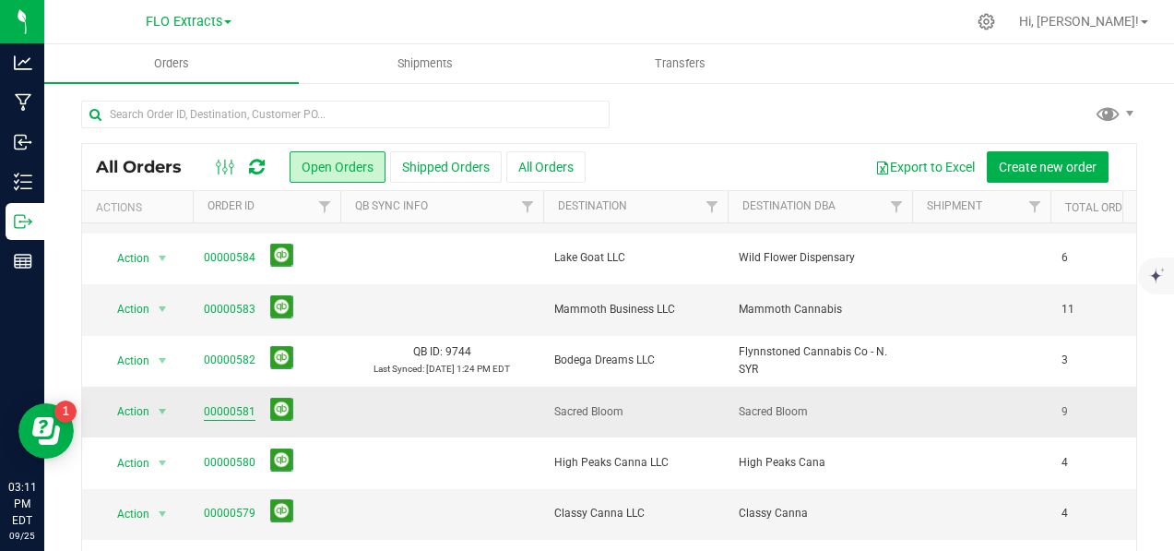
click at [221, 414] on link "00000581" at bounding box center [230, 412] width 52 height 18
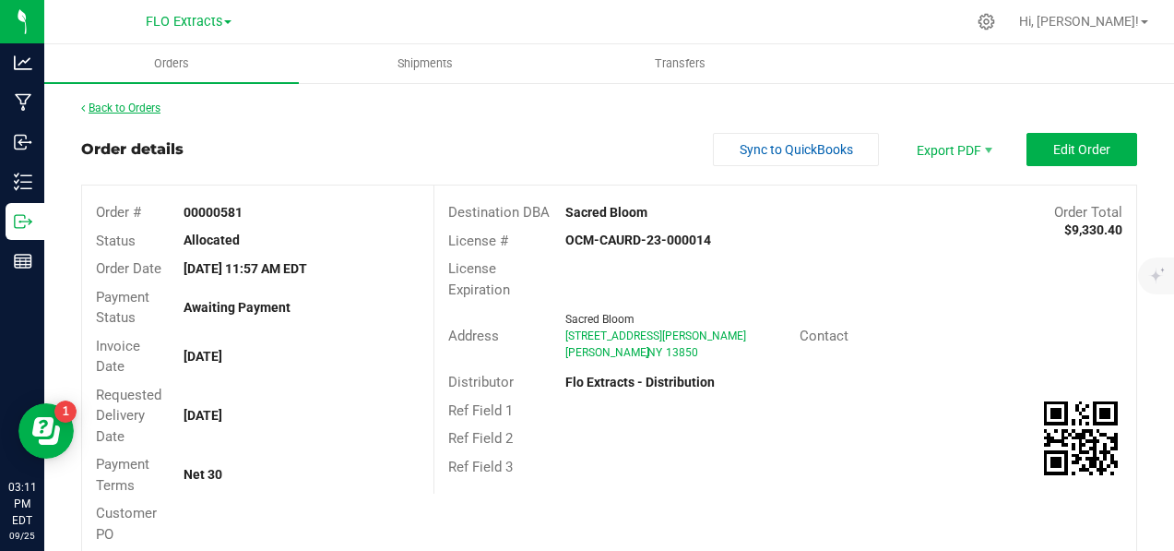
click at [132, 111] on link "Back to Orders" at bounding box center [120, 107] width 79 height 13
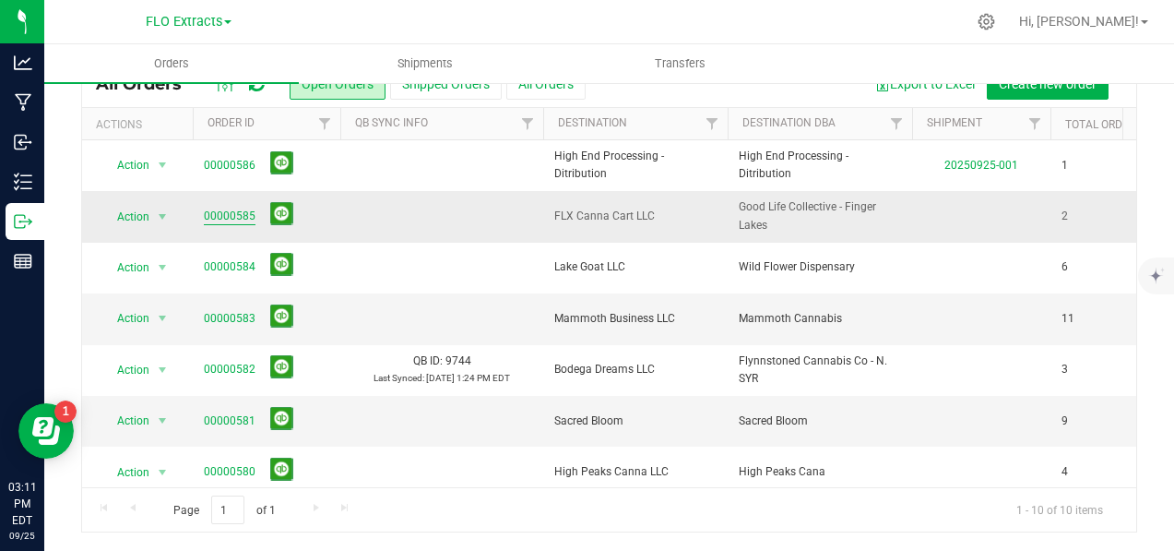
click at [233, 216] on link "00000585" at bounding box center [230, 217] width 52 height 18
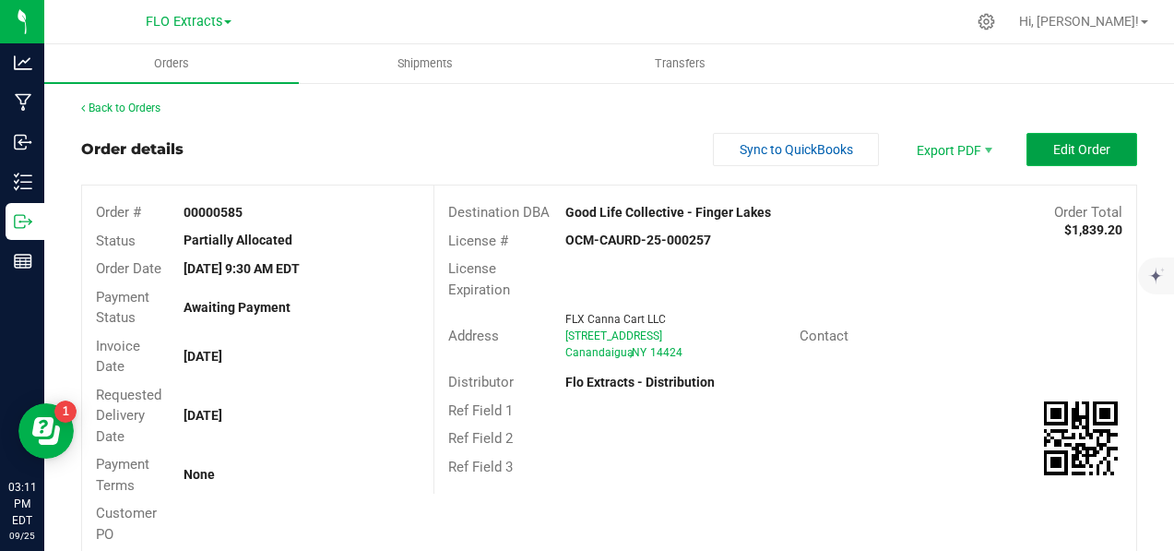
click at [1083, 154] on span "Edit Order" at bounding box center [1082, 149] width 57 height 15
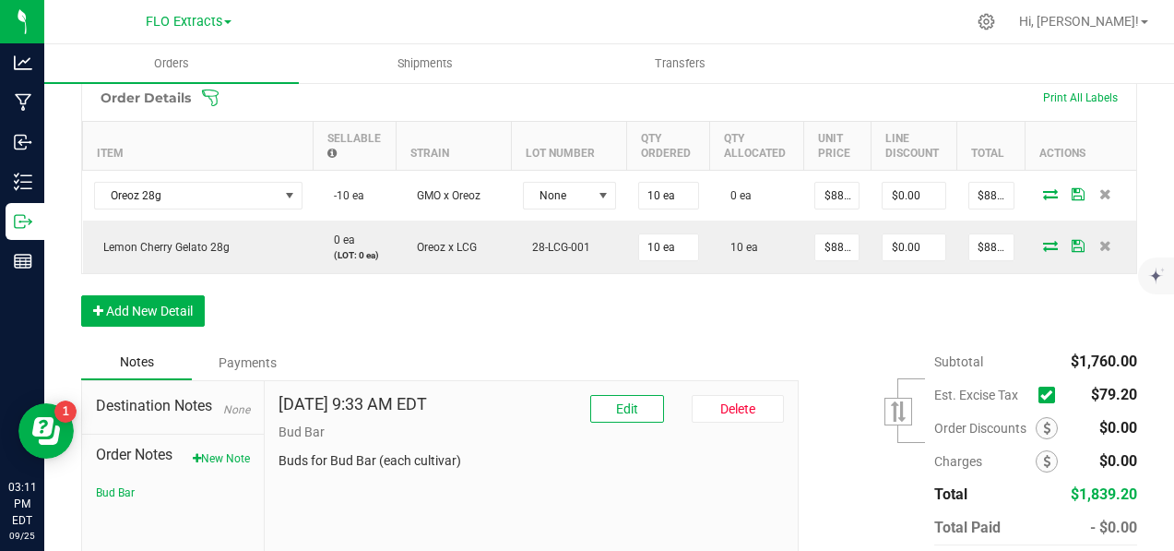
scroll to position [554, 0]
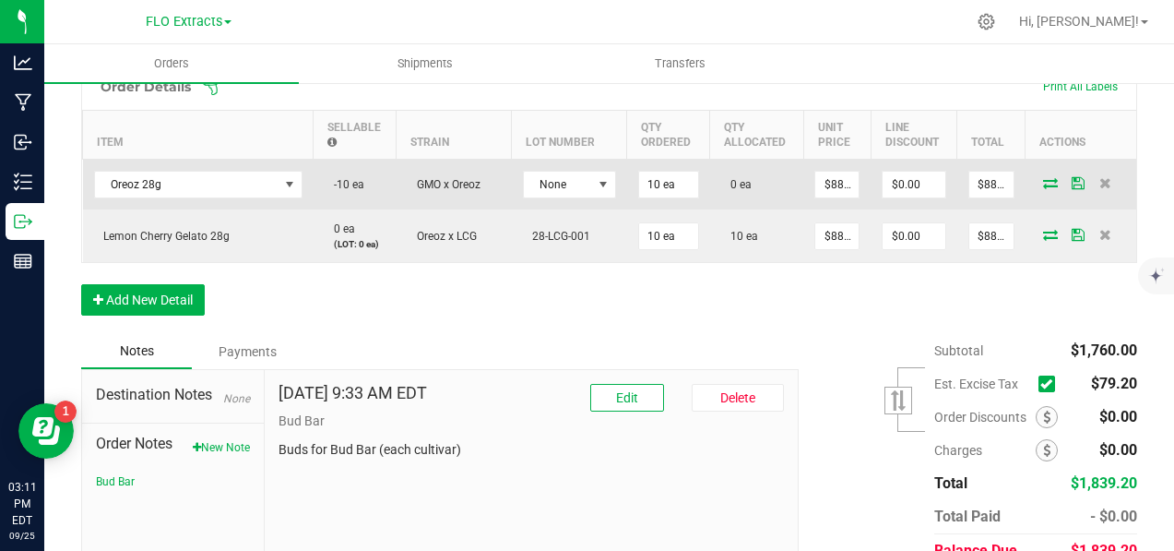
click at [1043, 181] on icon at bounding box center [1050, 182] width 15 height 11
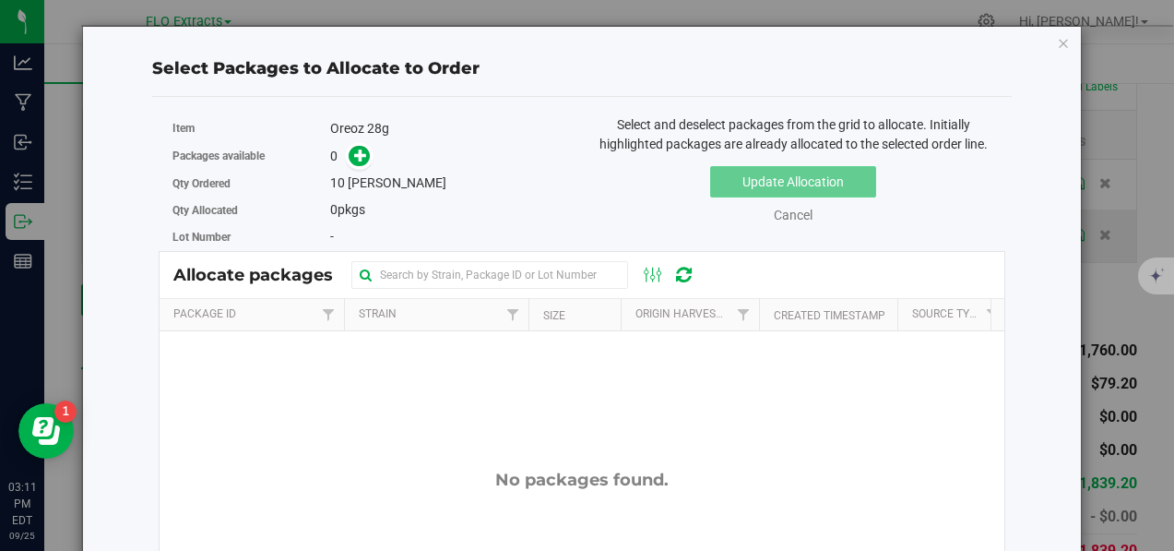
scroll to position [0, 0]
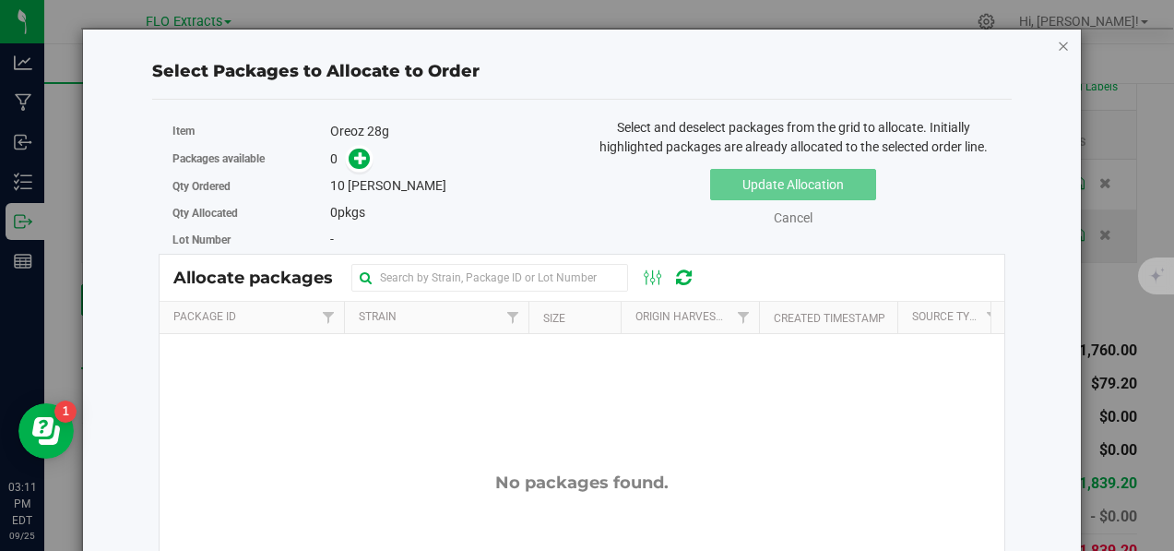
click at [1057, 45] on icon "button" at bounding box center [1063, 45] width 13 height 22
